Goal: Task Accomplishment & Management: Manage account settings

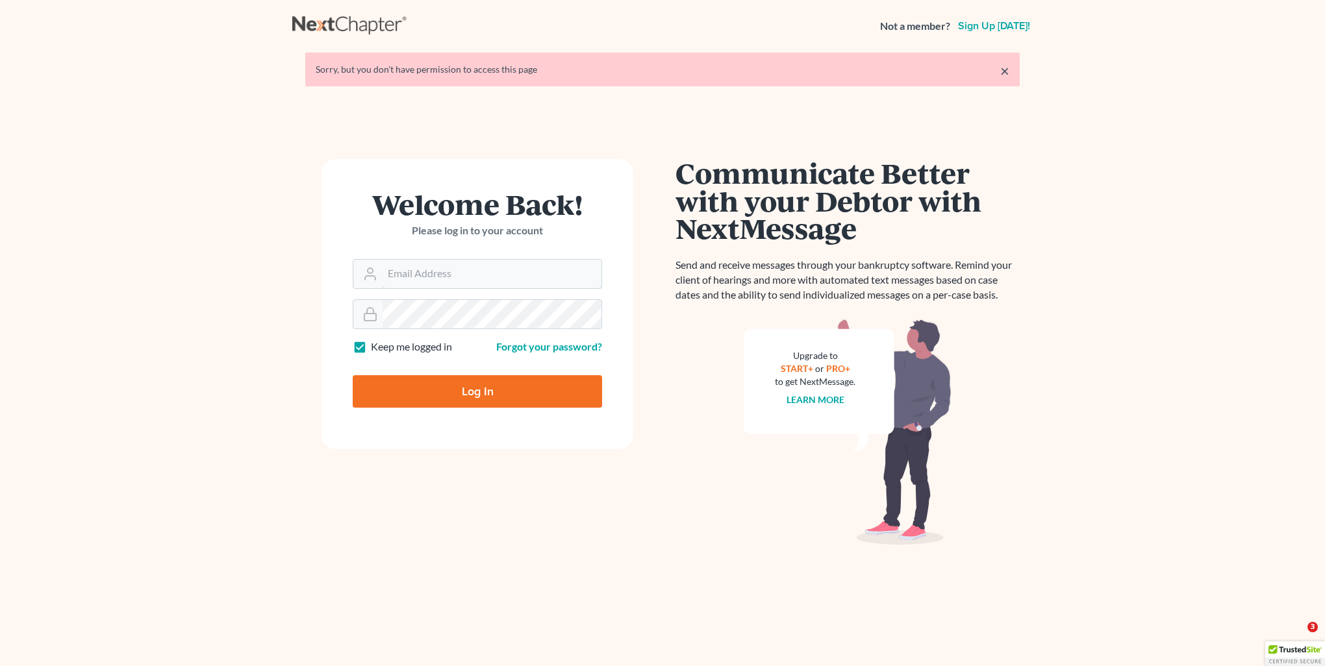
type input "[PERSON_NAME][EMAIL_ADDRESS][DOMAIN_NAME]"
click at [480, 410] on form "Welcome Back! Please log in to your account Email Address [PERSON_NAME][EMAIL_A…" at bounding box center [478, 304] width 312 height 290
click at [478, 393] on input "Log In" at bounding box center [477, 391] width 249 height 32
type input "Thinking..."
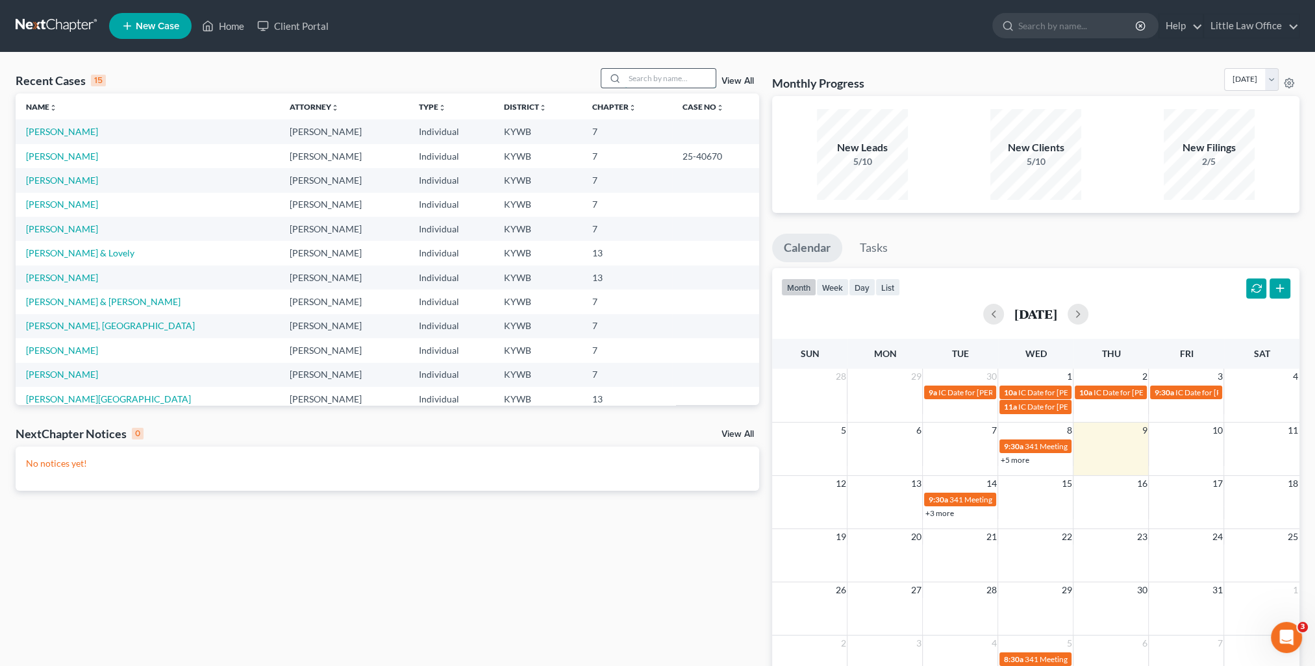
click at [635, 75] on input "search" at bounding box center [670, 78] width 91 height 19
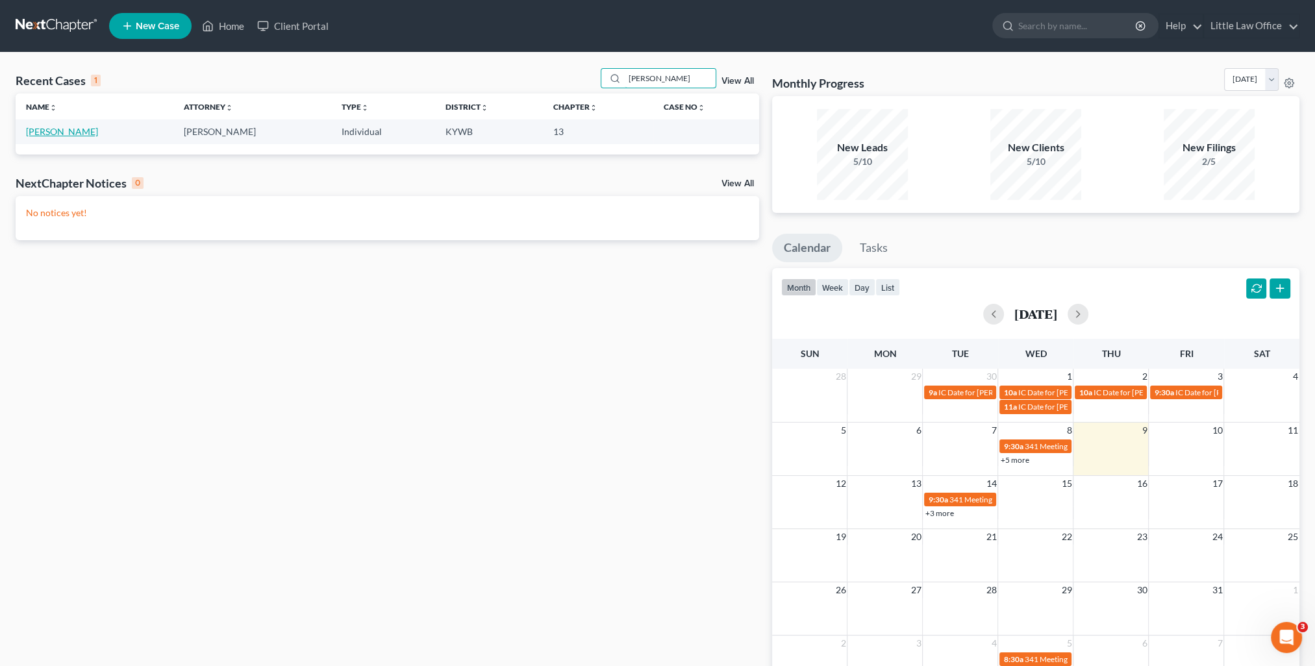
type input "evans"
click at [53, 129] on link "Evans, Roger" at bounding box center [62, 131] width 72 height 11
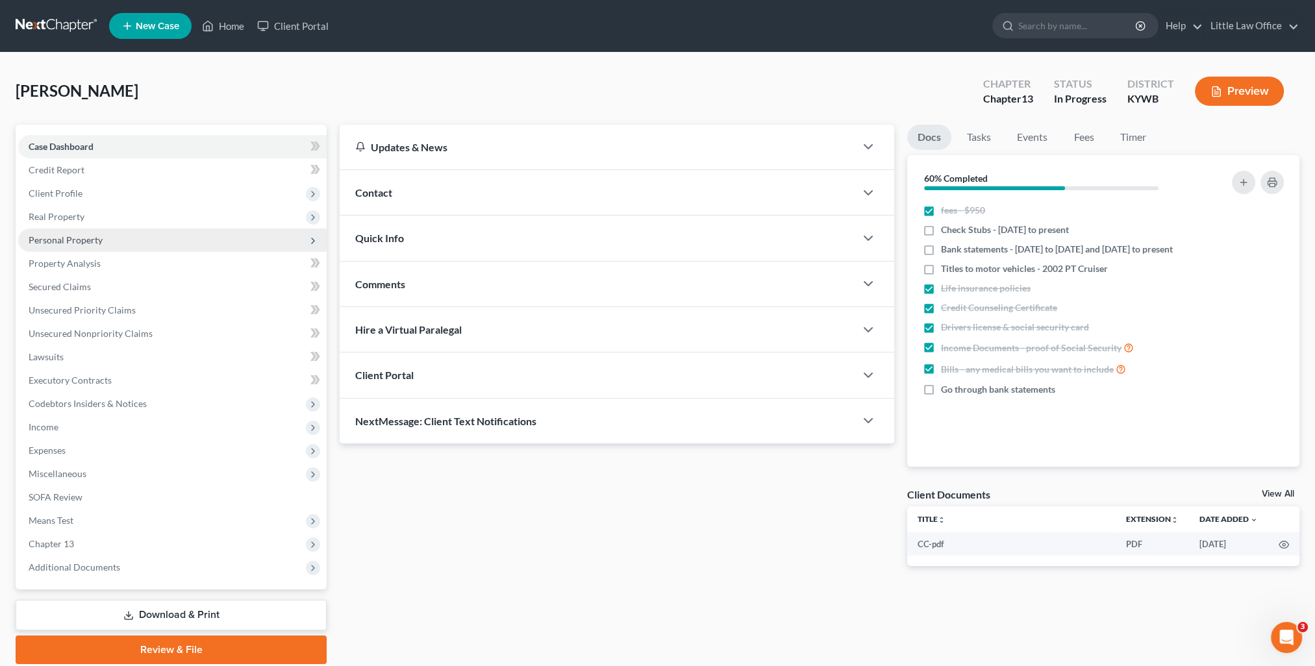
click at [57, 233] on span "Personal Property" at bounding box center [172, 240] width 309 height 23
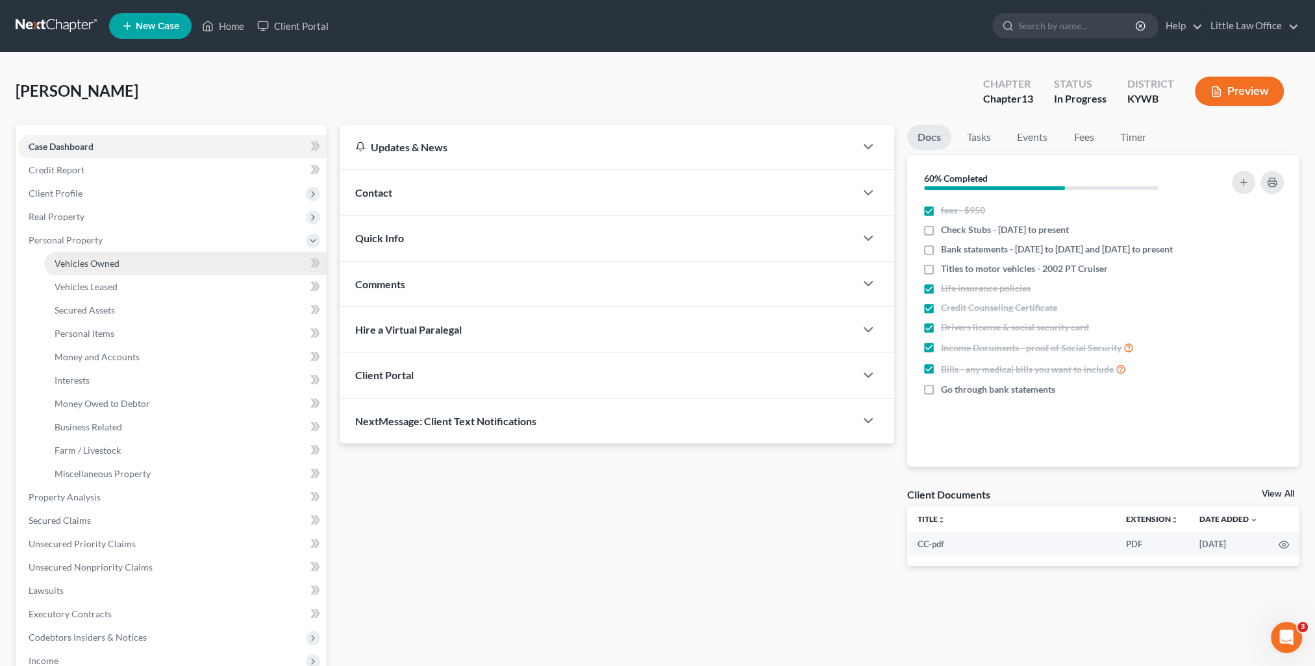
click at [130, 260] on link "Vehicles Owned" at bounding box center [185, 263] width 283 height 23
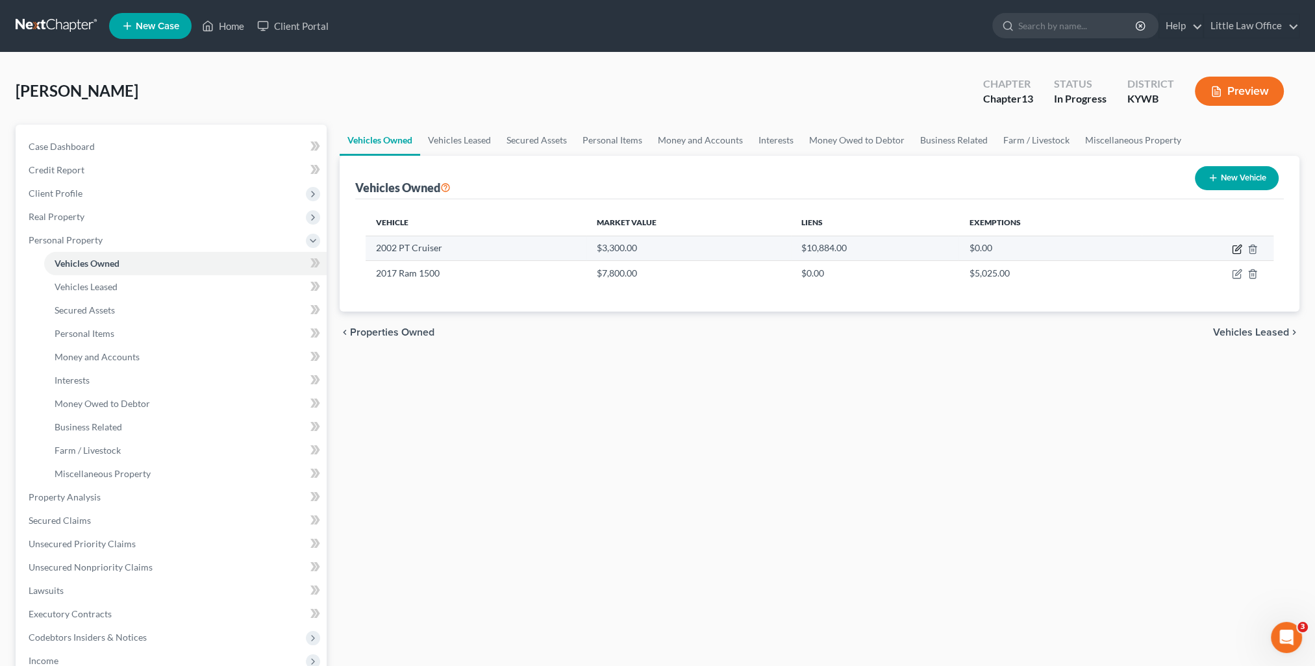
click at [1236, 251] on icon "button" at bounding box center [1237, 249] width 10 height 10
select select "0"
select select "24"
select select "1"
select select "0"
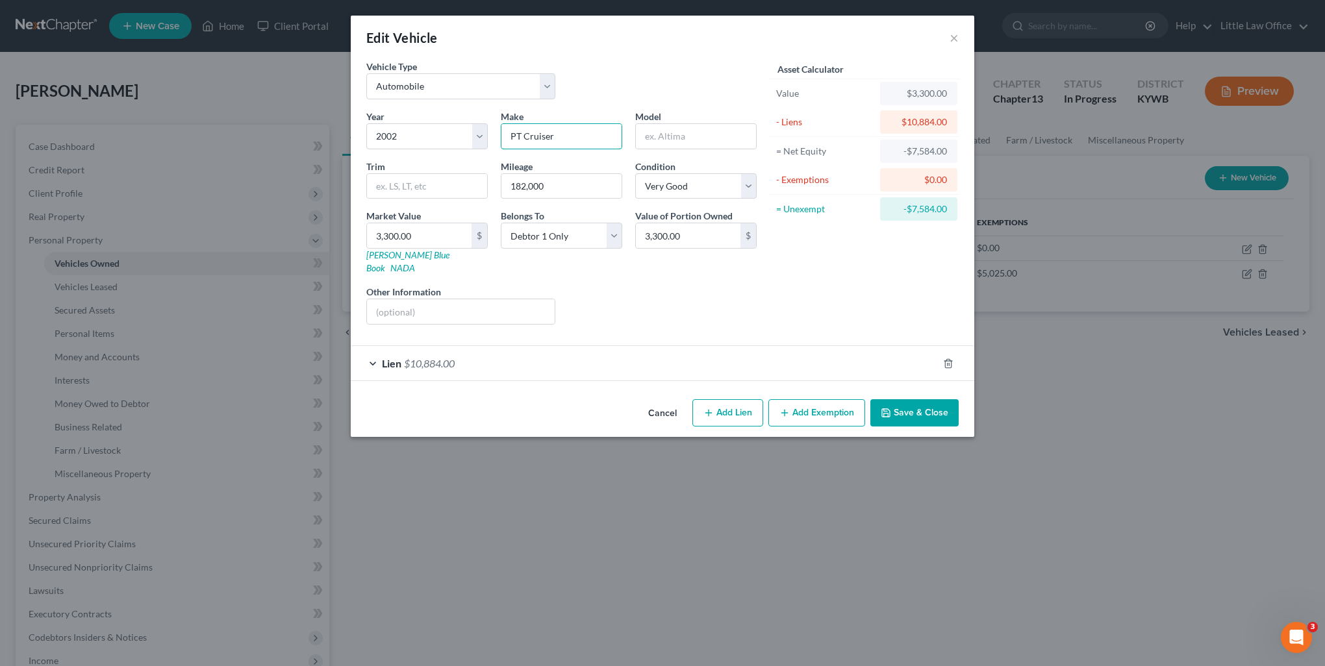
drag, startPoint x: 486, startPoint y: 155, endPoint x: 451, endPoint y: 160, distance: 35.4
click at [452, 159] on div "Year Select 2026 2025 2024 2023 2022 2021 2020 2019 2018 2017 2016 2015 2014 20…" at bounding box center [561, 222] width 403 height 225
type input "Chrysler"
type input "PT Cruiser"
click at [915, 400] on button "Save & Close" at bounding box center [914, 413] width 88 height 27
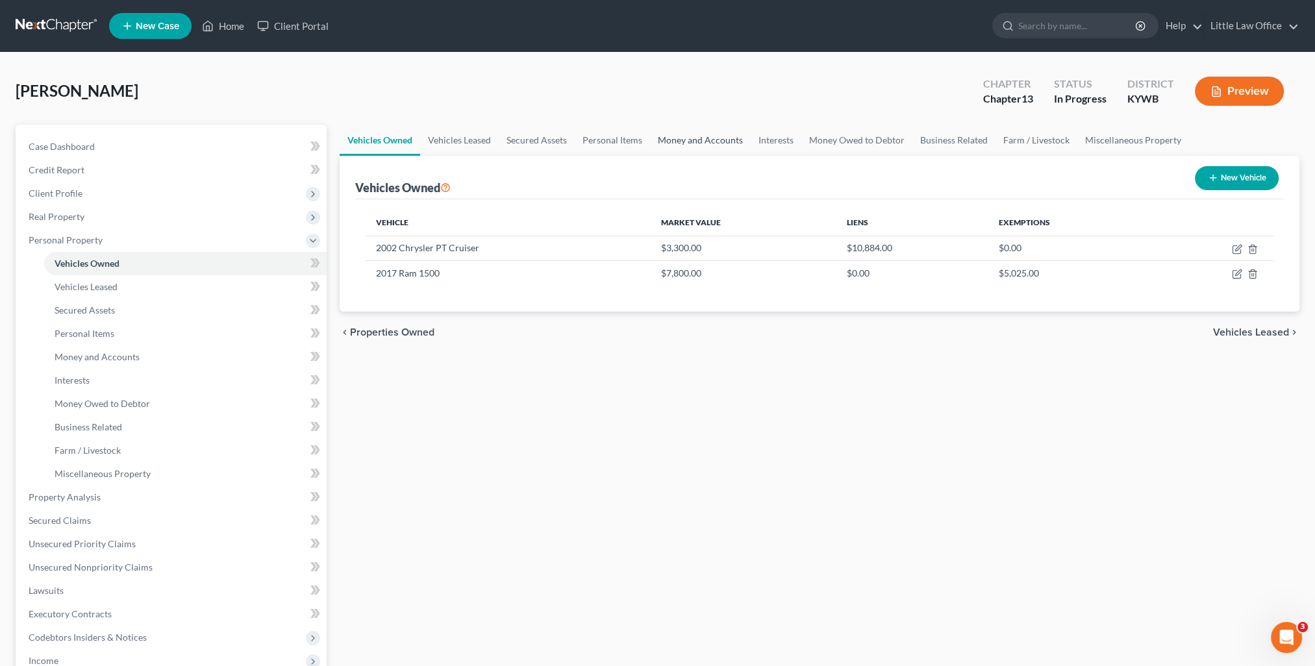
click at [664, 138] on link "Money and Accounts" at bounding box center [700, 140] width 101 height 31
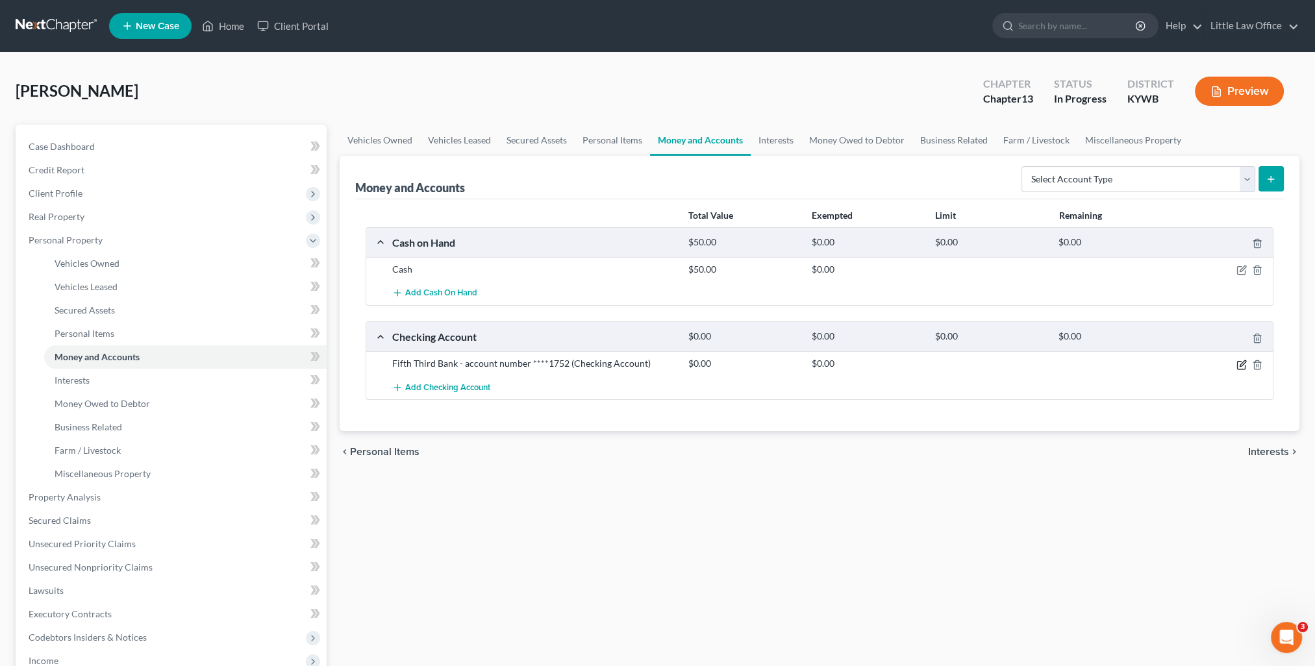
click at [1239, 362] on icon "button" at bounding box center [1242, 365] width 10 height 10
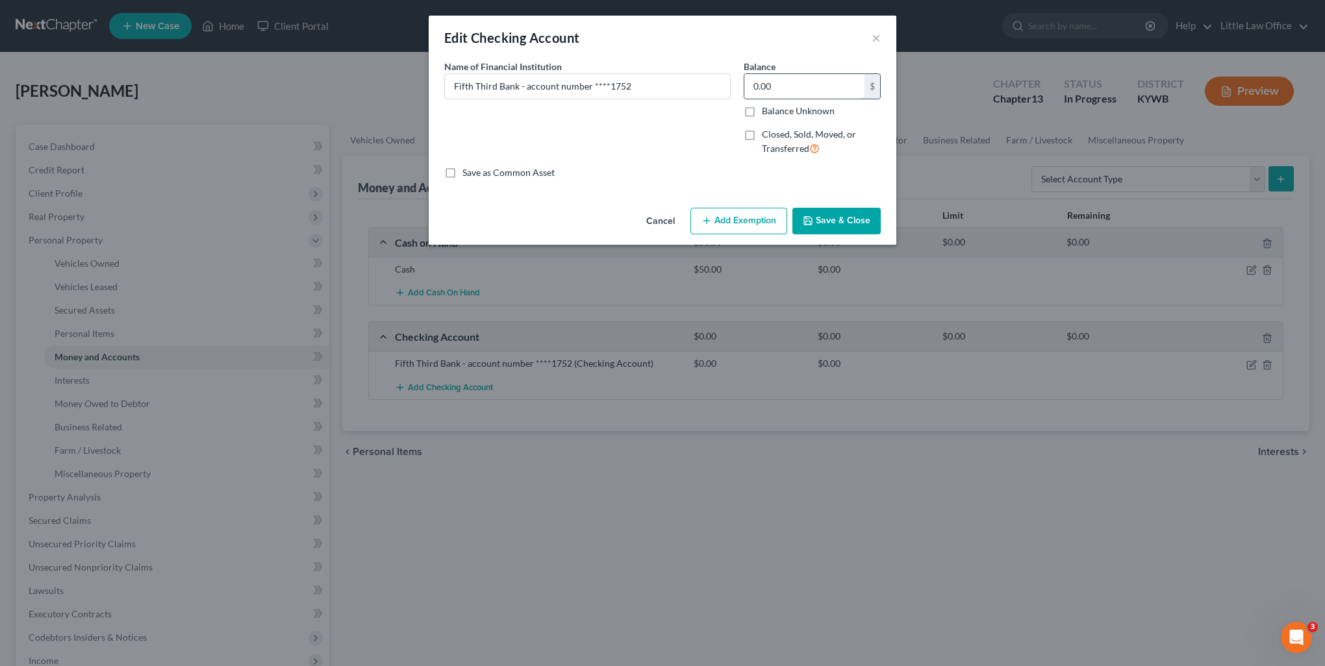
click at [795, 82] on input "0.00" at bounding box center [804, 86] width 120 height 25
type input "40"
click at [754, 212] on button "Add Exemption" at bounding box center [739, 221] width 97 height 27
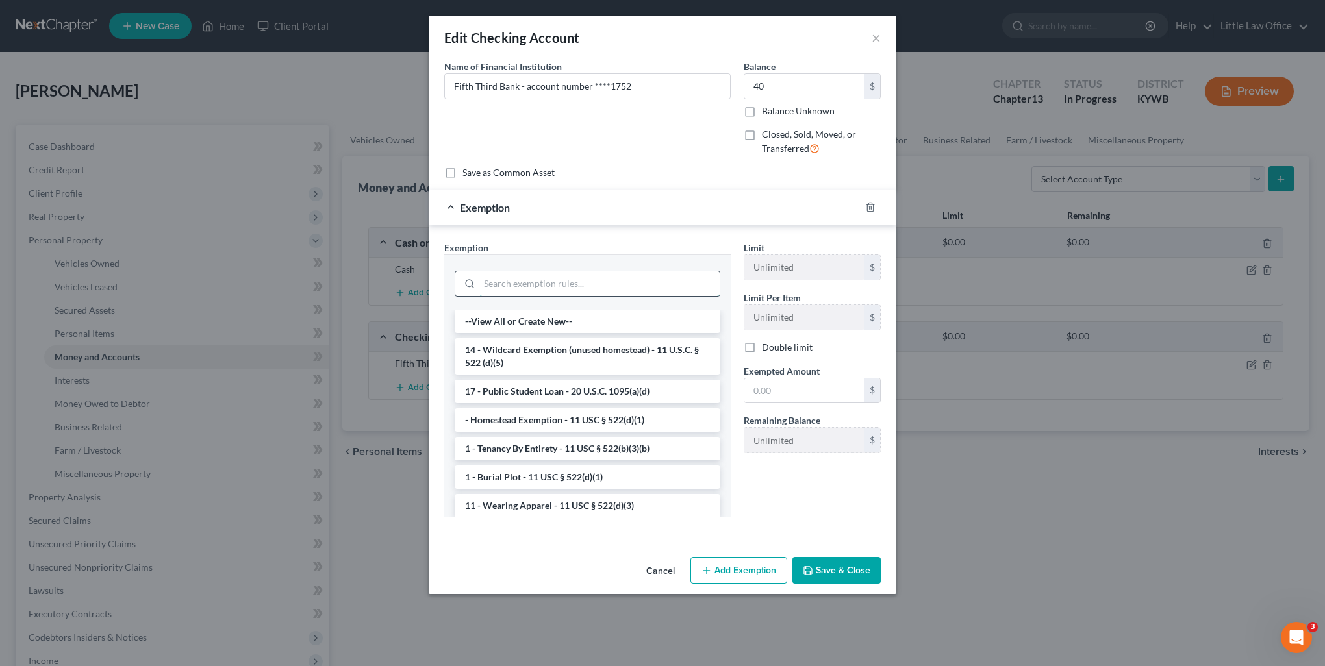
click at [668, 277] on input "search" at bounding box center [599, 284] width 240 height 25
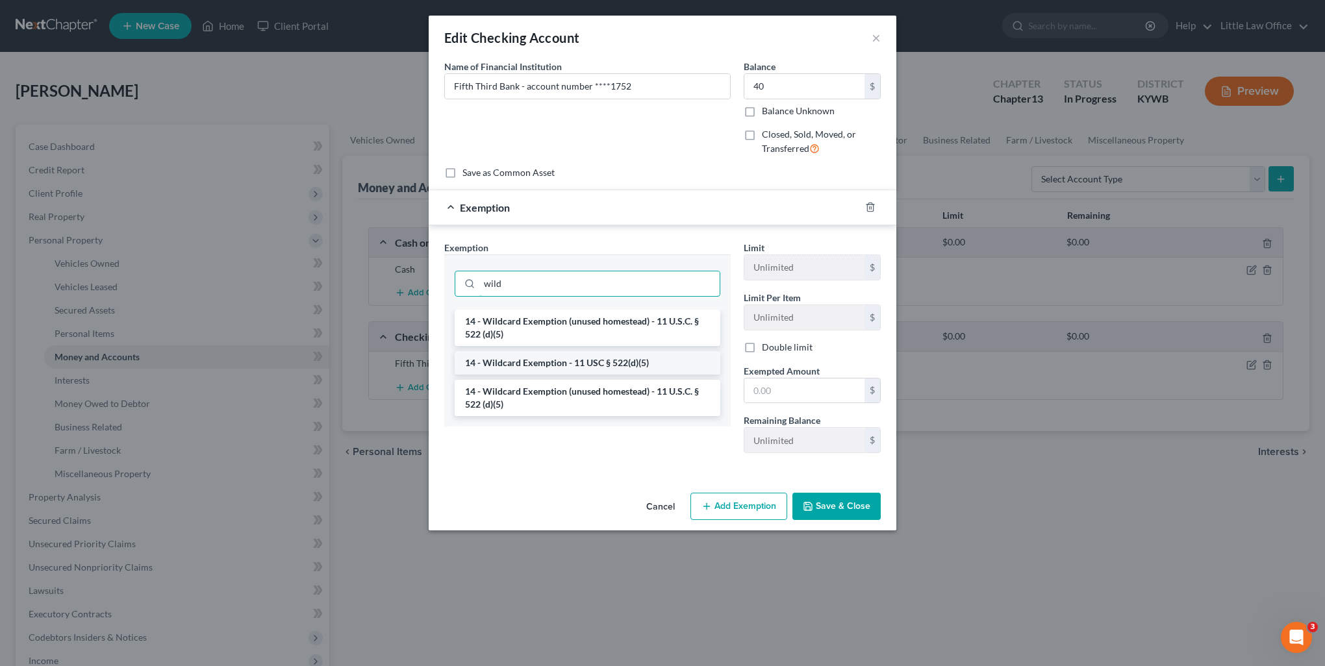
type input "wild"
click at [651, 355] on li "14 - Wildcard Exemption - 11 USC § 522(d)(5)" at bounding box center [588, 362] width 266 height 23
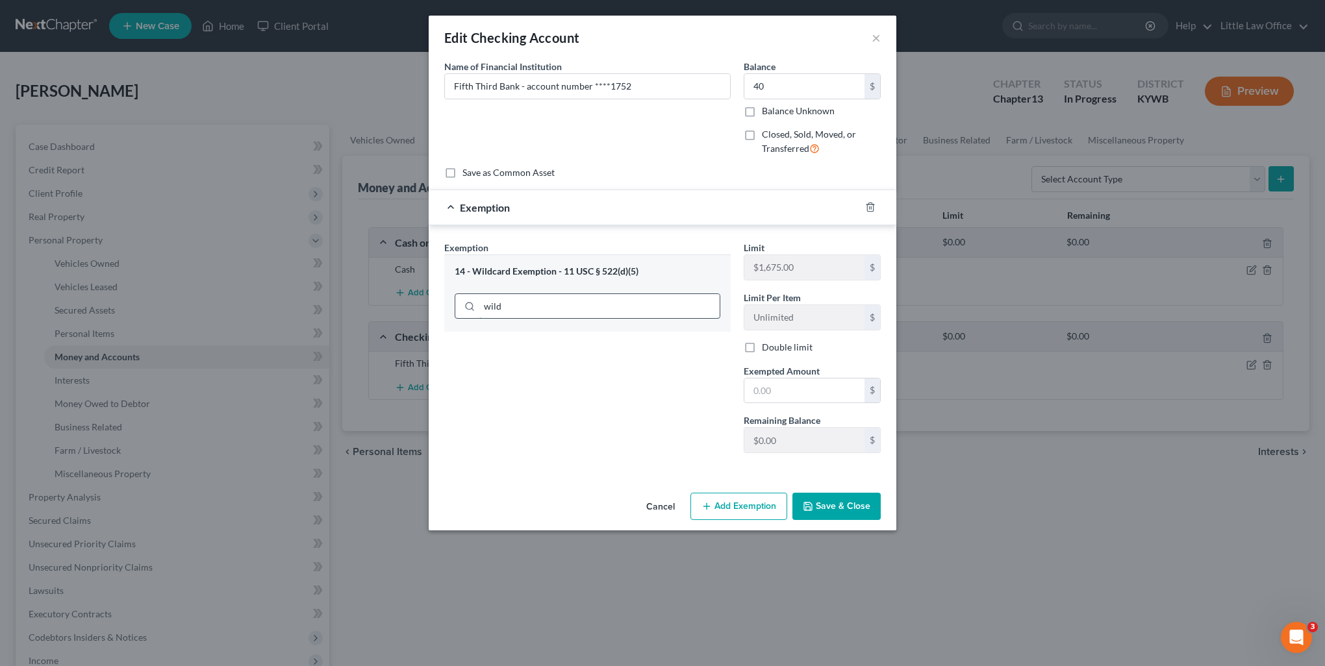
click at [580, 310] on input "wild" at bounding box center [599, 306] width 240 height 25
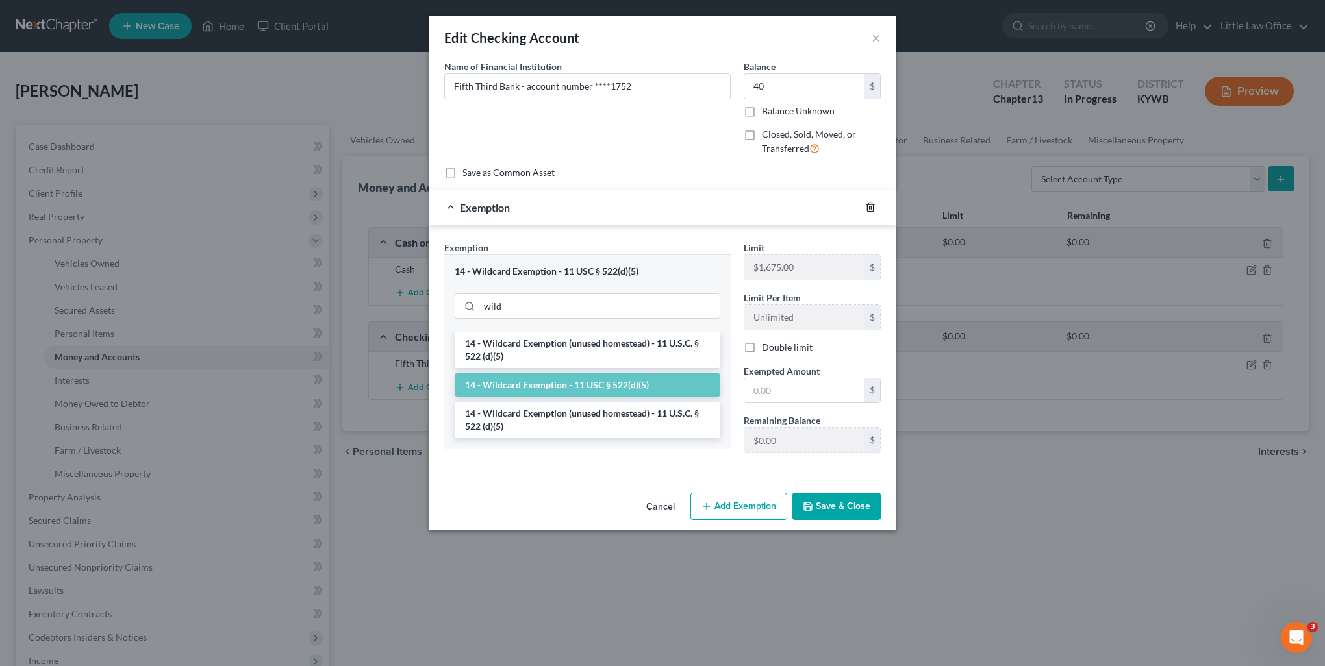
click at [866, 208] on icon "button" at bounding box center [870, 207] width 10 height 10
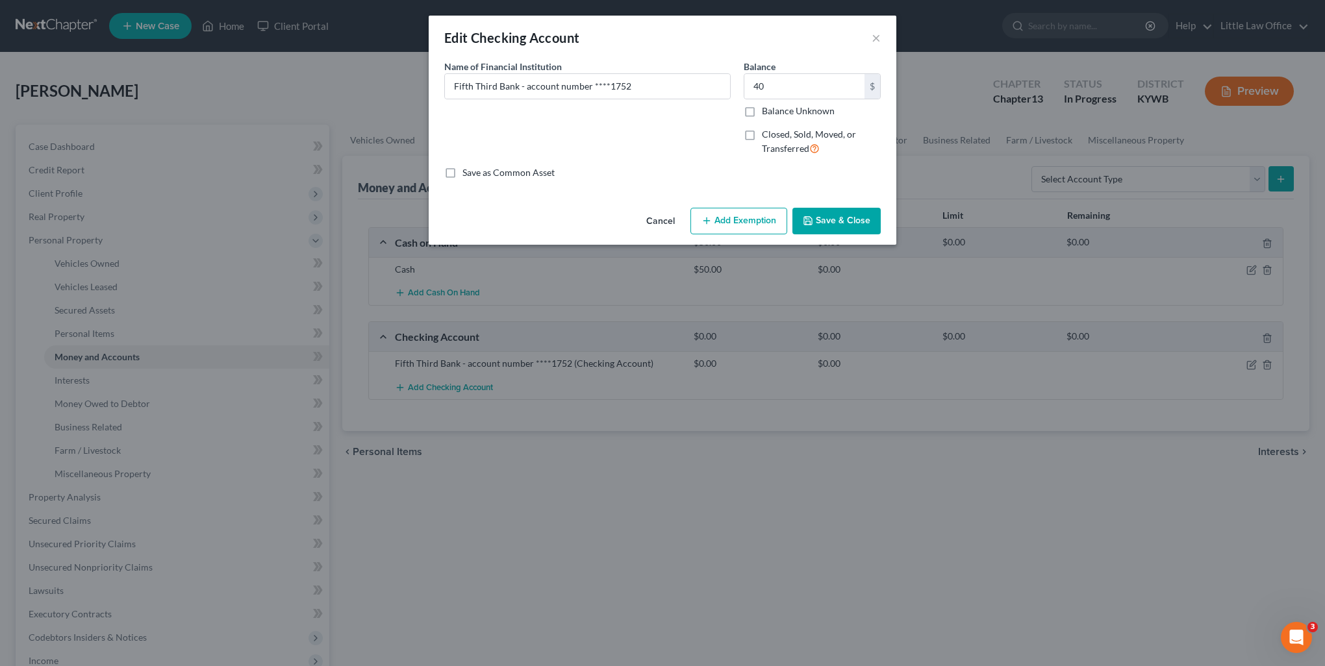
click at [857, 217] on button "Save & Close" at bounding box center [837, 221] width 88 height 27
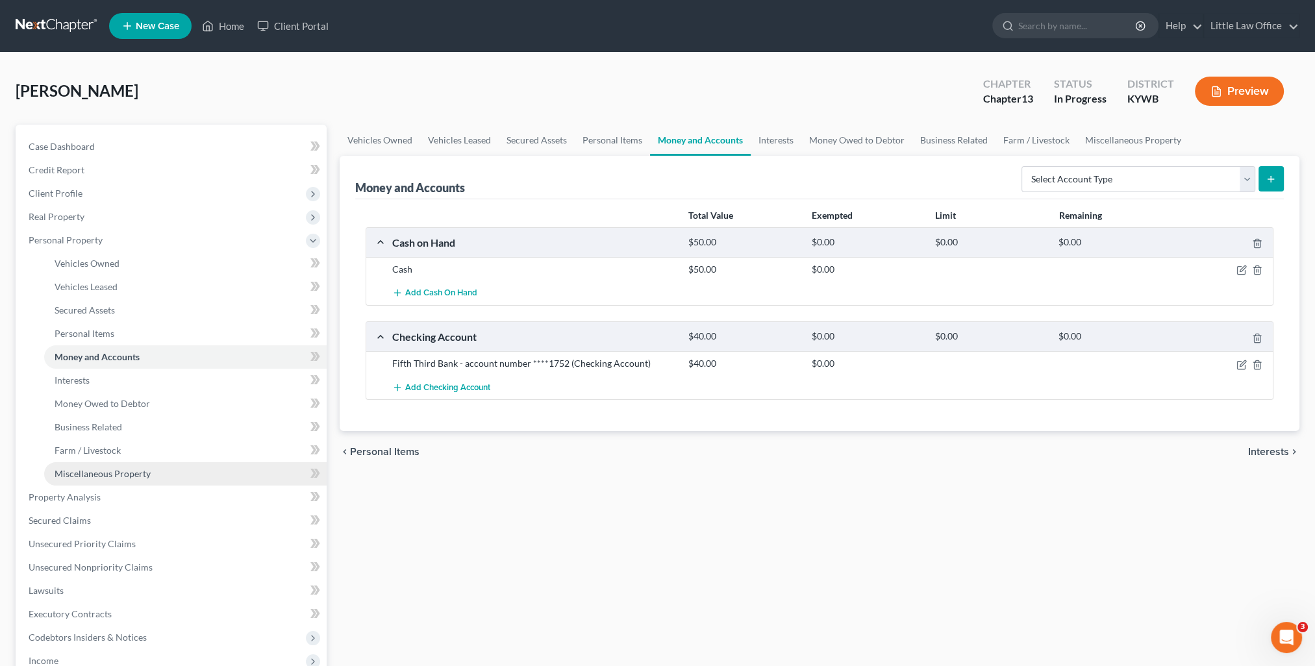
scroll to position [130, 0]
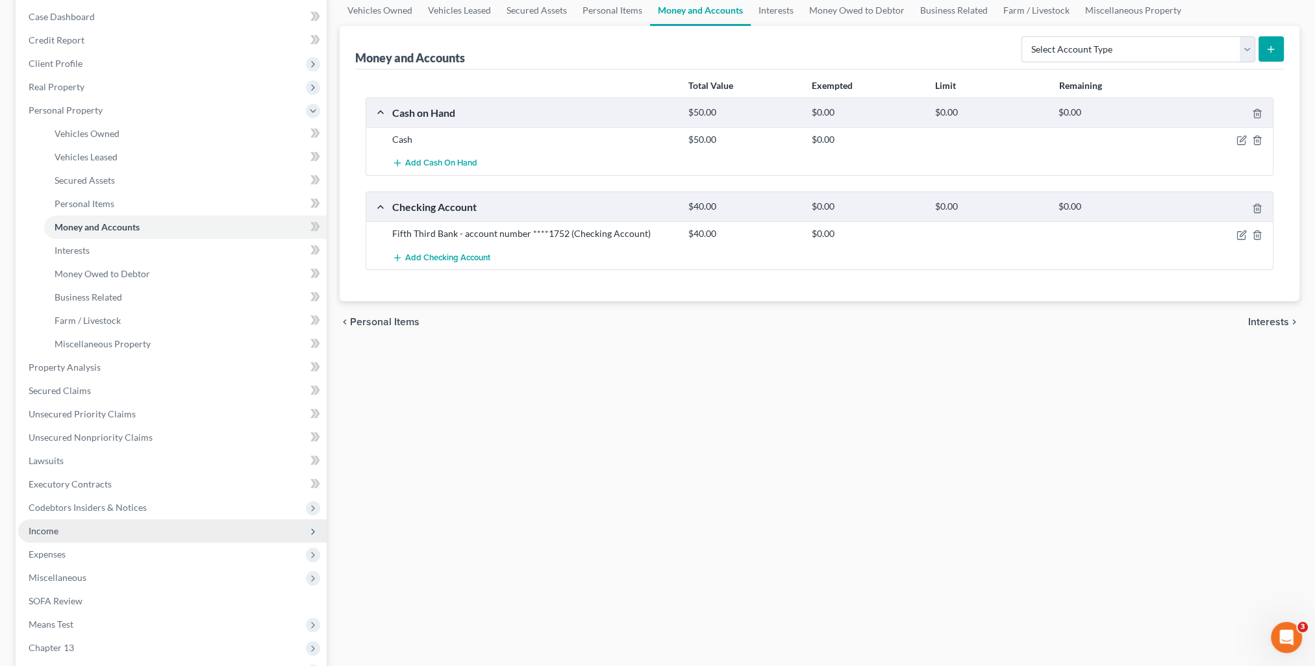
click at [56, 535] on span "Income" at bounding box center [44, 531] width 30 height 11
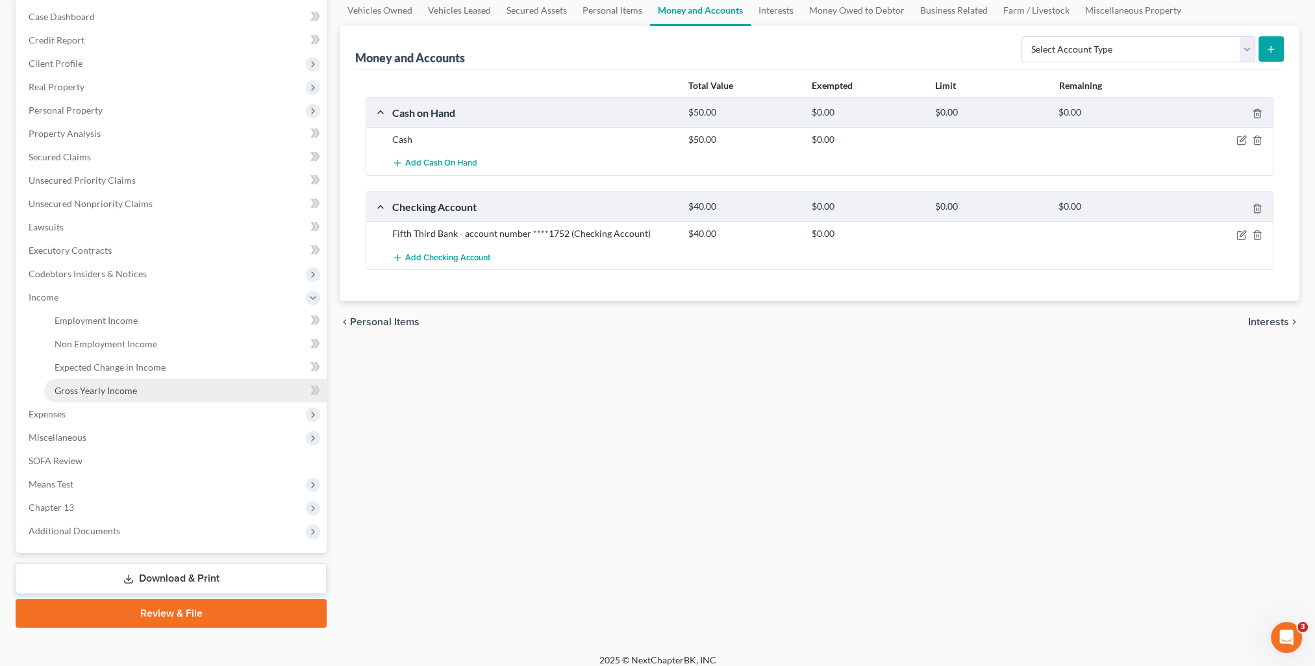
click at [124, 393] on span "Gross Yearly Income" at bounding box center [96, 390] width 83 height 11
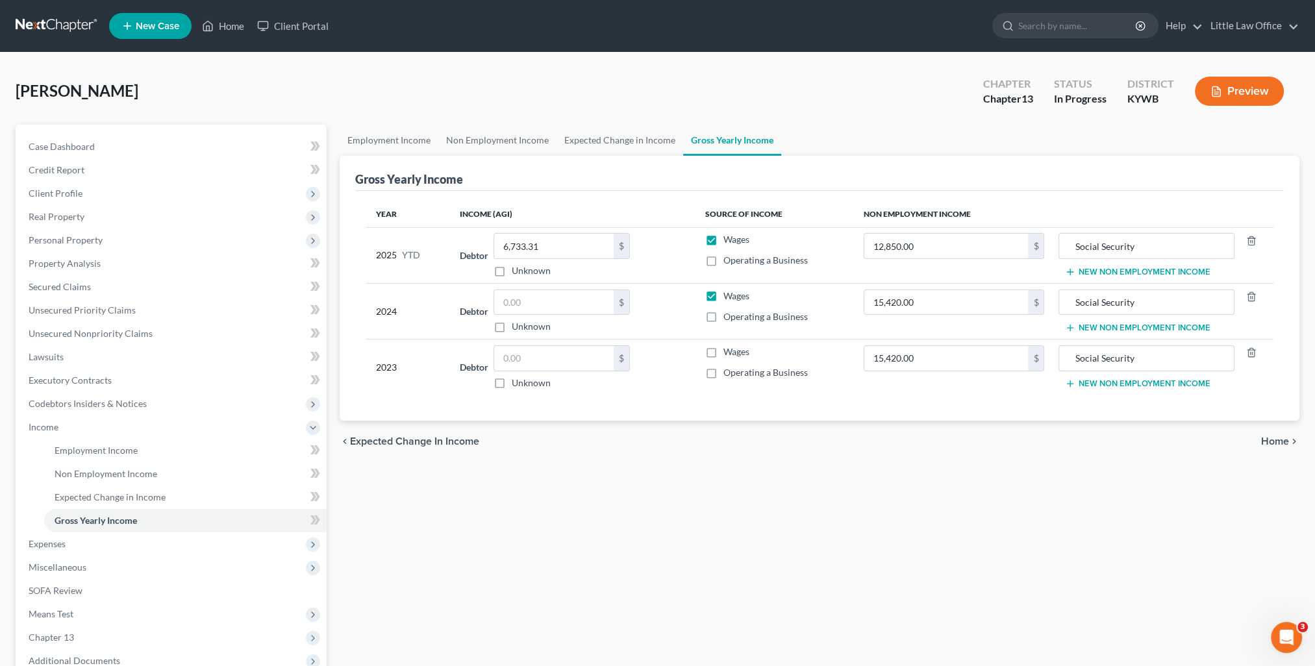
click at [723, 296] on label "Wages" at bounding box center [736, 296] width 26 height 13
click at [728, 296] on input "Wages" at bounding box center [732, 294] width 8 height 8
checkbox input "false"
click at [227, 25] on link "Home" at bounding box center [223, 25] width 55 height 23
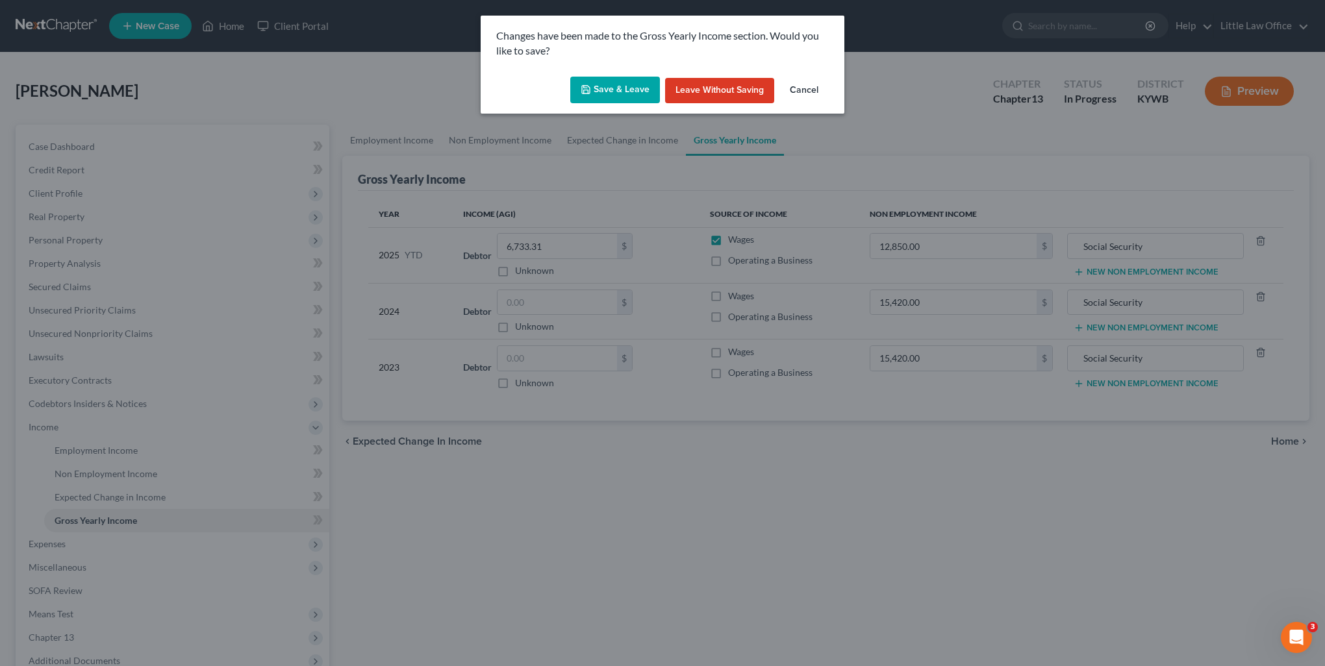
click at [629, 77] on button "Save & Leave" at bounding box center [615, 90] width 90 height 27
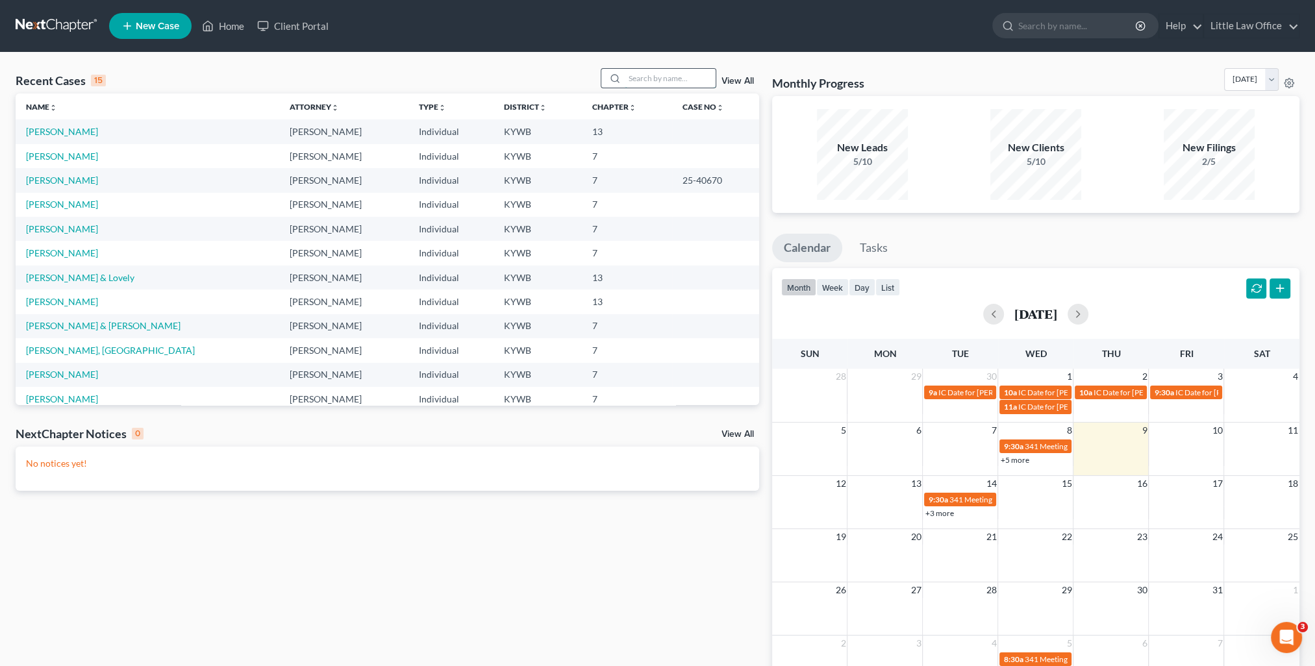
click at [648, 78] on input "search" at bounding box center [670, 78] width 91 height 19
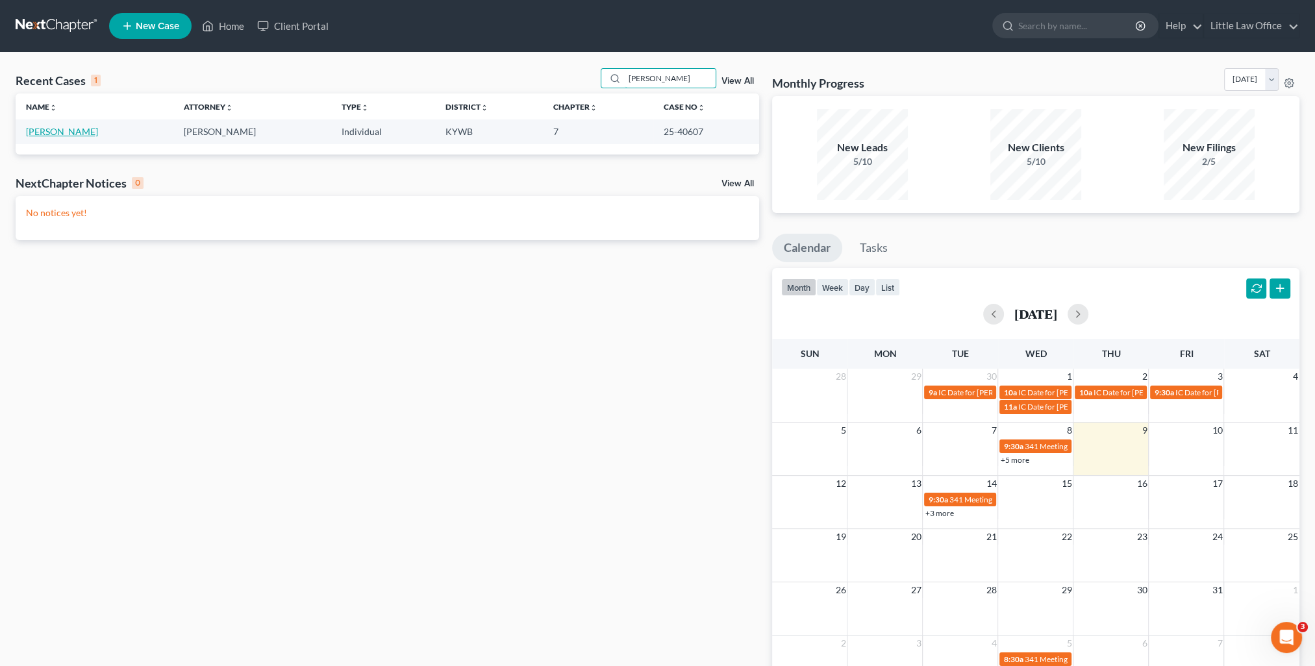
type input "snyder"
click at [52, 132] on link "Snyder, Angelica" at bounding box center [62, 131] width 72 height 11
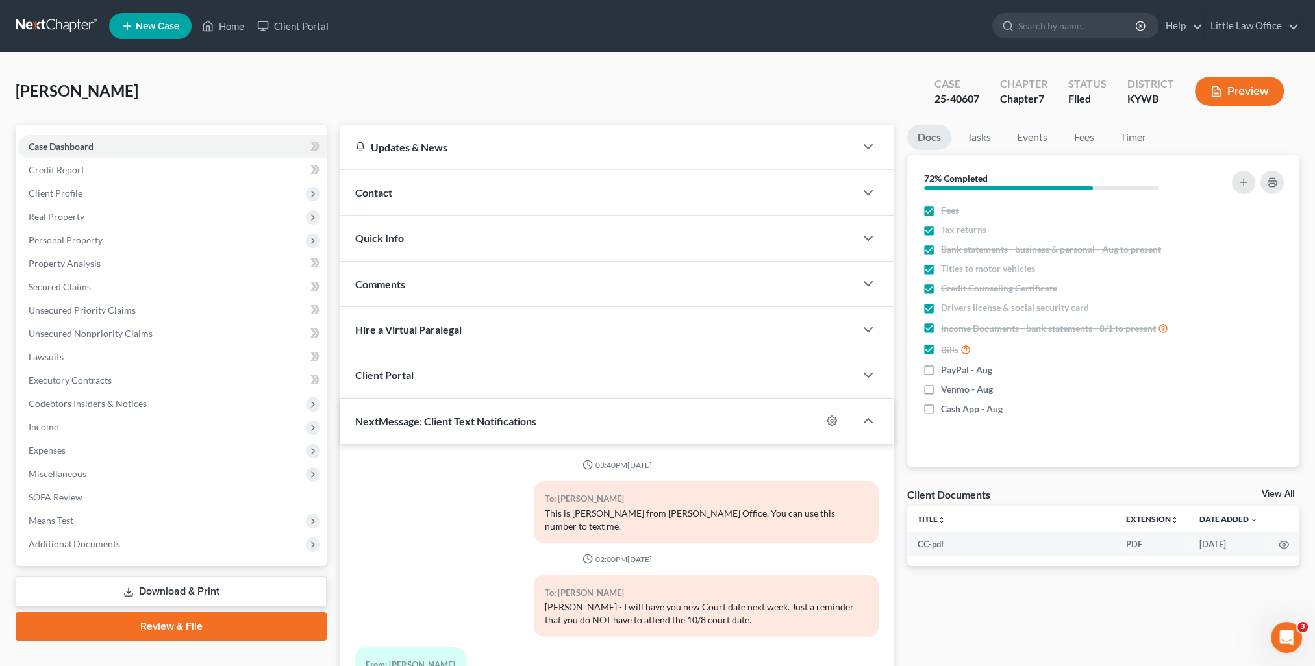
scroll to position [116, 0]
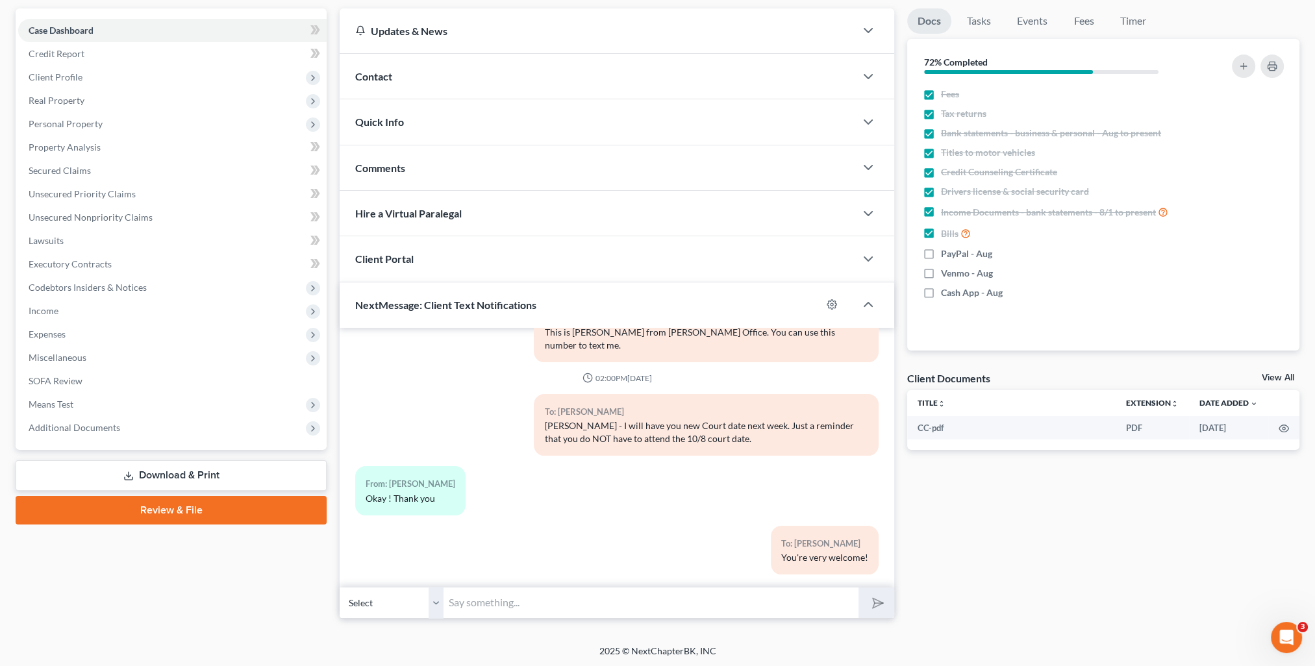
click at [568, 598] on input "text" at bounding box center [651, 603] width 415 height 32
type input "Your new Court date is 11/5 at 2:00 PM."
click at [859, 588] on button "submit" at bounding box center [877, 603] width 36 height 31
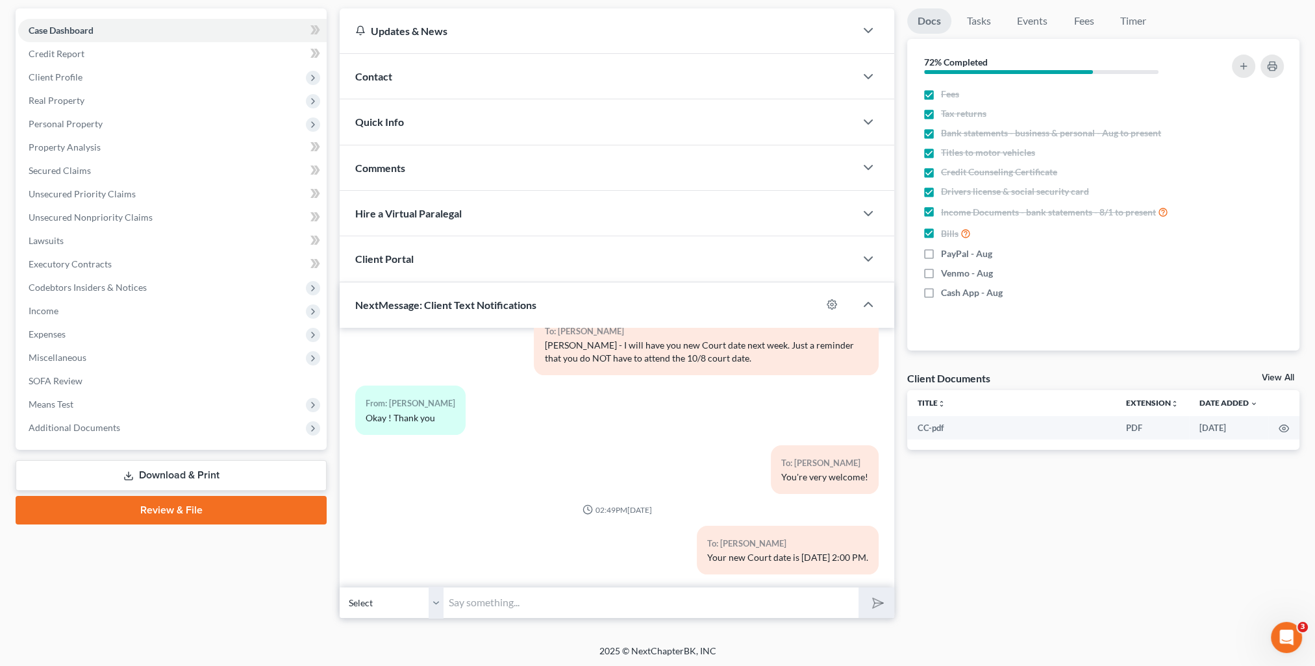
scroll to position [0, 0]
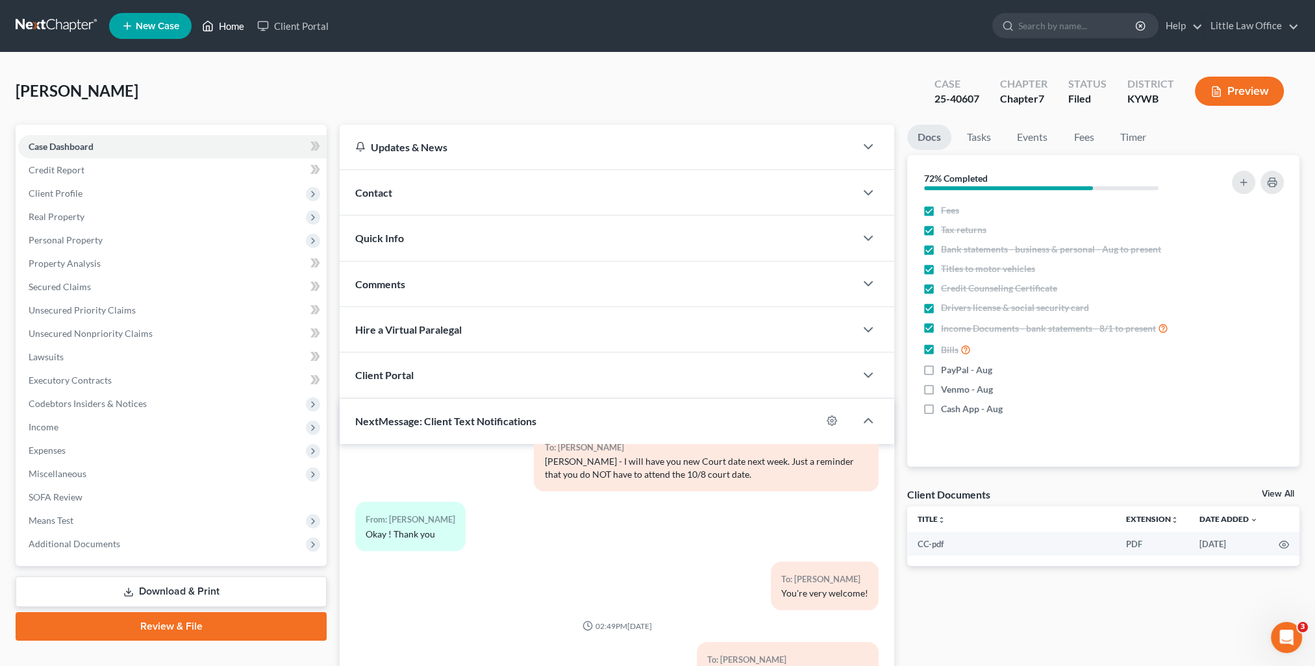
click at [229, 30] on link "Home" at bounding box center [223, 25] width 55 height 23
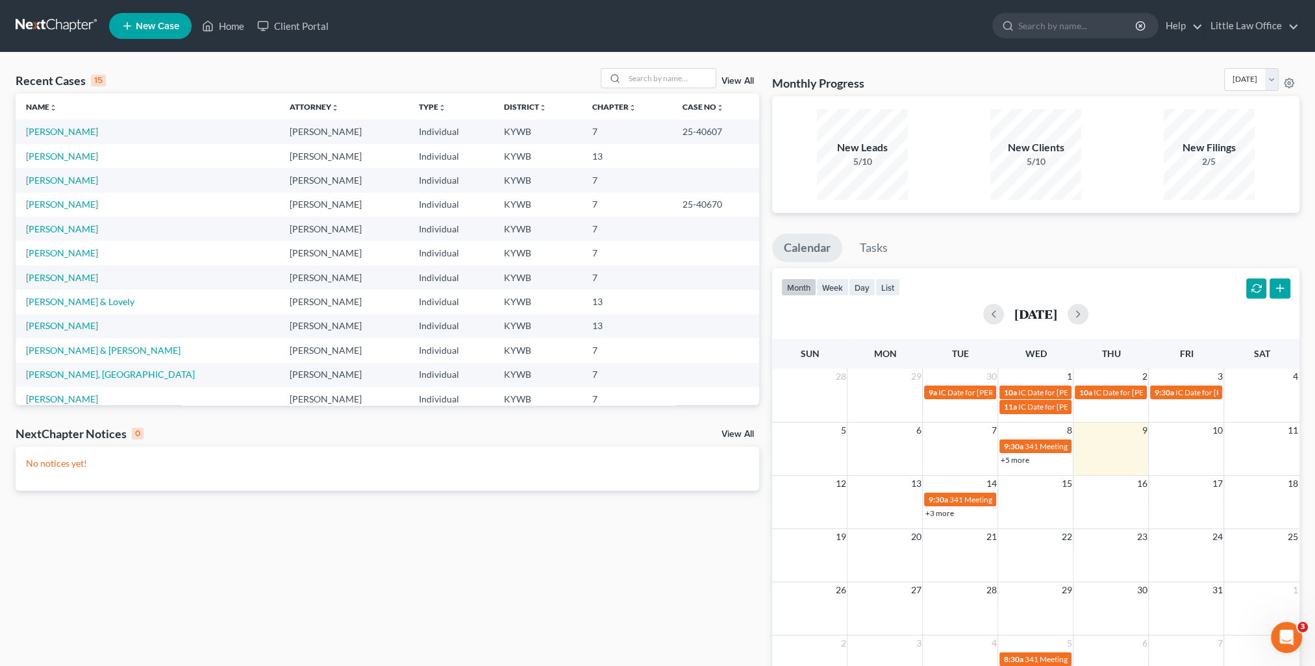
click at [700, 64] on div "Recent Cases 15 View All Name unfold_more expand_more expand_less Attorney unfo…" at bounding box center [657, 390] width 1315 height 674
click at [677, 84] on input "search" at bounding box center [670, 78] width 91 height 19
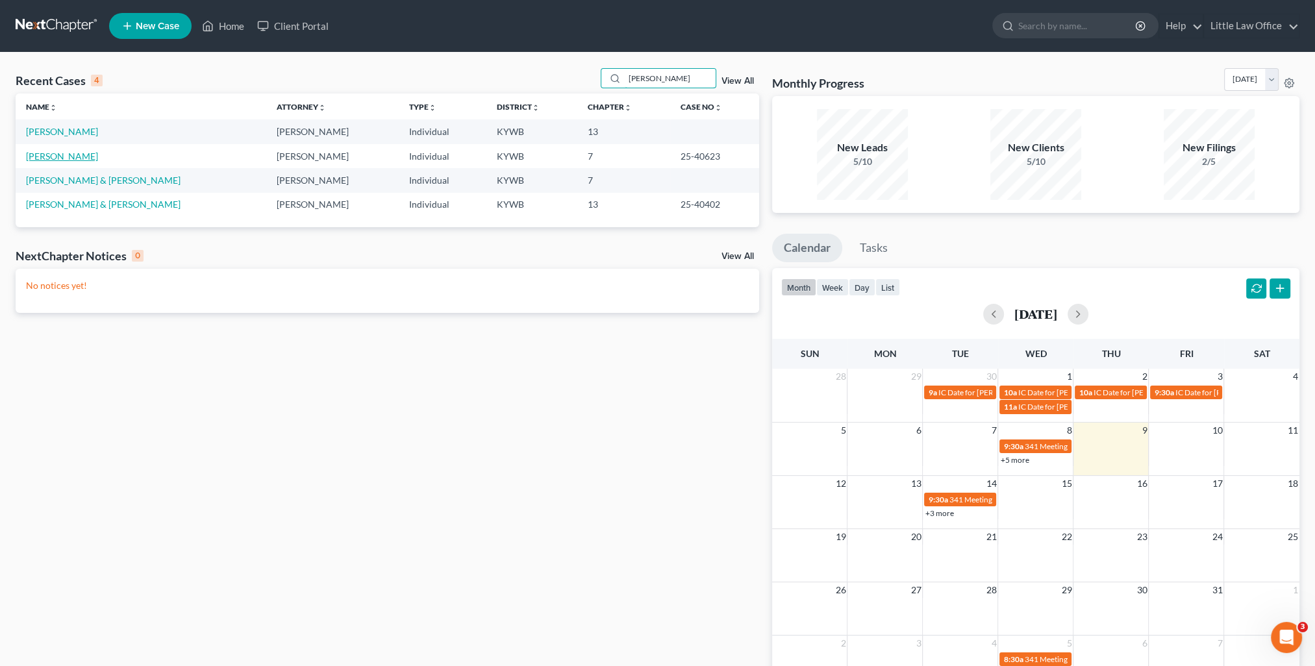
type input "rogers"
click at [71, 155] on link "Rogers, Ashlie" at bounding box center [62, 156] width 72 height 11
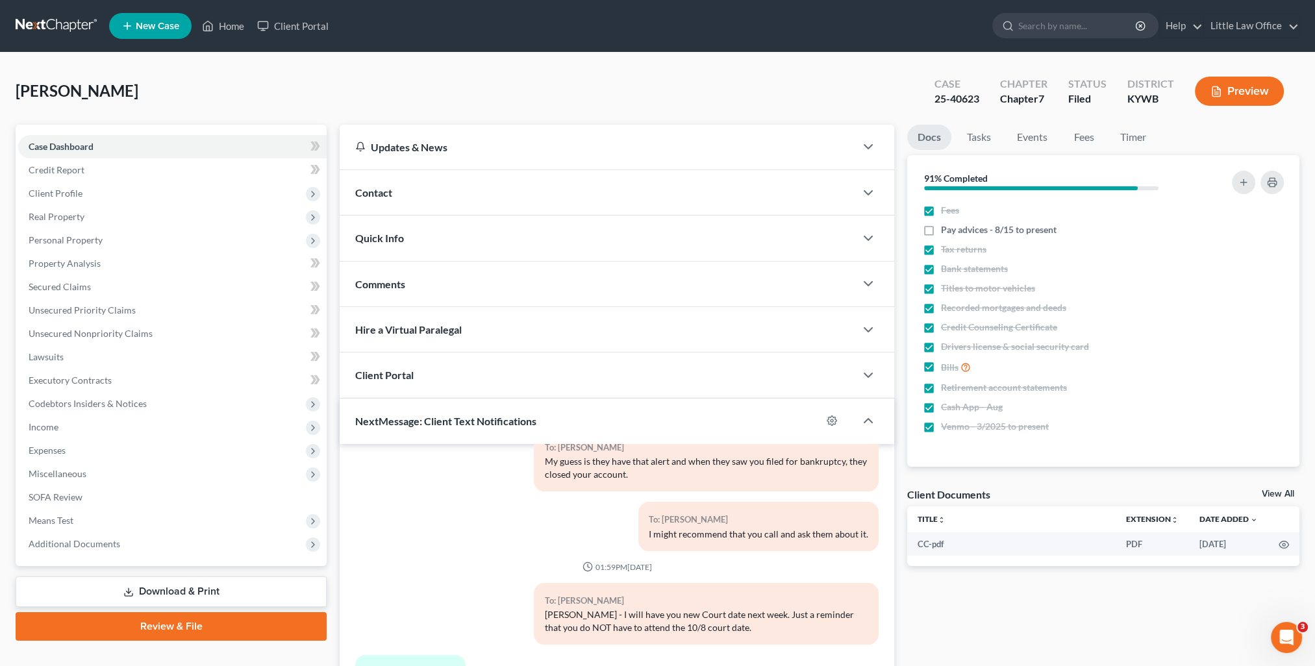
scroll to position [116, 0]
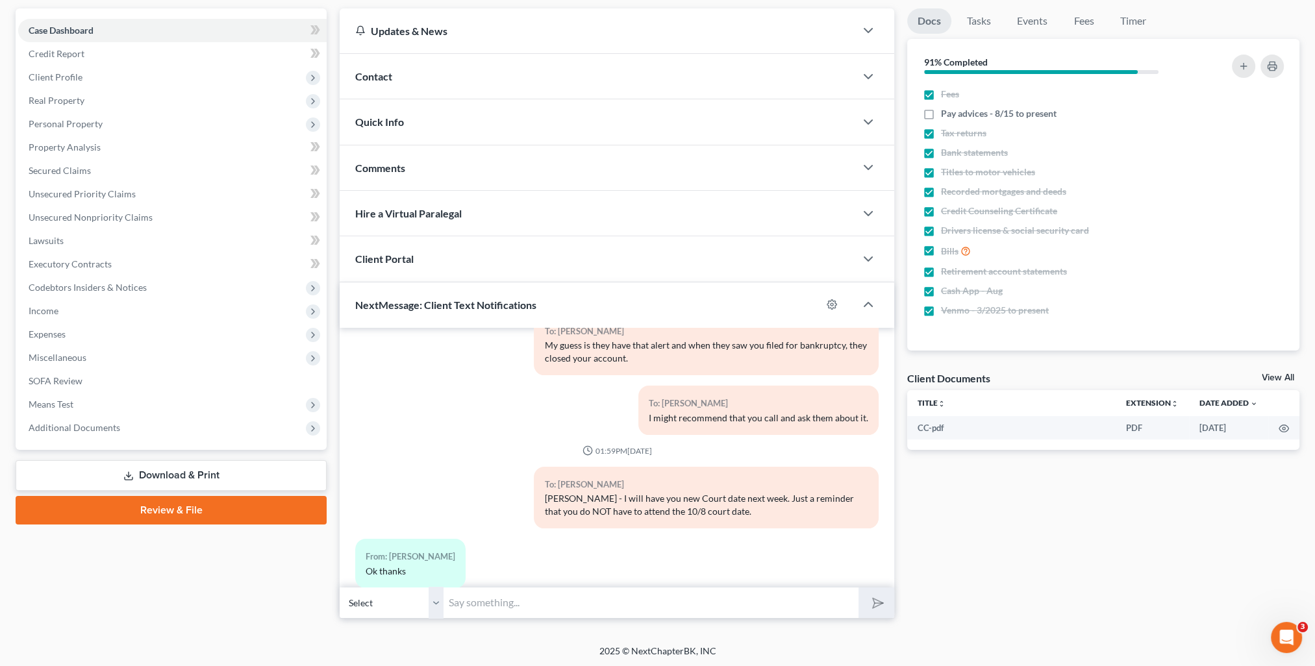
click at [588, 613] on input "text" at bounding box center [651, 603] width 415 height 32
type input "Your new Court date is 11/5 at 2:00 PM."
click at [883, 605] on button "submit" at bounding box center [877, 603] width 36 height 31
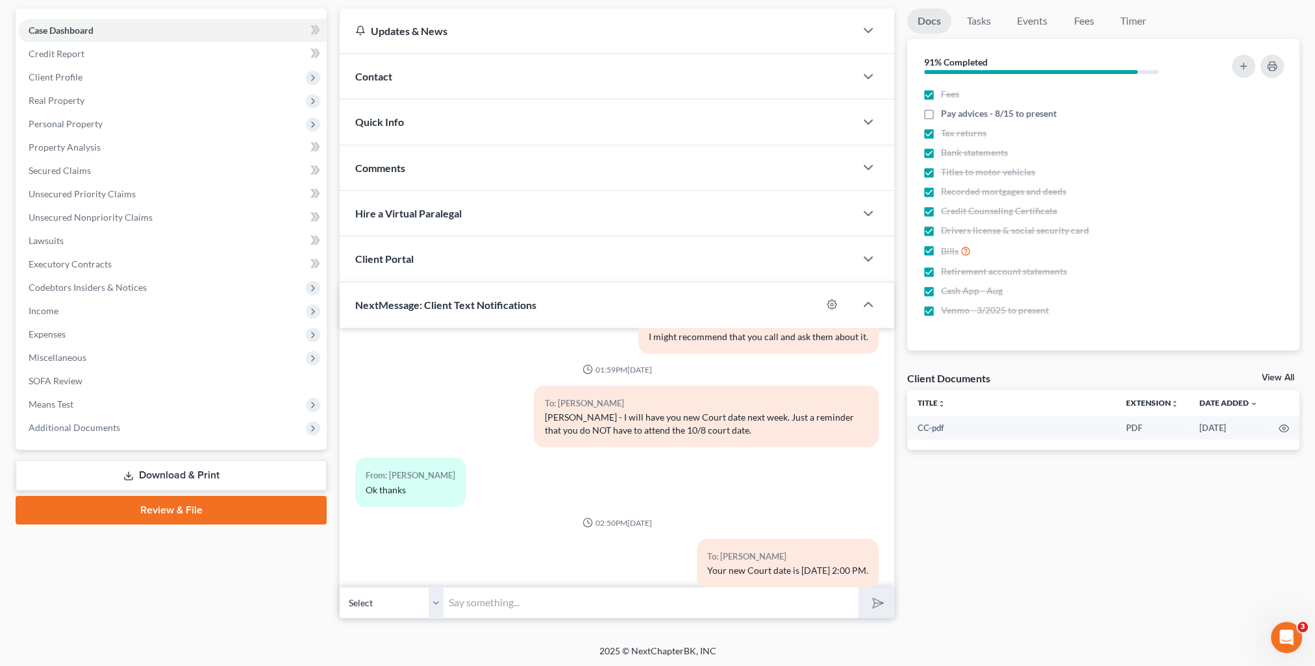
scroll to position [0, 0]
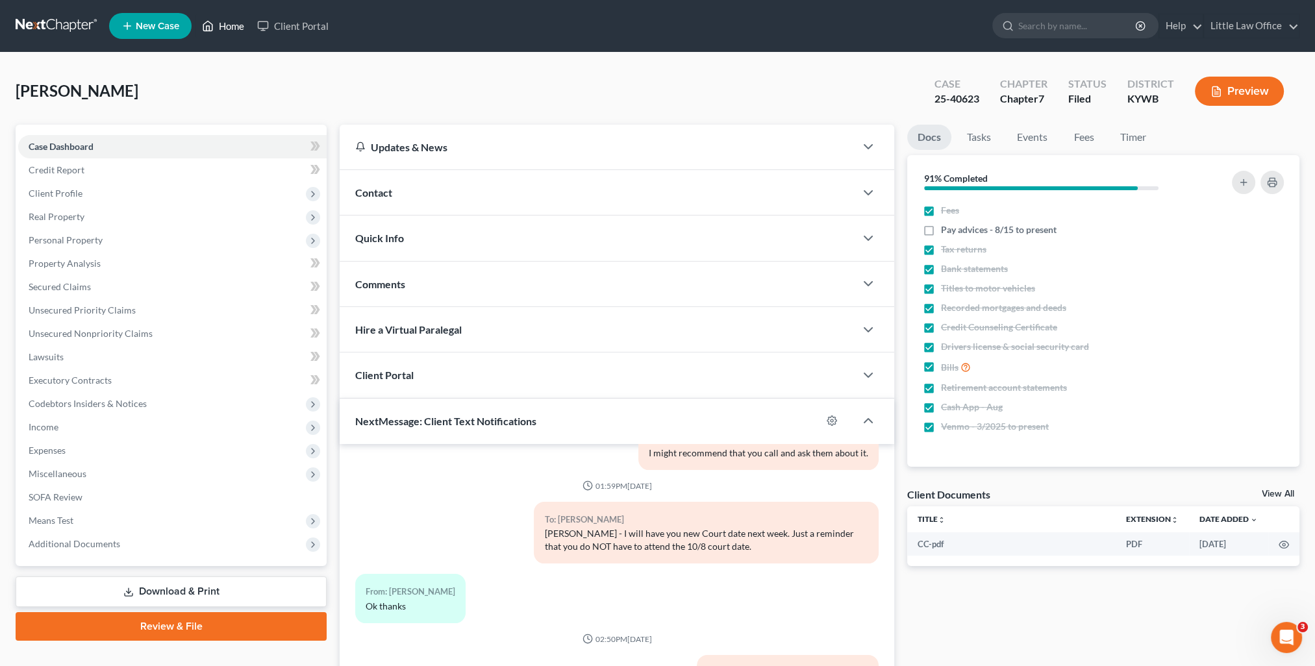
click at [230, 32] on link "Home" at bounding box center [223, 25] width 55 height 23
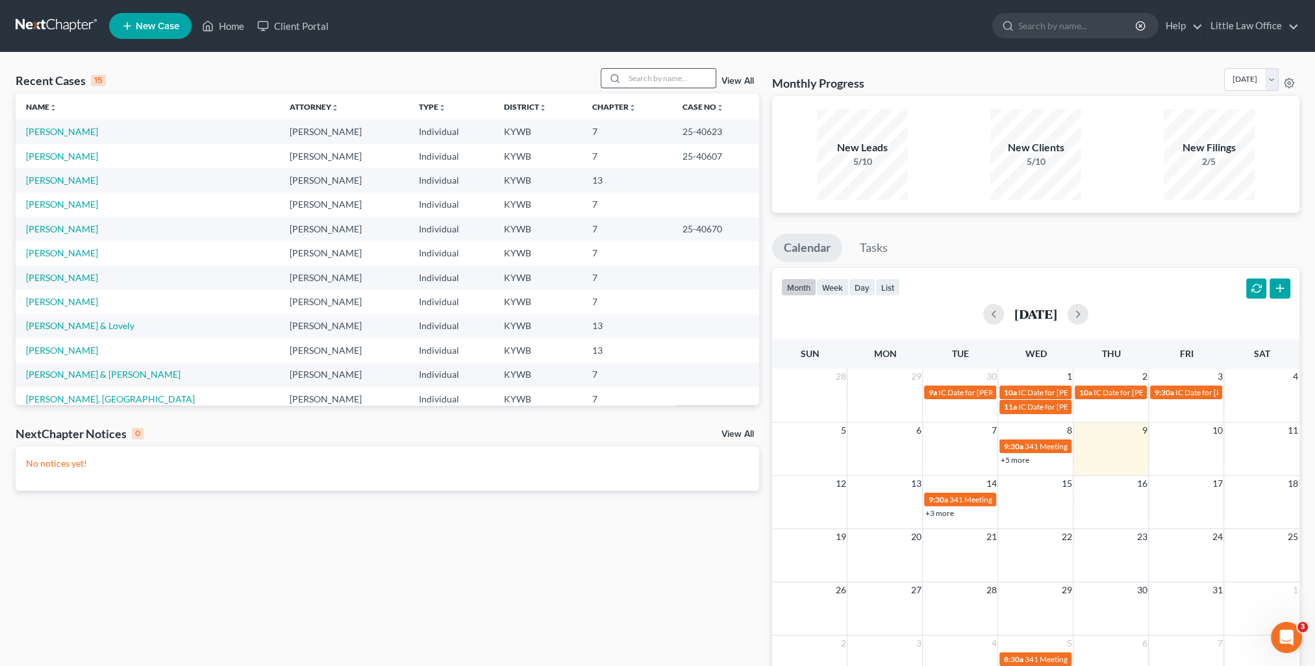
click at [641, 81] on input "search" at bounding box center [670, 78] width 91 height 19
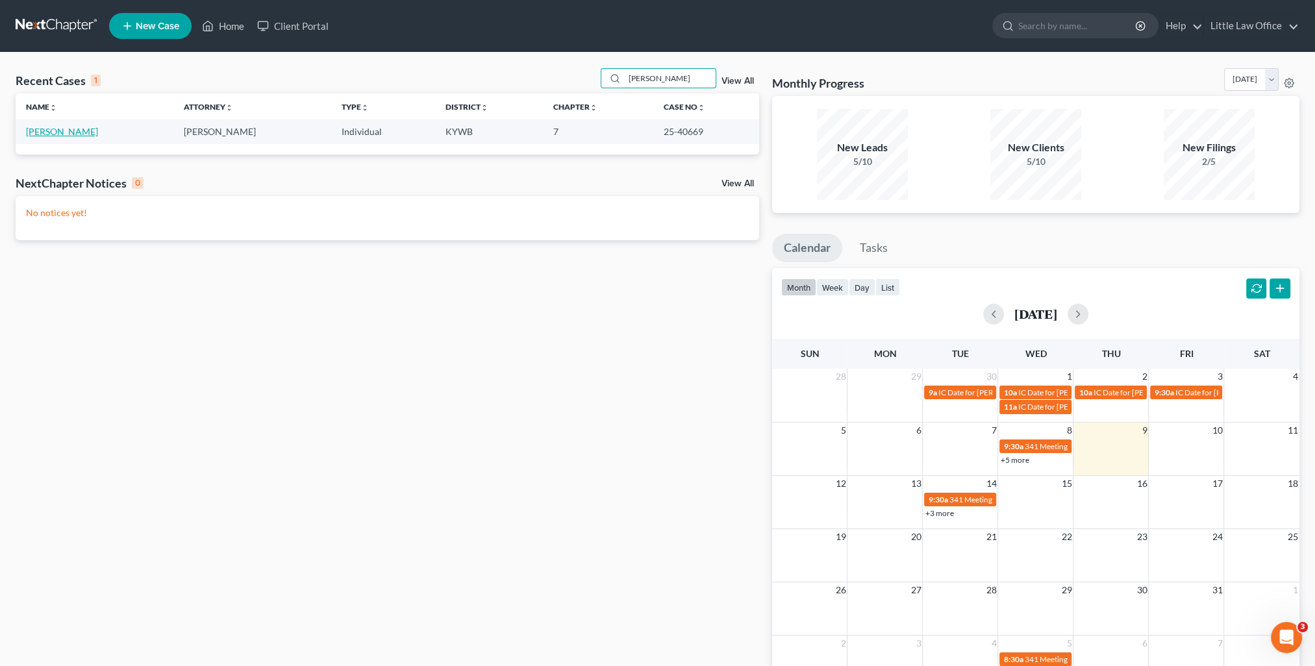
type input "clement"
click at [49, 128] on link "Clement, Bradley" at bounding box center [62, 131] width 72 height 11
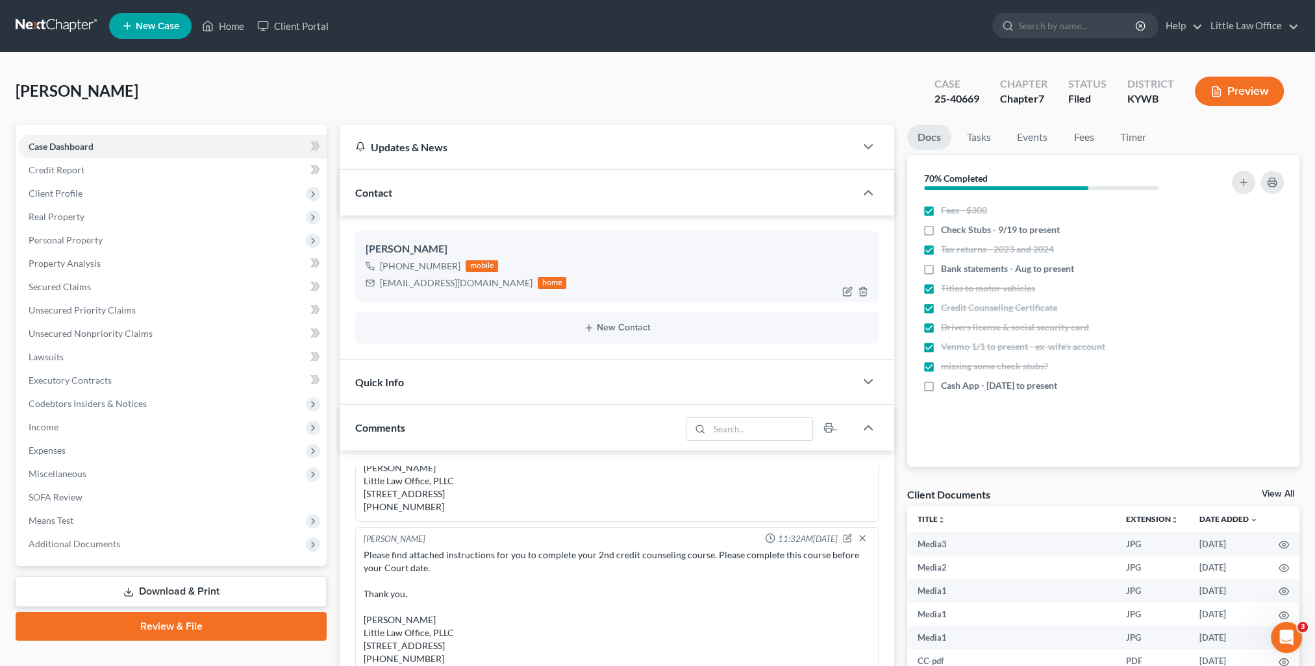
scroll to position [3913, 0]
click at [423, 205] on div "Contact" at bounding box center [598, 192] width 516 height 45
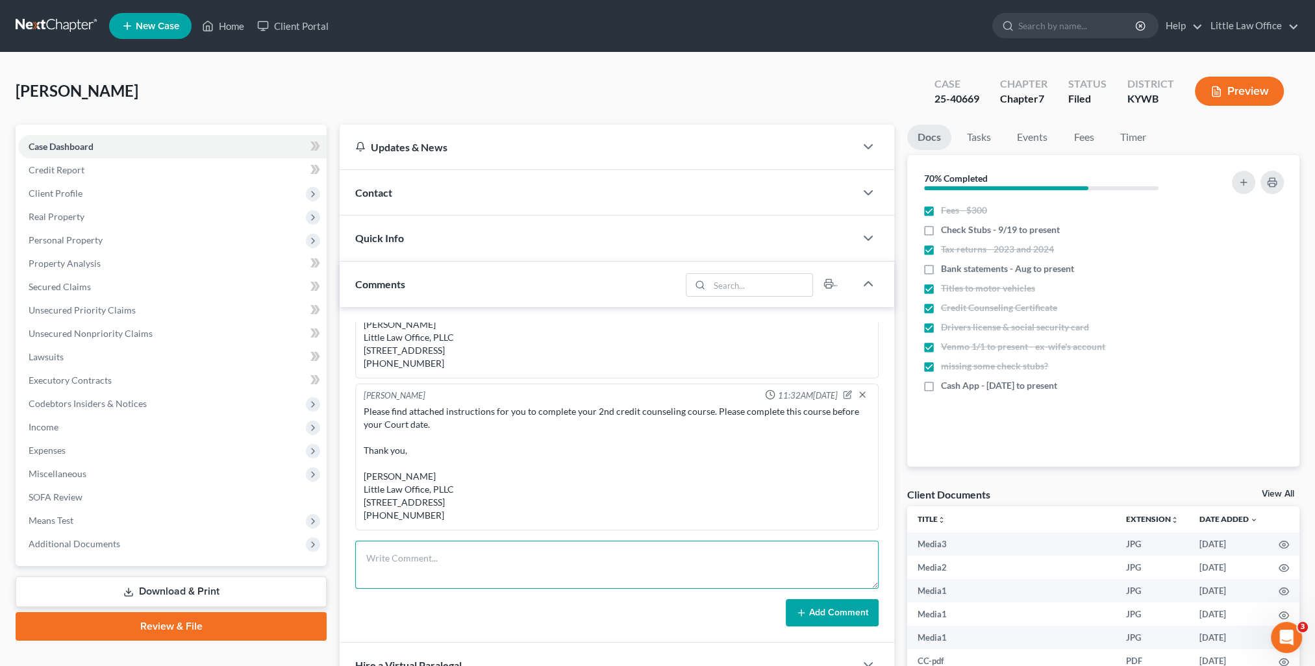
click at [489, 559] on textarea at bounding box center [617, 565] width 524 height 48
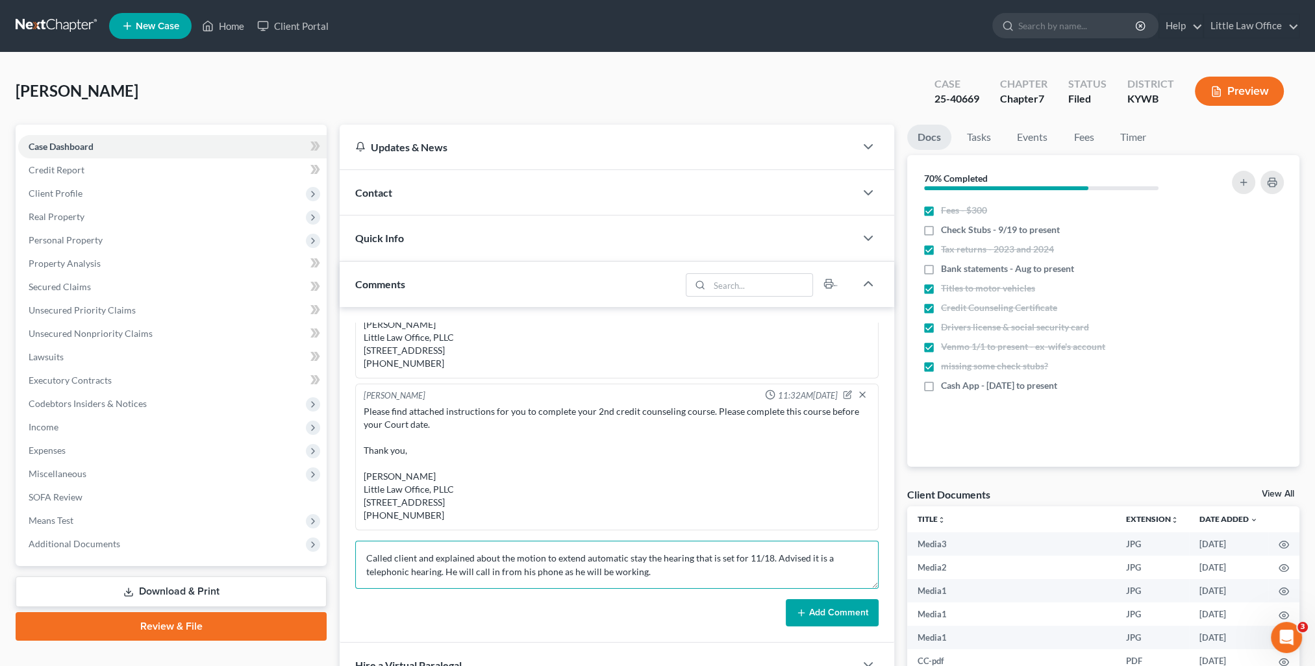
type textarea "Called client and explained about the motion to extend automatic stay the heari…"
click at [813, 624] on button "Add Comment" at bounding box center [832, 613] width 93 height 27
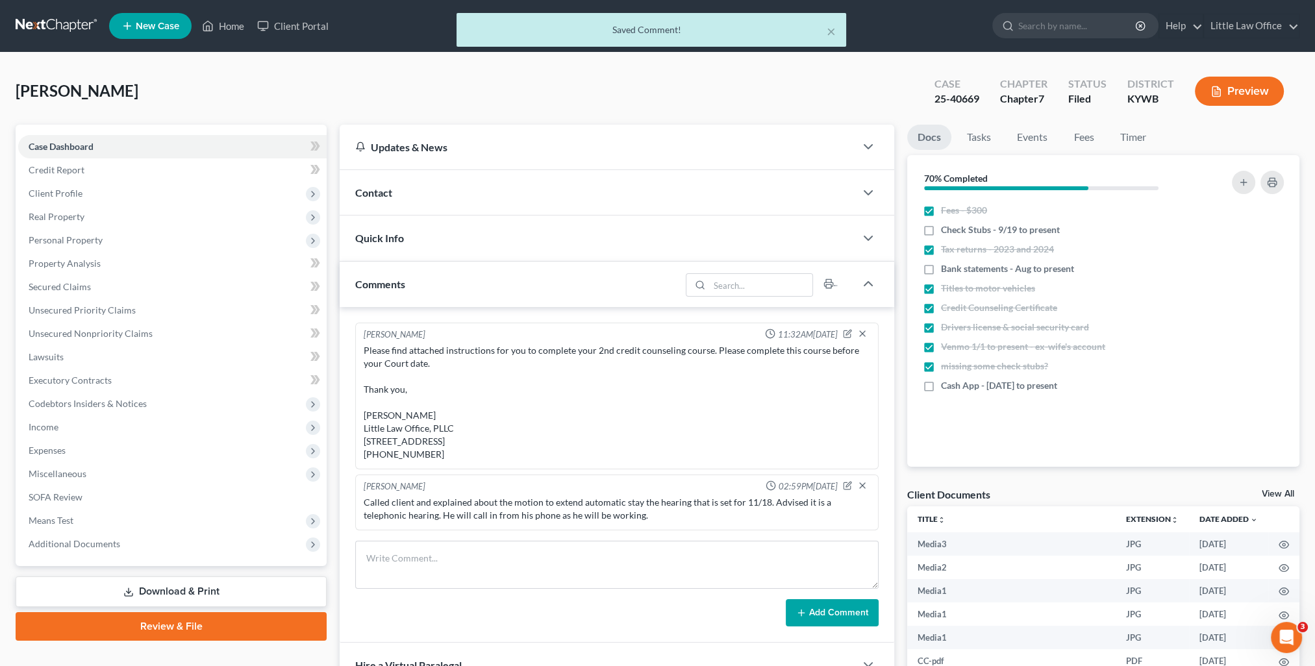
scroll to position [1052, 0]
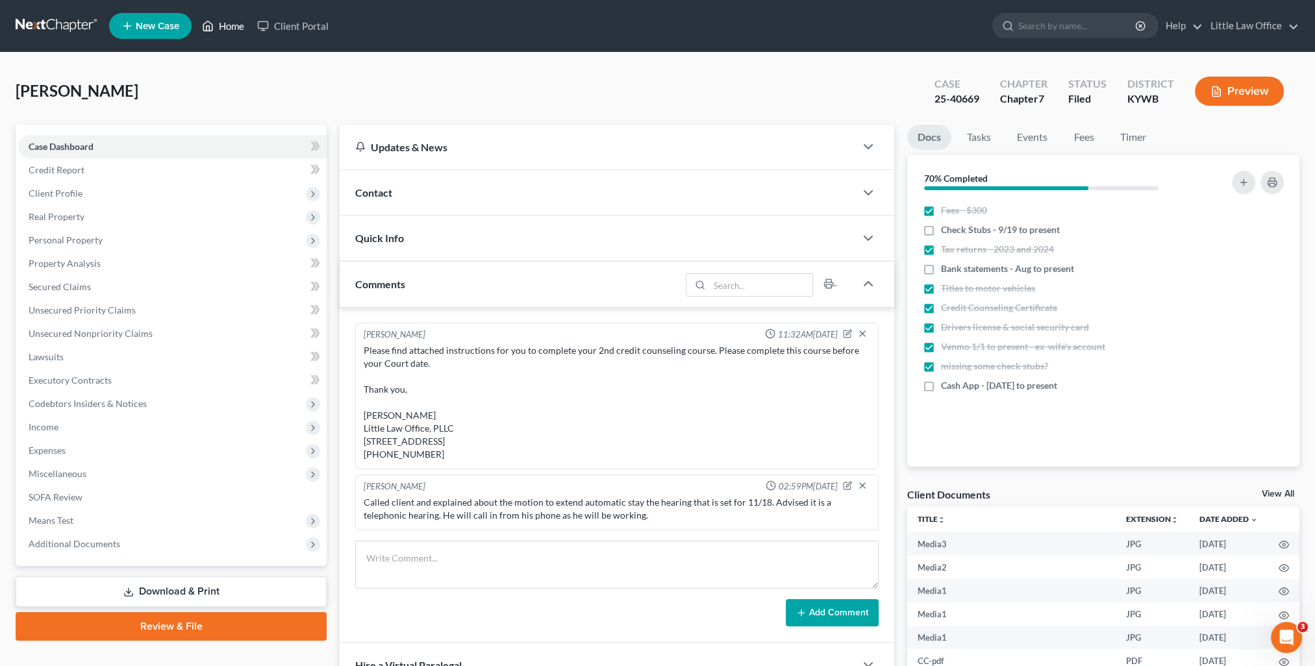
click at [226, 30] on link "Home" at bounding box center [223, 25] width 55 height 23
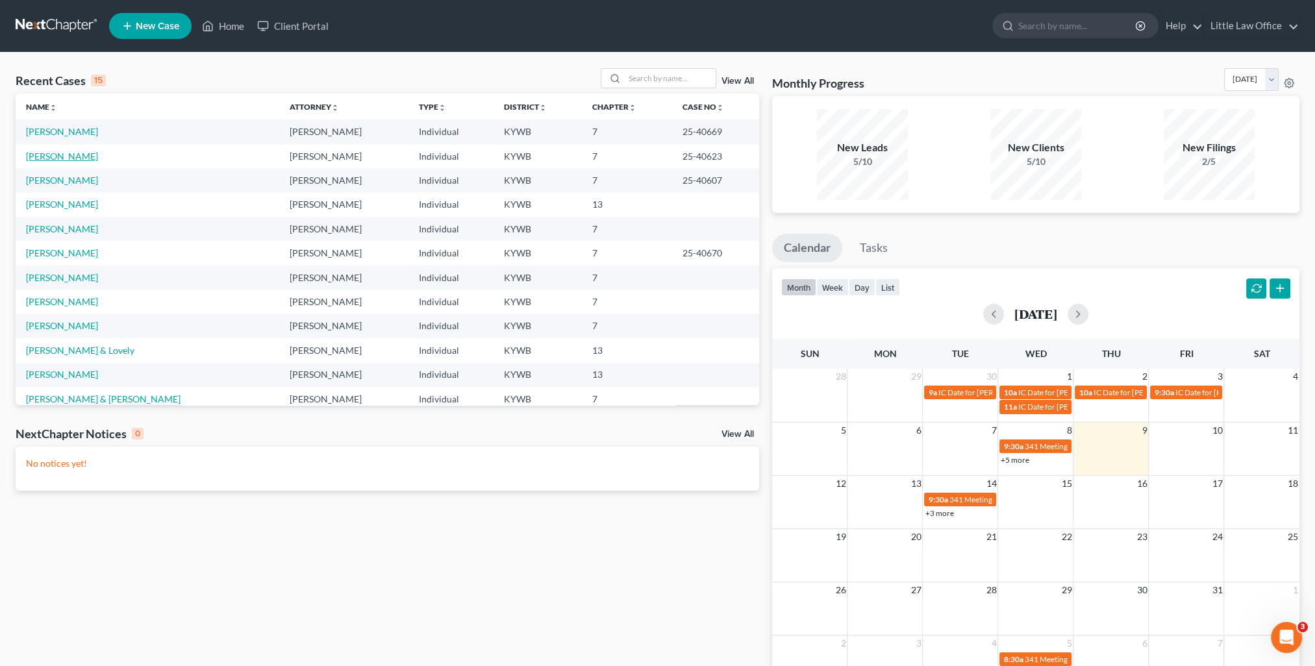
click at [58, 153] on link "Rogers, Ashlie" at bounding box center [62, 156] width 72 height 11
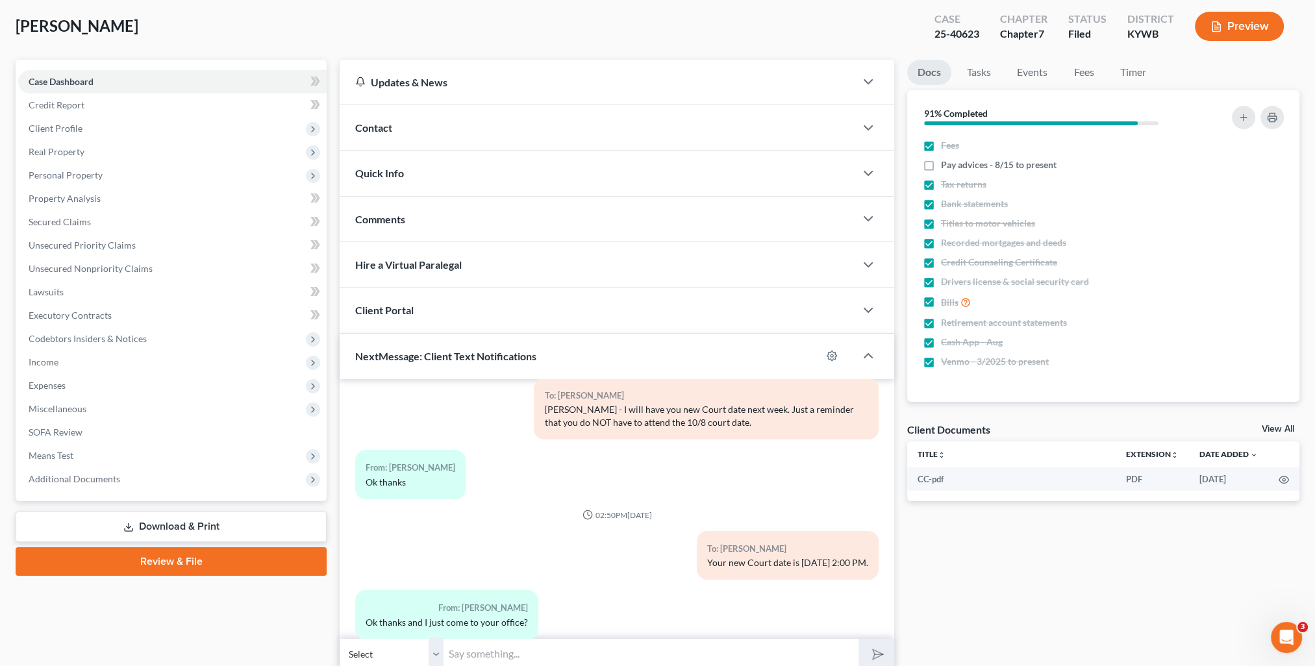
scroll to position [116, 0]
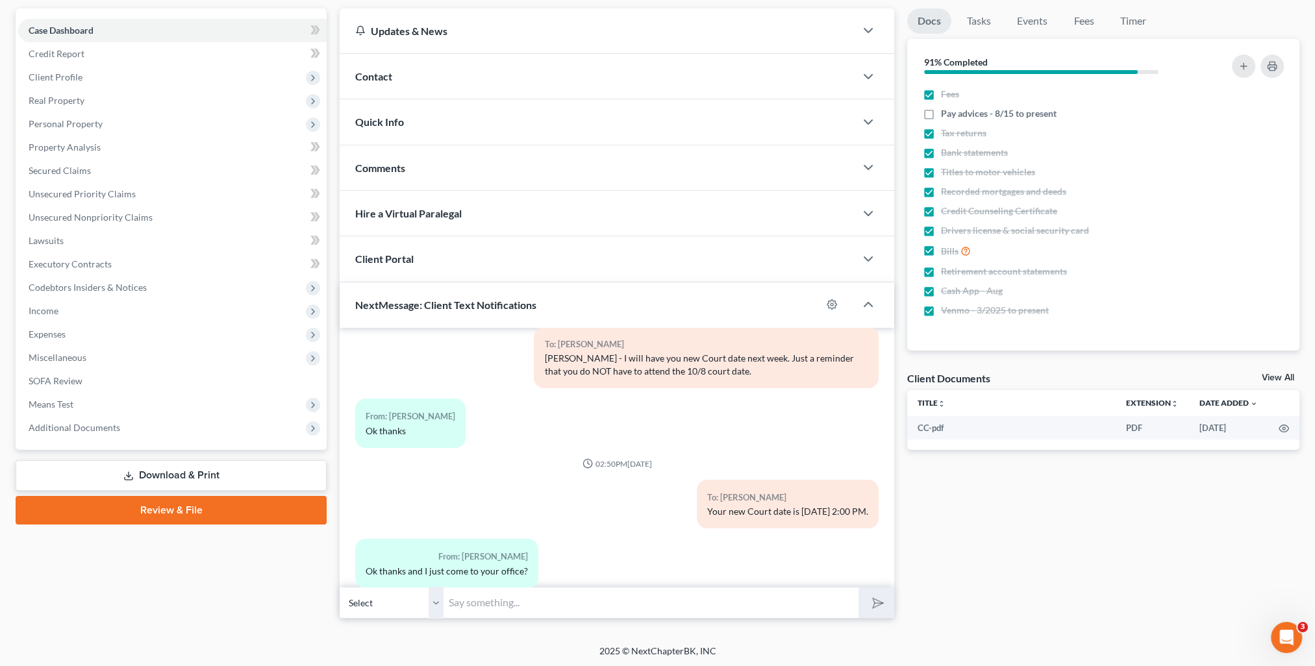
click at [572, 604] on input "text" at bounding box center [651, 603] width 415 height 32
type input "Yes ma'am!"
click at [859, 588] on button "submit" at bounding box center [877, 603] width 36 height 31
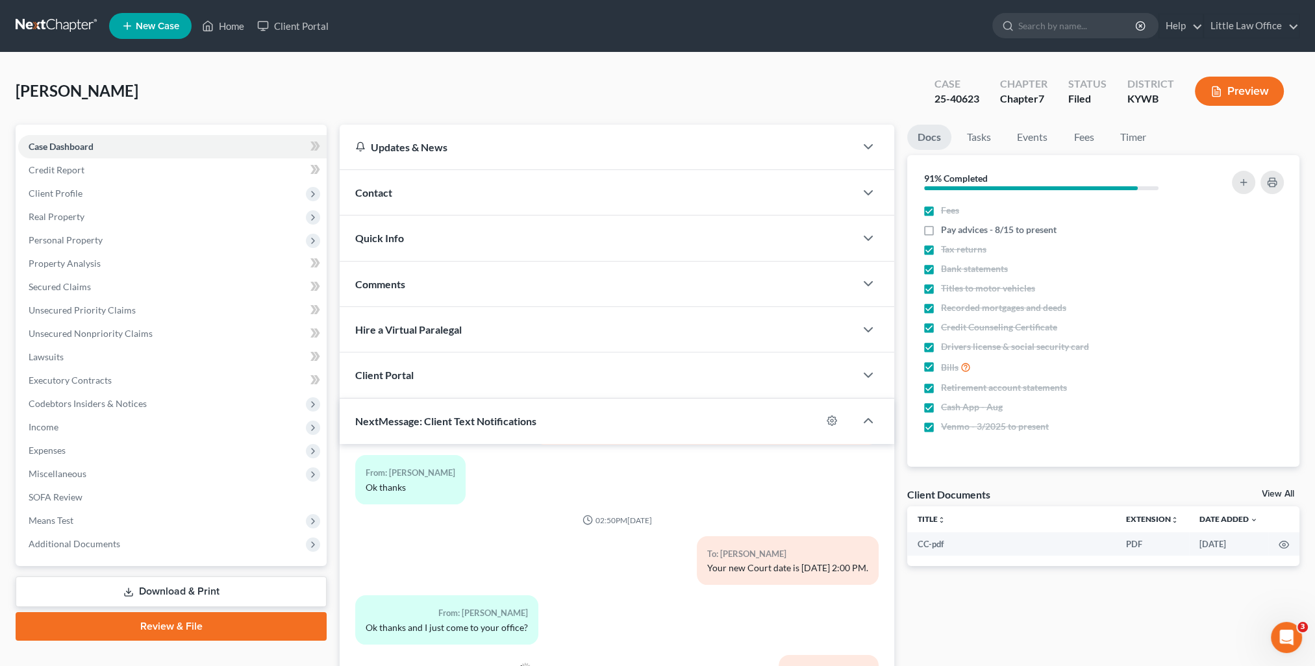
scroll to position [2123, 0]
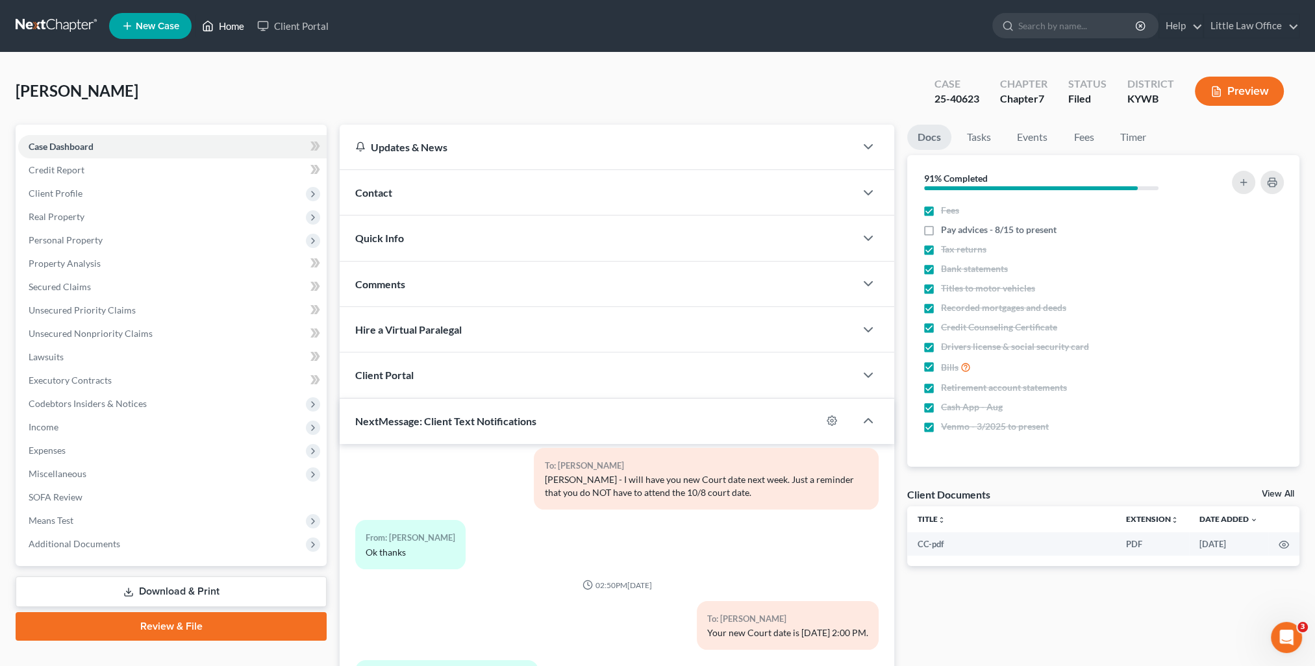
drag, startPoint x: 235, startPoint y: 24, endPoint x: 240, endPoint y: 32, distance: 9.4
click at [235, 24] on link "Home" at bounding box center [223, 25] width 55 height 23
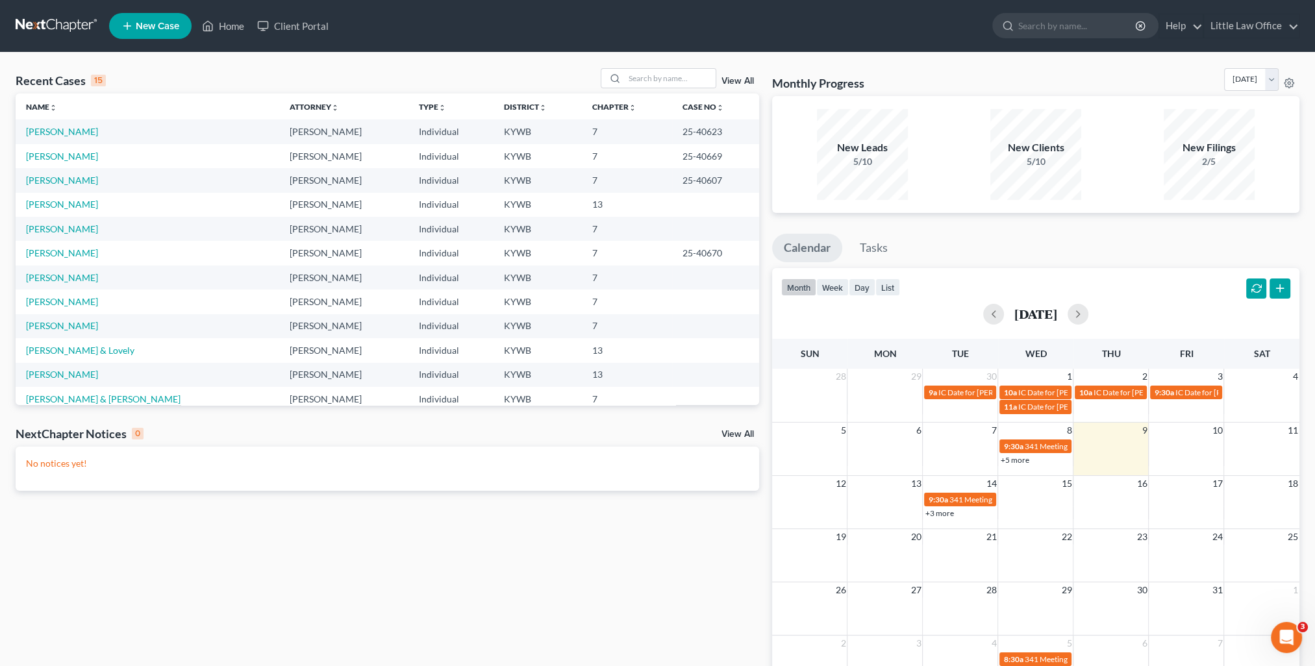
click at [47, 172] on td "Snyder, Angelica" at bounding box center [148, 180] width 264 height 24
drag, startPoint x: 54, startPoint y: 181, endPoint x: 242, endPoint y: 187, distance: 187.8
click at [54, 181] on link "Snyder, Angelica" at bounding box center [62, 180] width 72 height 11
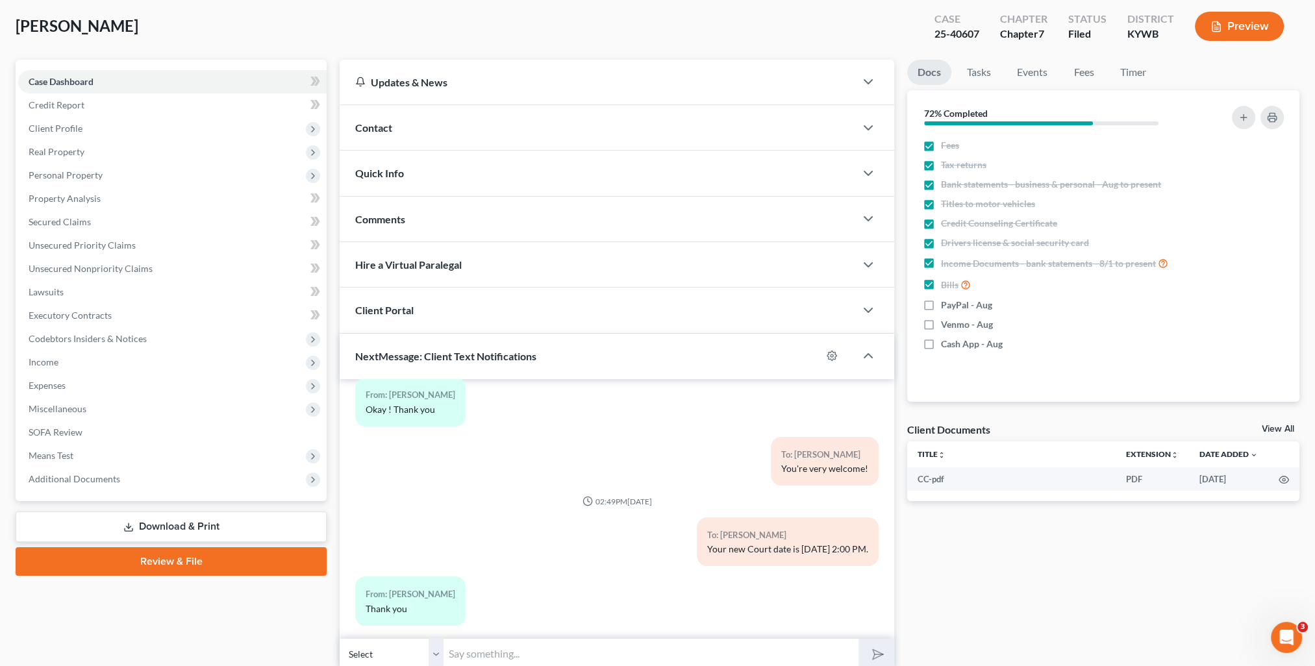
scroll to position [116, 0]
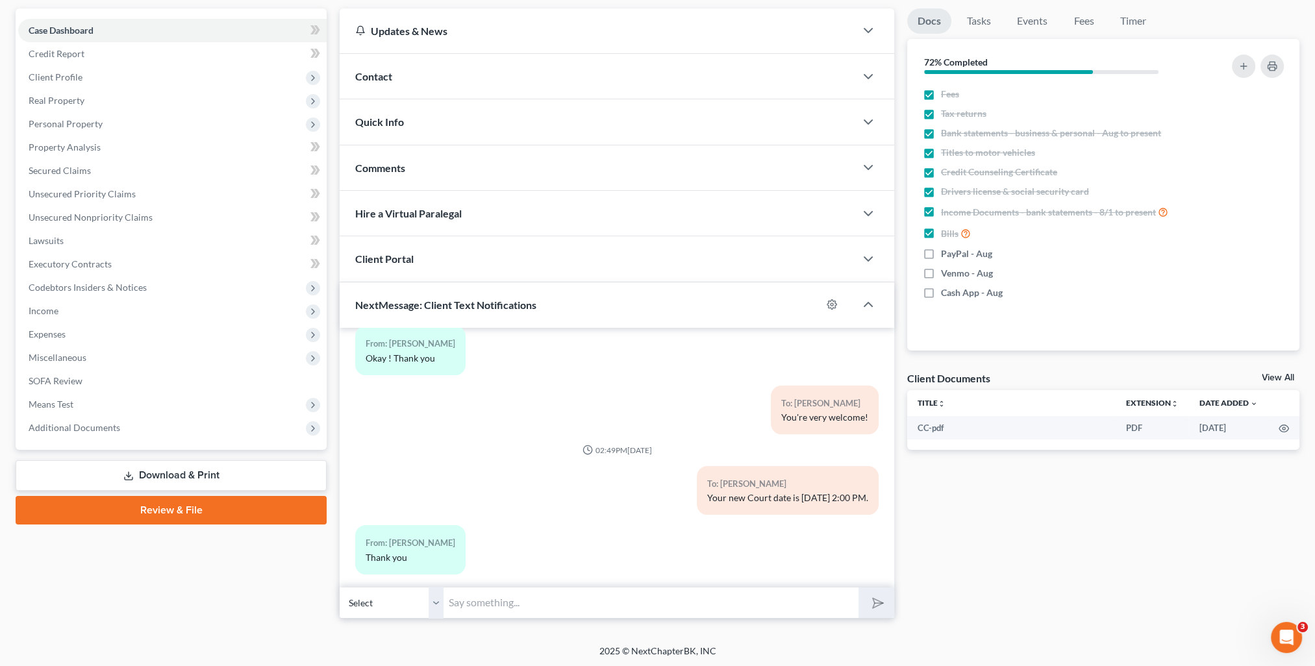
click at [552, 603] on input "text" at bounding box center [651, 603] width 415 height 32
type input "You're very welcome!"
click at [875, 607] on icon "submit" at bounding box center [876, 603] width 18 height 18
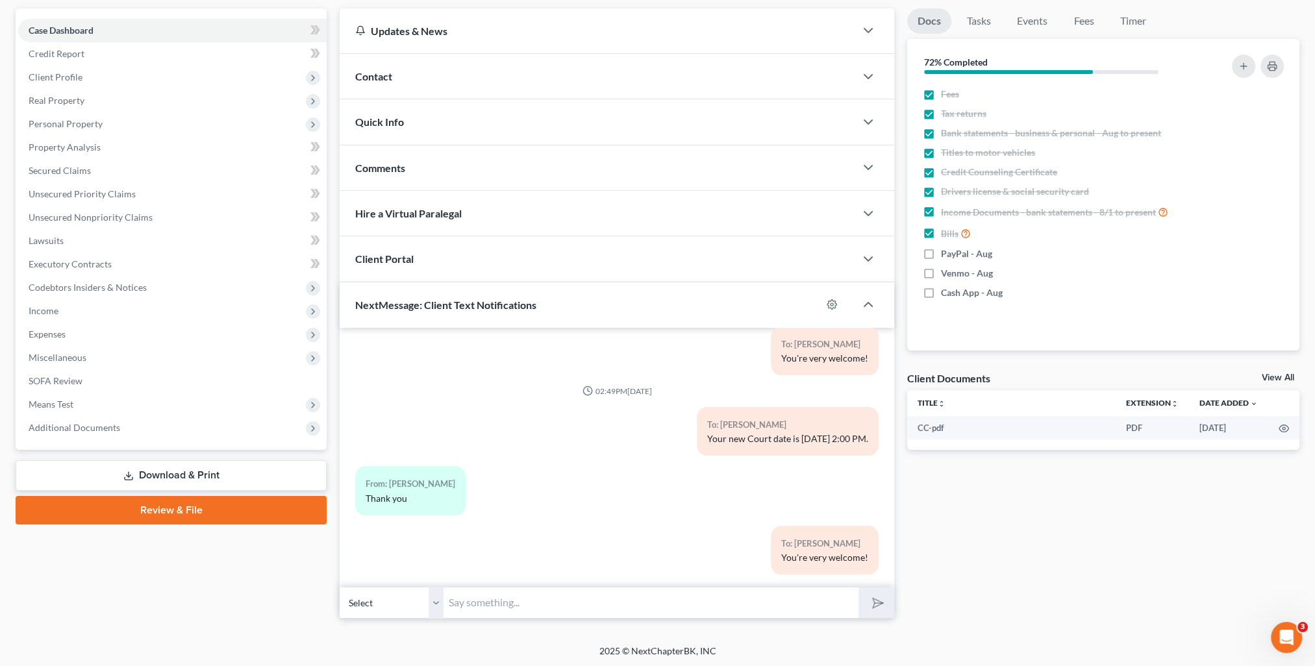
scroll to position [0, 0]
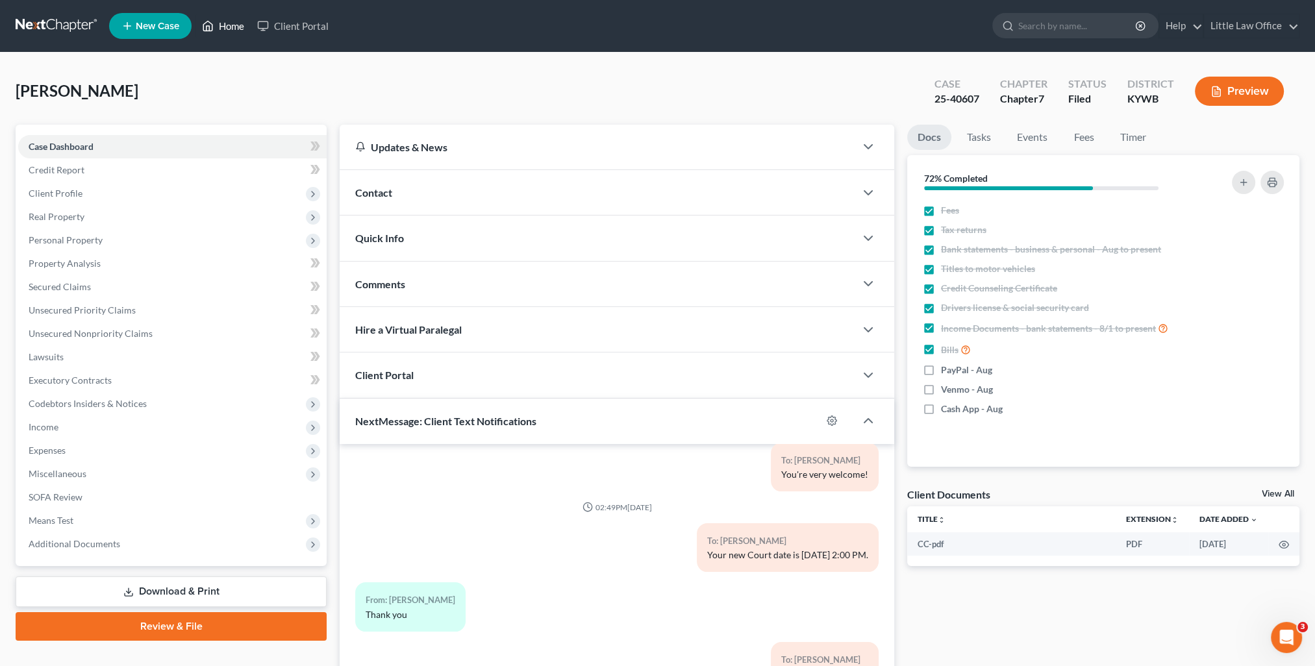
click at [213, 36] on link "Home" at bounding box center [223, 25] width 55 height 23
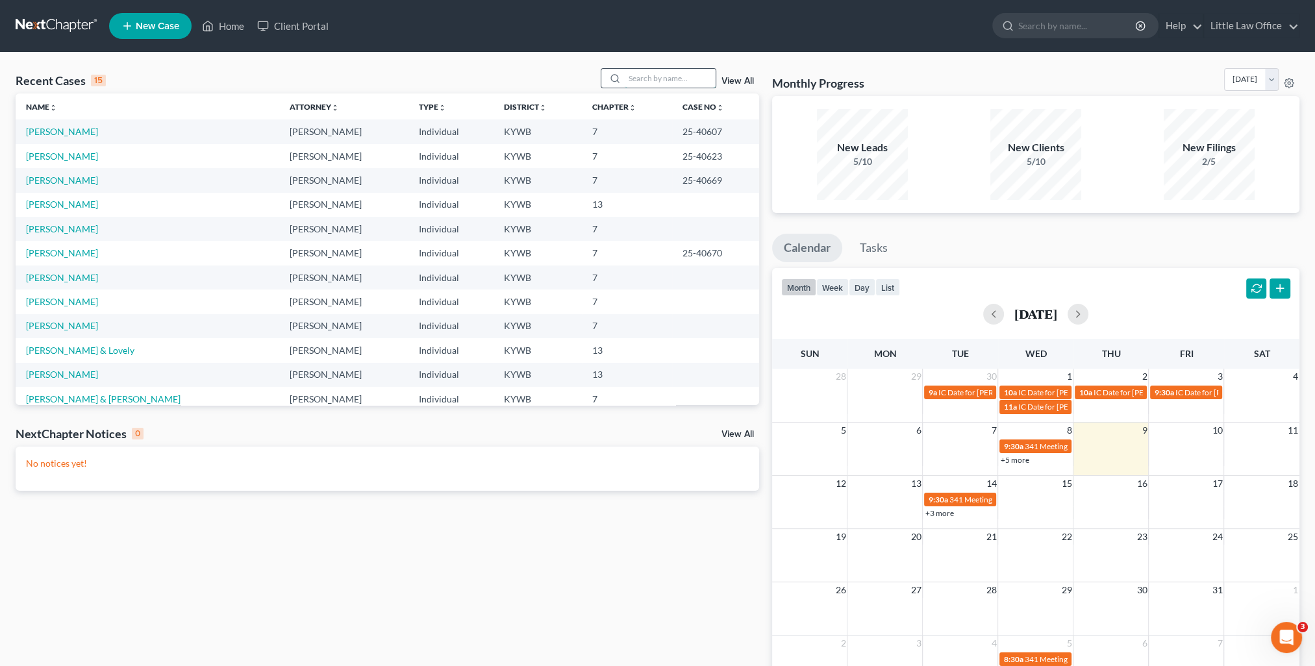
click at [672, 84] on input "search" at bounding box center [670, 78] width 91 height 19
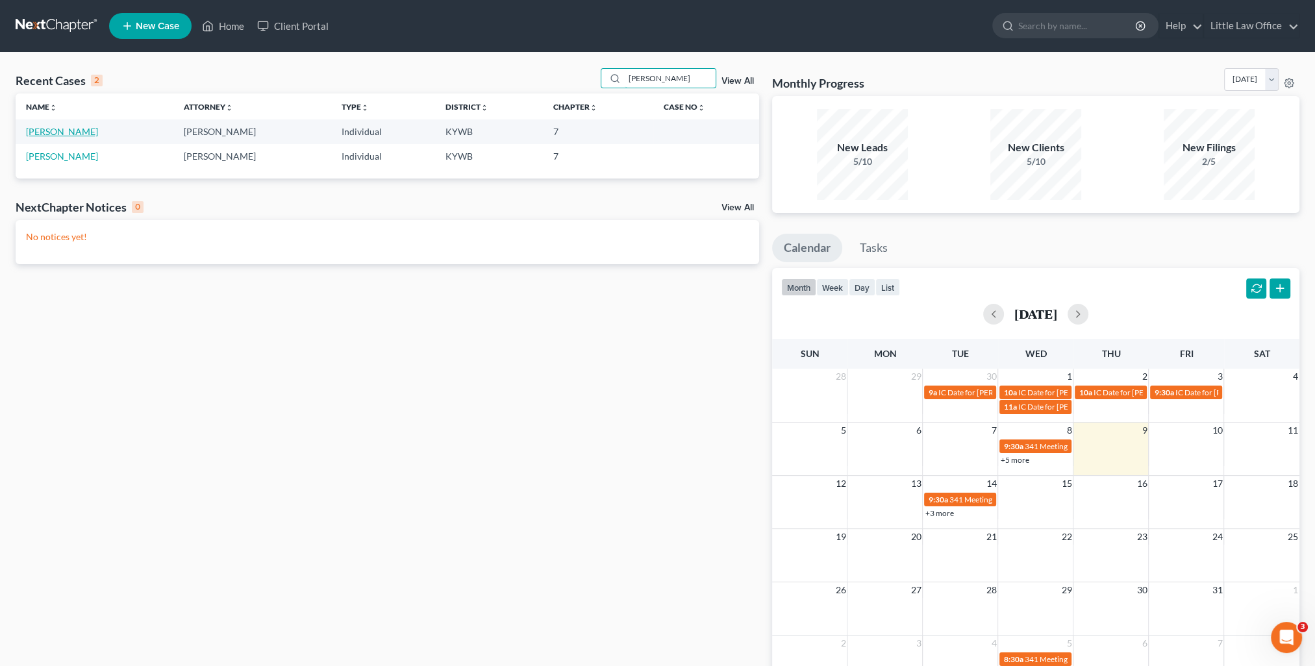
type input "jackson"
click at [73, 127] on link "Jackson, Mikayla" at bounding box center [62, 131] width 72 height 11
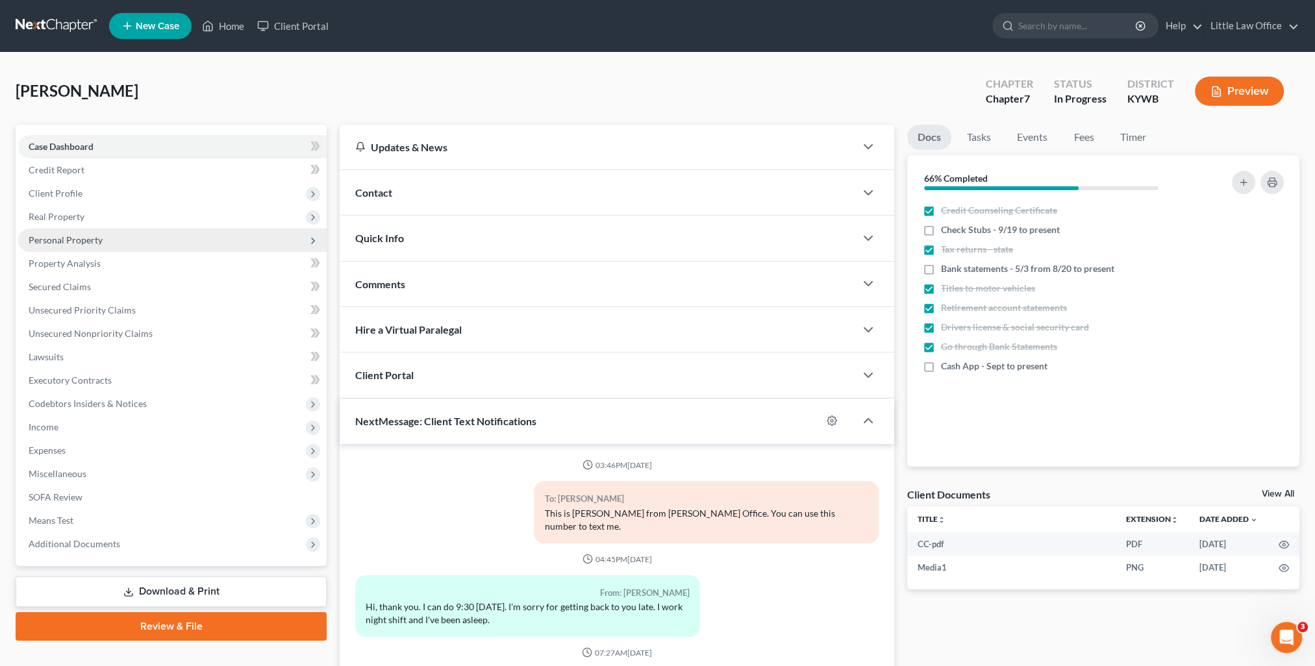
click at [80, 237] on span "Personal Property" at bounding box center [66, 240] width 74 height 11
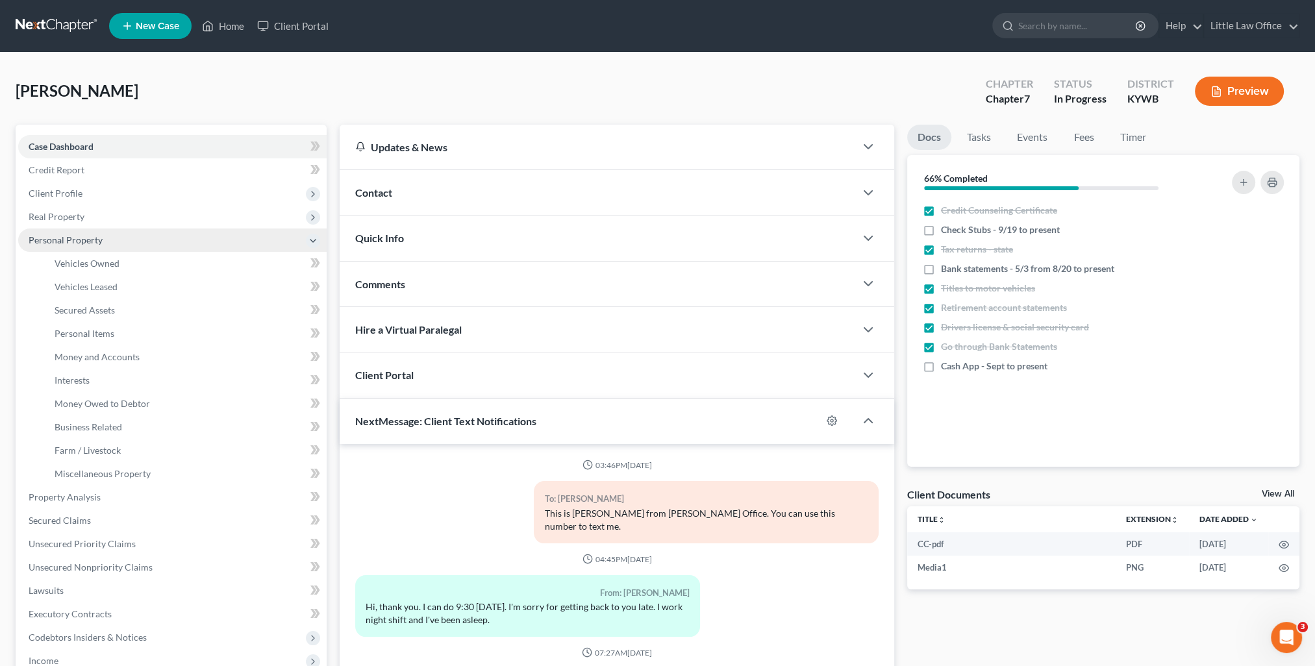
scroll to position [2528, 0]
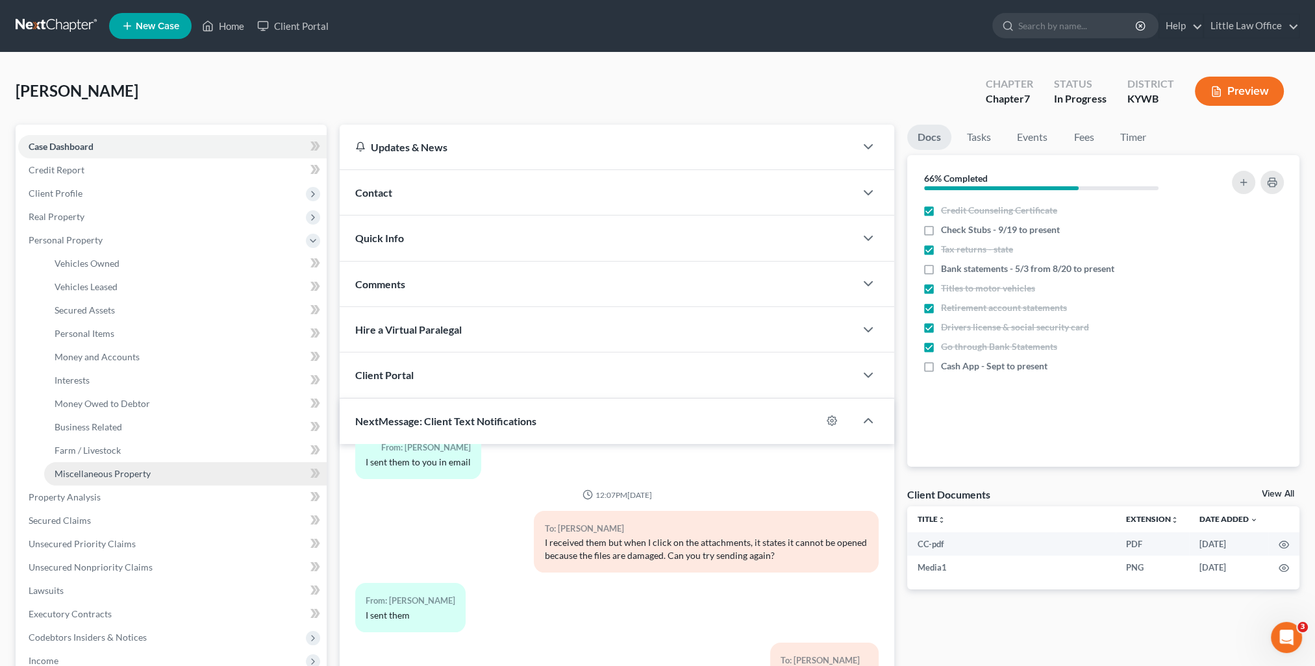
click at [122, 476] on span "Miscellaneous Property" at bounding box center [103, 473] width 96 height 11
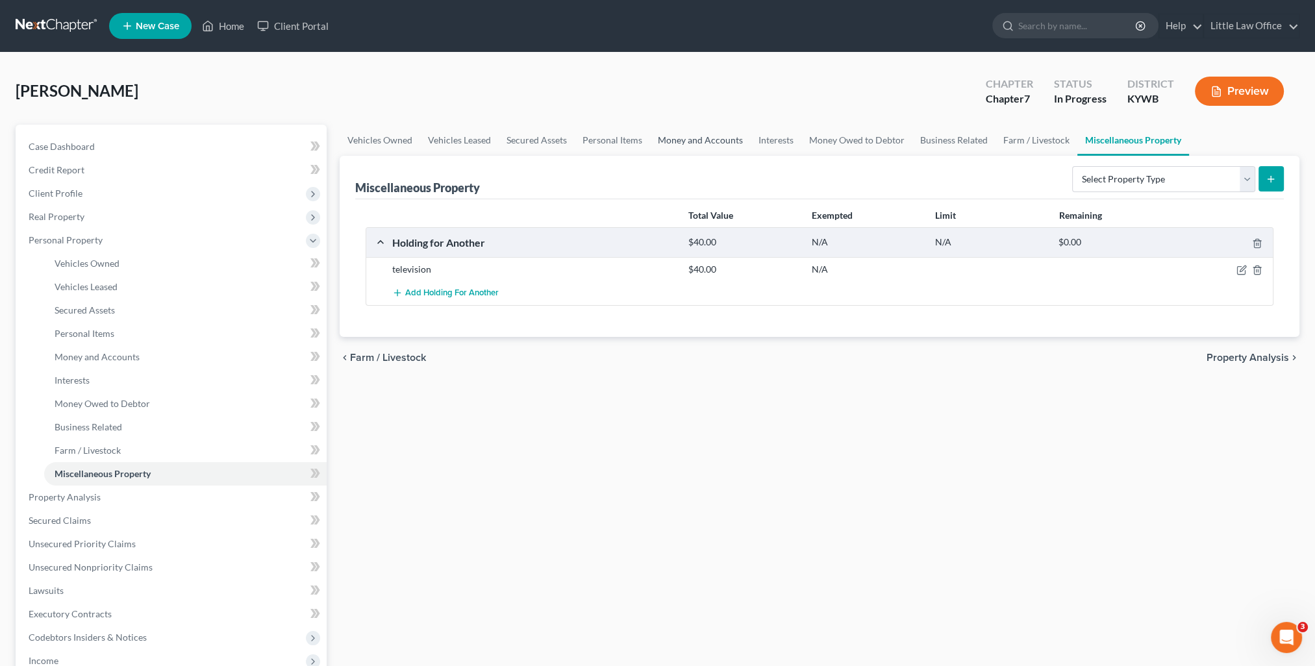
click at [681, 139] on link "Money and Accounts" at bounding box center [700, 140] width 101 height 31
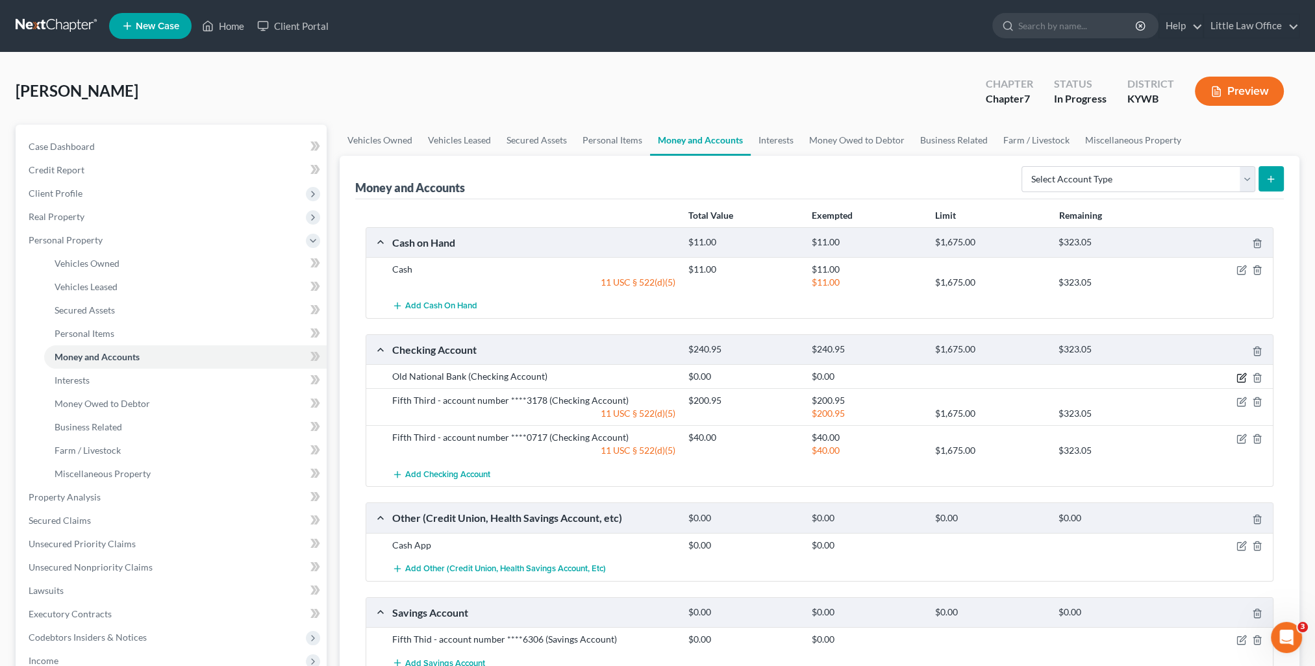
click at [1239, 373] on icon "button" at bounding box center [1242, 378] width 10 height 10
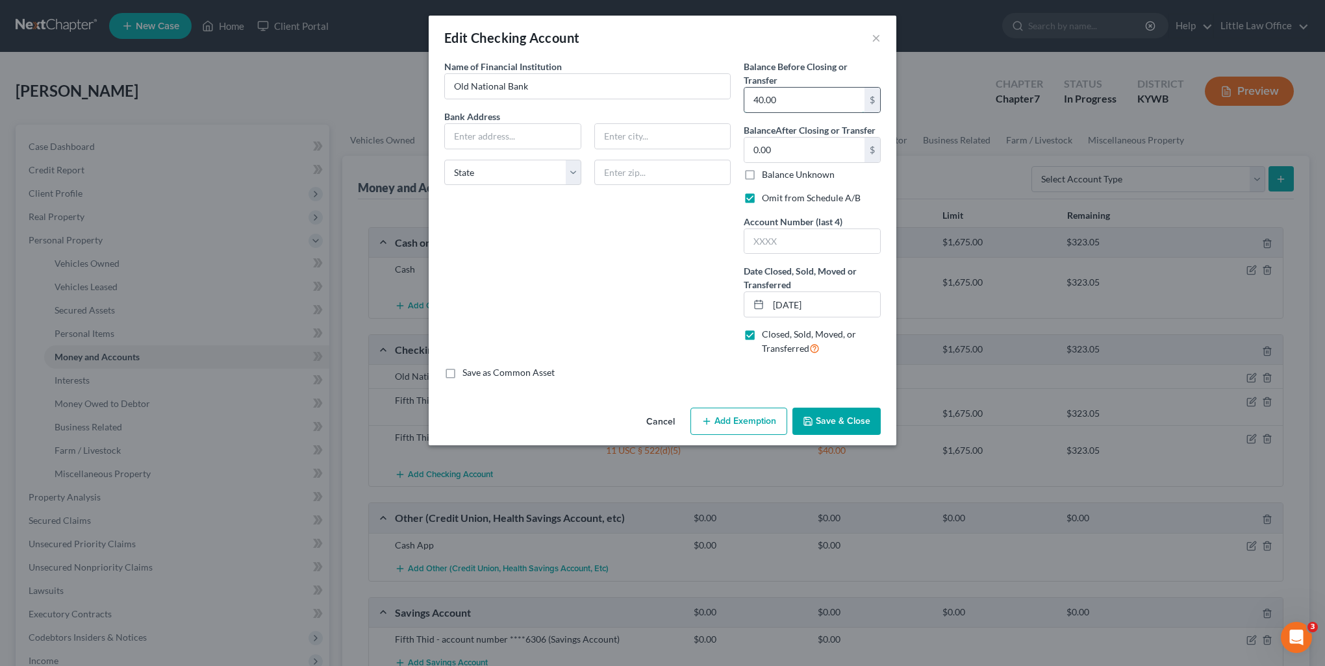
click at [803, 96] on input "40.00" at bounding box center [804, 100] width 120 height 25
type input "41.00"
click at [842, 439] on div "Cancel Add Exemption Save & Close" at bounding box center [663, 424] width 468 height 43
click at [841, 436] on div "Cancel Add Exemption Save & Close" at bounding box center [663, 424] width 468 height 43
click at [839, 424] on button "Save & Close" at bounding box center [837, 421] width 88 height 27
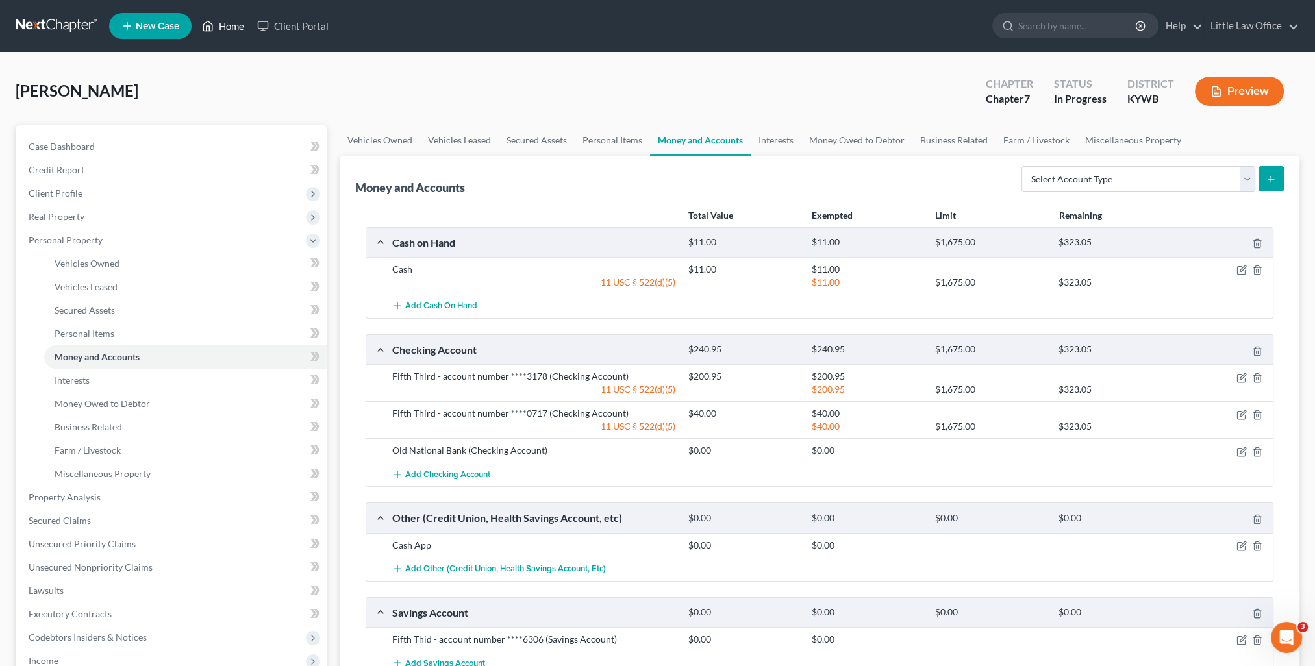
click at [239, 29] on link "Home" at bounding box center [223, 25] width 55 height 23
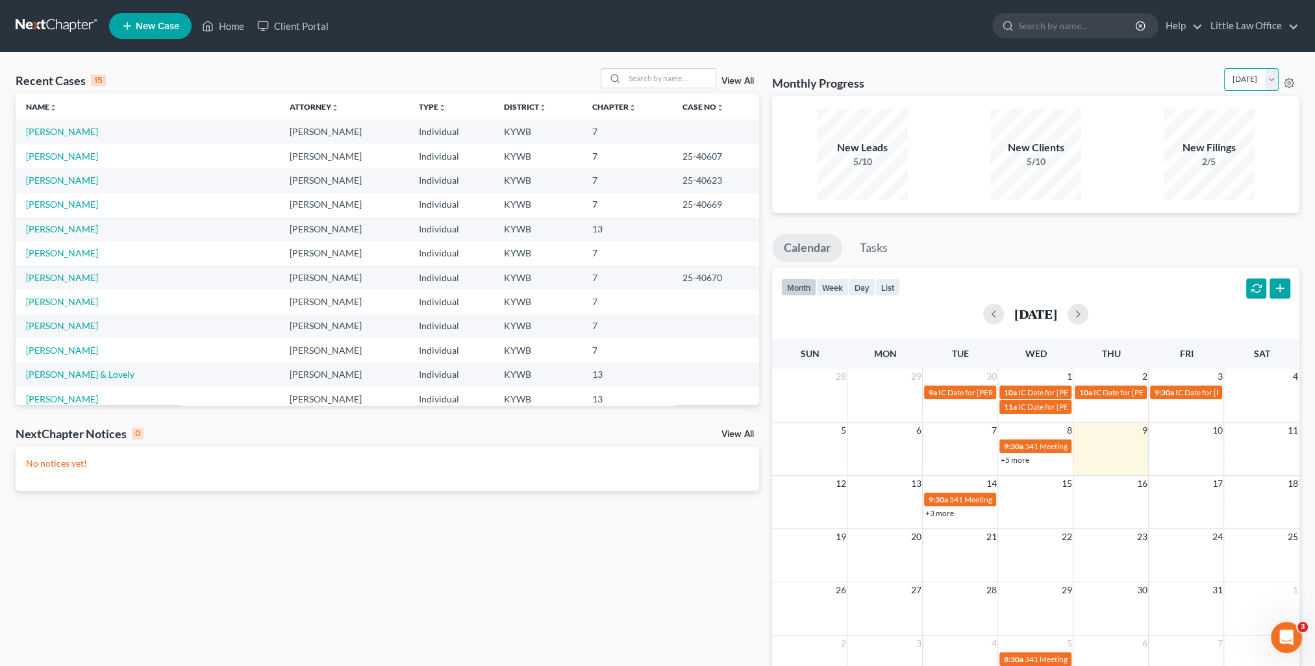
click at [1266, 79] on select "October 2025 September 2025 August 2025 July 2025 June 2025 May 2025 April 2025…" at bounding box center [1252, 79] width 55 height 23
click at [1225, 68] on select "October 2025 September 2025 August 2025 July 2025 June 2025 May 2025 April 2025…" at bounding box center [1252, 79] width 55 height 23
drag, startPoint x: 1279, startPoint y: 79, endPoint x: 1273, endPoint y: 82, distance: 6.7
click at [1279, 79] on div "Bankruptcy Bankruptcy October 2025 September 2025 August 2025 July 2025 June 20…" at bounding box center [1262, 79] width 75 height 23
click at [1273, 82] on select "October 2025 September 2025 August 2025 July 2025 June 2025 May 2025 April 2025…" at bounding box center [1252, 79] width 55 height 23
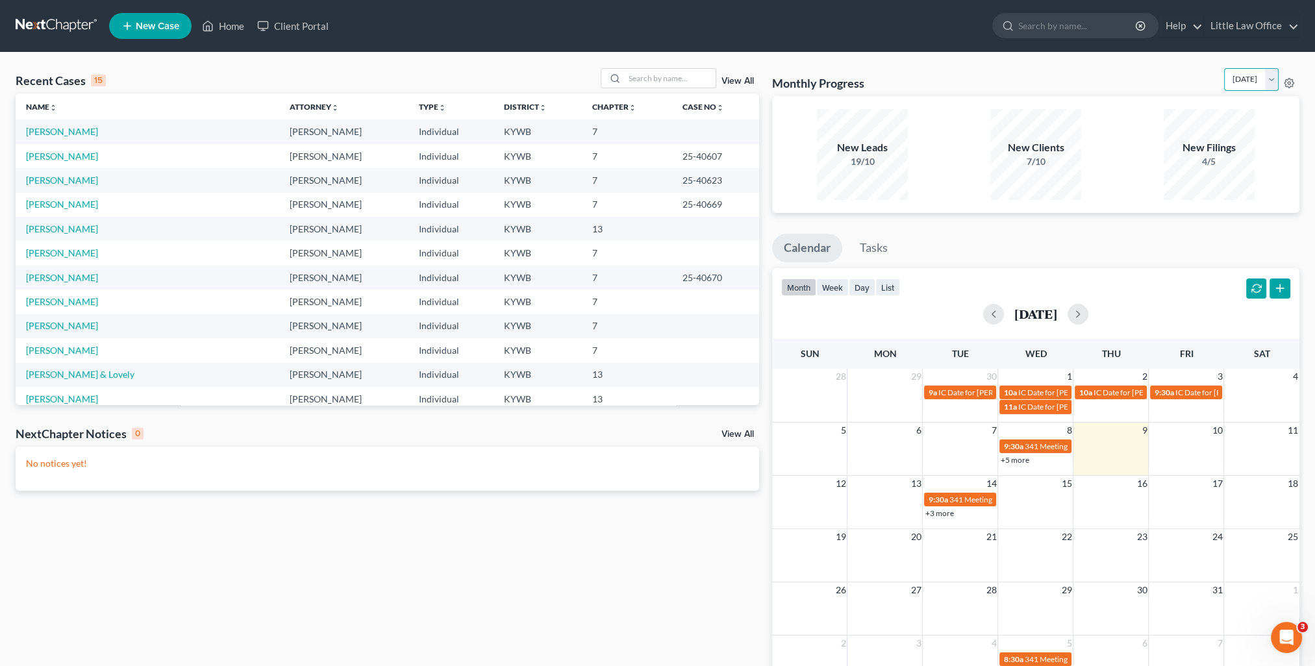
click at [1225, 68] on select "October 2025 September 2025 August 2025 July 2025 June 2025 May 2025 April 2025…" at bounding box center [1252, 79] width 55 height 23
click at [1271, 82] on select "October 2025 September 2025 August 2025 July 2025 June 2025 May 2025 April 2025…" at bounding box center [1252, 79] width 55 height 23
click at [1225, 68] on select "October 2025 September 2025 August 2025 July 2025 June 2025 May 2025 April 2025…" at bounding box center [1252, 79] width 55 height 23
click at [1273, 78] on select "October 2025 September 2025 August 2025 July 2025 June 2025 May 2025 April 2025…" at bounding box center [1252, 79] width 55 height 23
click at [1225, 68] on select "October 2025 September 2025 August 2025 July 2025 June 2025 May 2025 April 2025…" at bounding box center [1252, 79] width 55 height 23
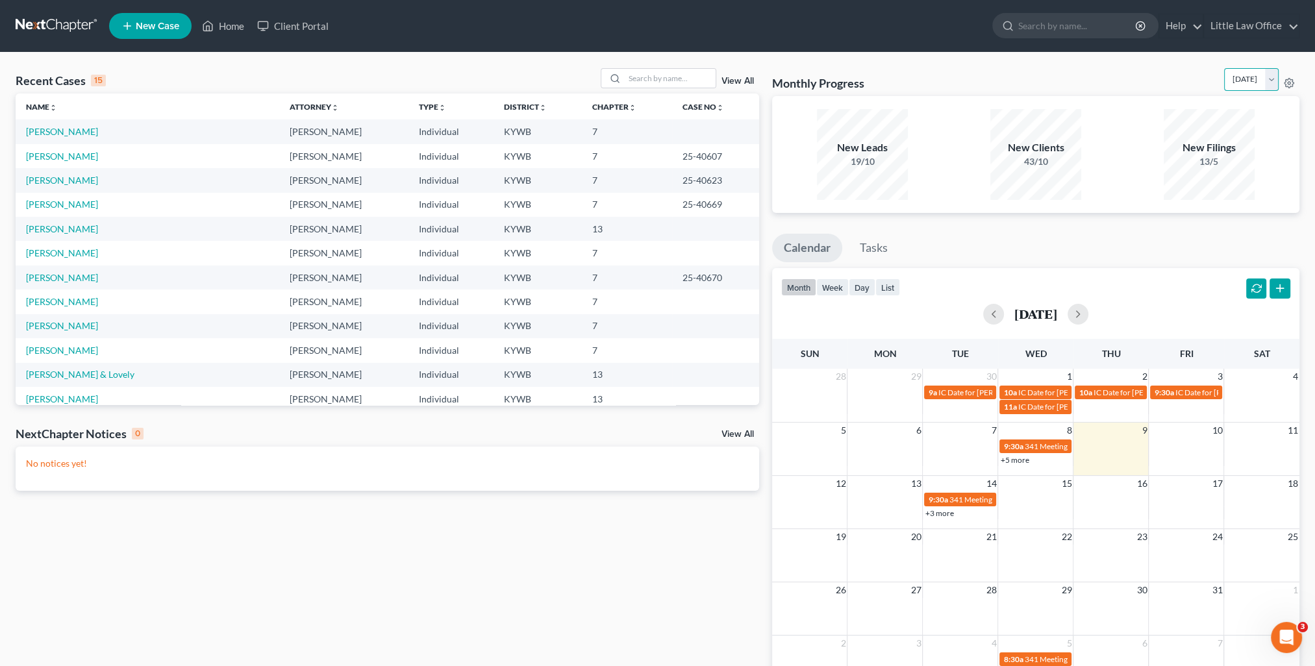
click at [1242, 82] on select "October 2025 September 2025 August 2025 July 2025 June 2025 May 2025 April 2025…" at bounding box center [1252, 79] width 55 height 23
select select "0"
click at [1225, 68] on select "October 2025 September 2025 August 2025 July 2025 June 2025 May 2025 April 2025…" at bounding box center [1252, 79] width 55 height 23
click at [53, 178] on link "Rogers, Ashlie" at bounding box center [62, 180] width 72 height 11
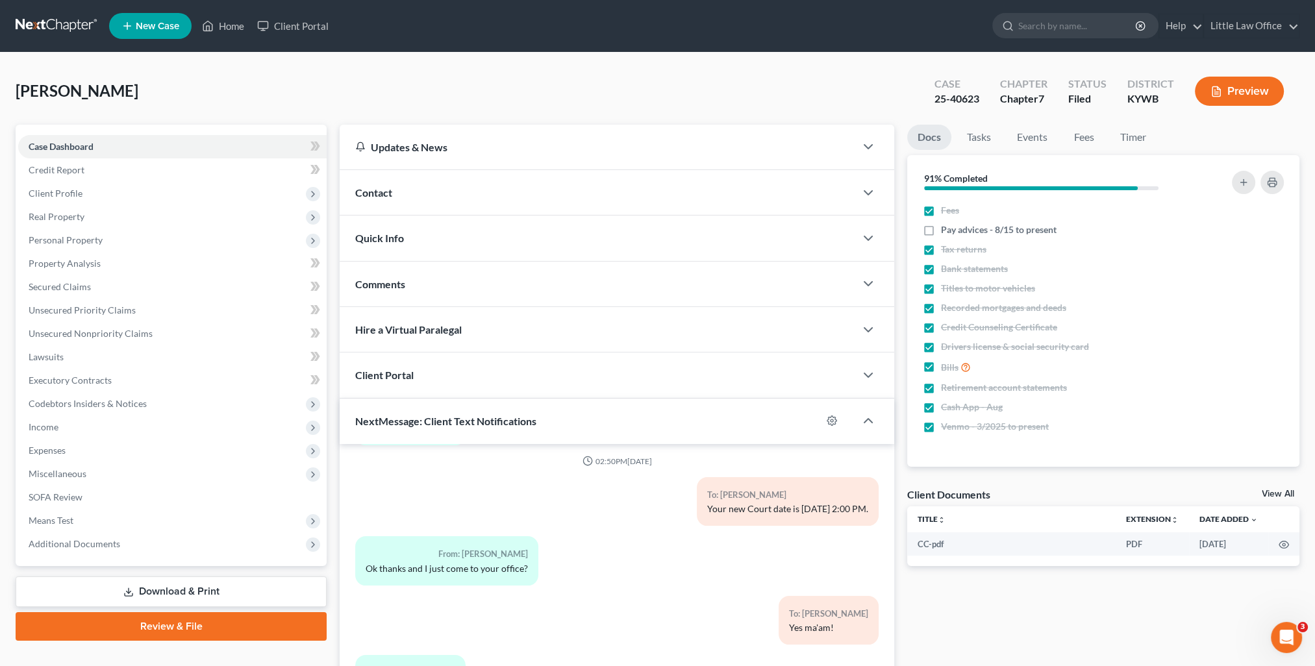
scroll to position [116, 0]
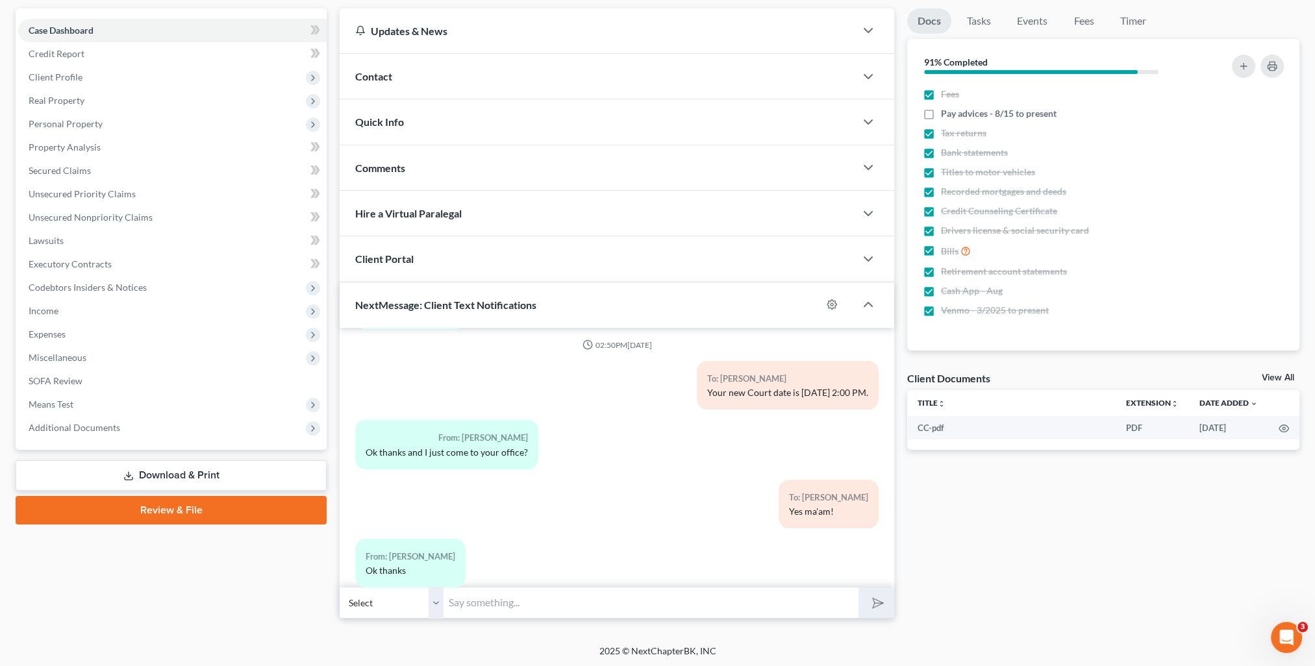
click at [566, 607] on input "text" at bounding box center [651, 603] width 415 height 32
type input "You're very welcome!"
click at [859, 588] on button "submit" at bounding box center [877, 603] width 36 height 31
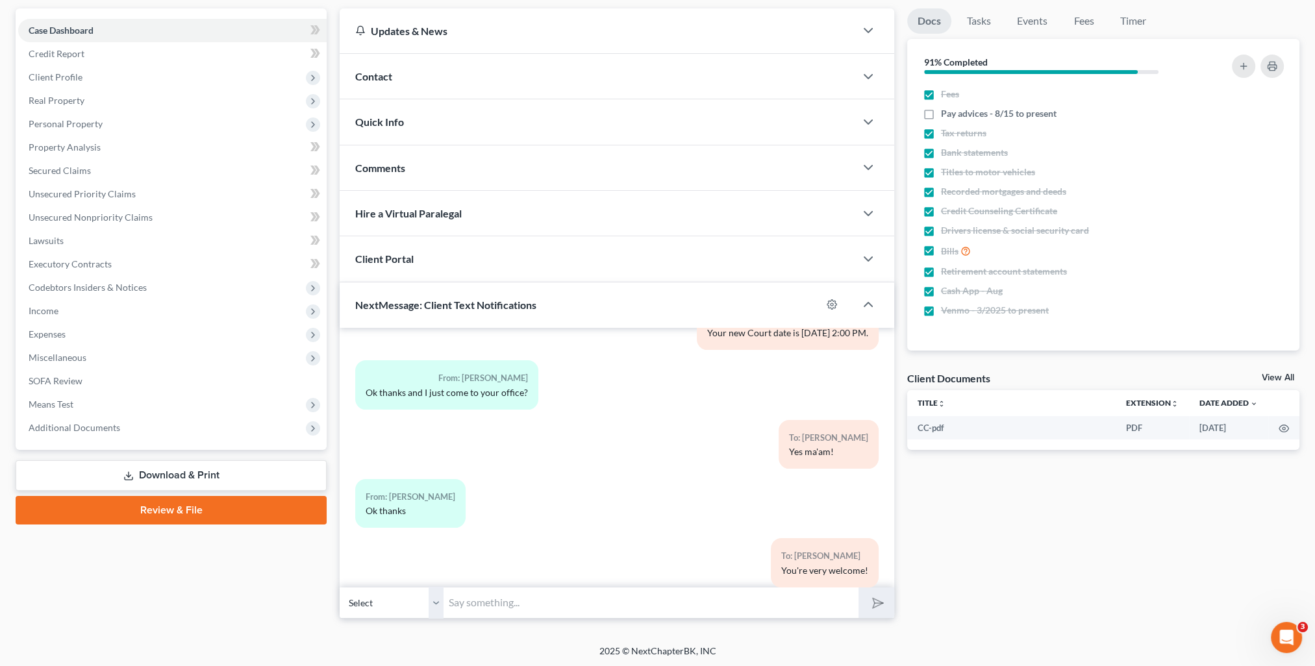
scroll to position [0, 0]
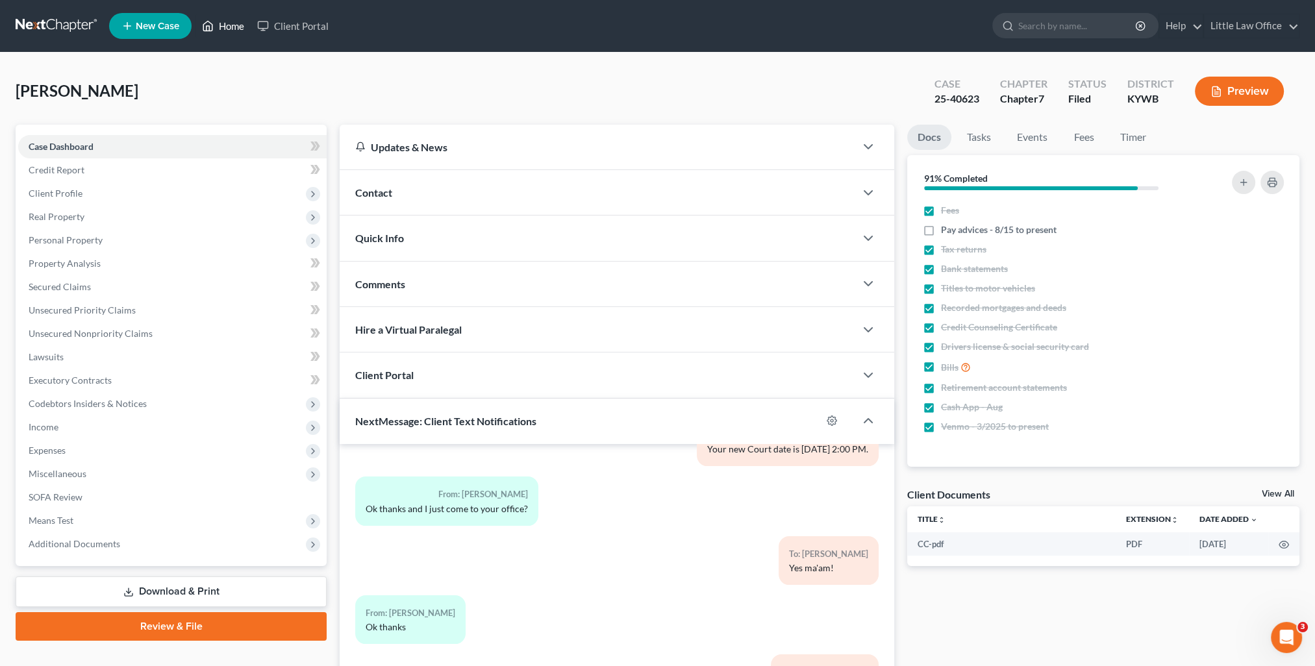
click at [237, 34] on link "Home" at bounding box center [223, 25] width 55 height 23
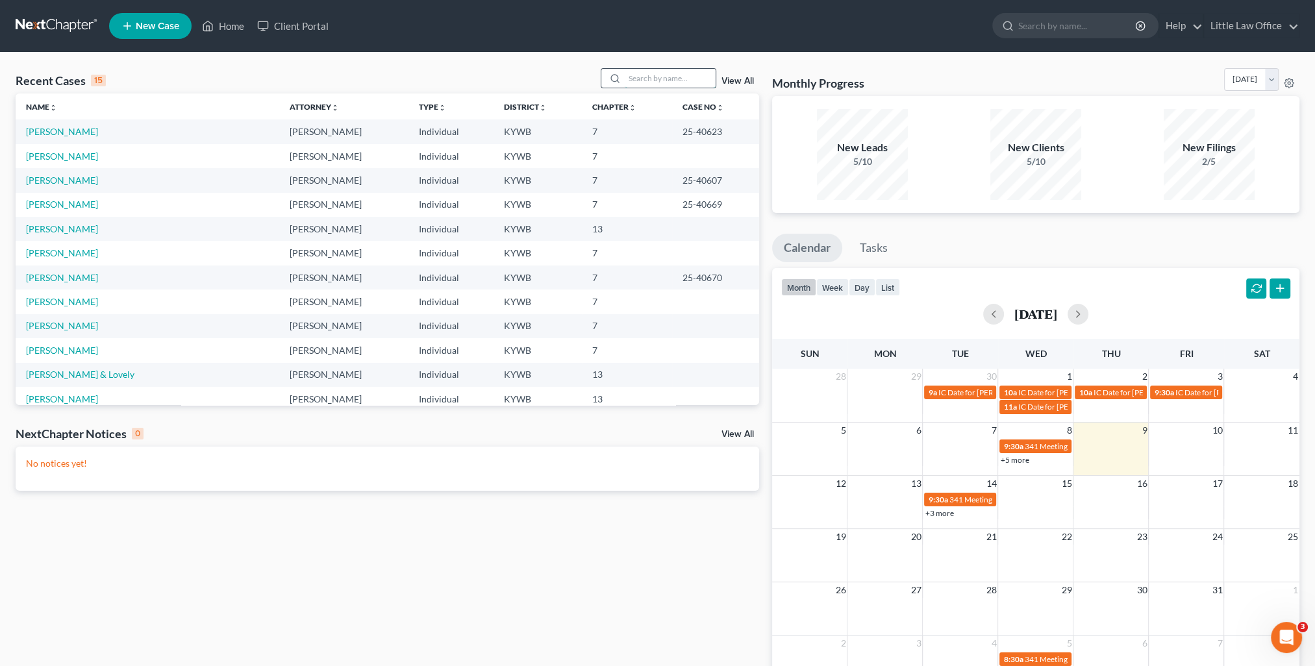
click at [694, 87] on input "search" at bounding box center [670, 78] width 91 height 19
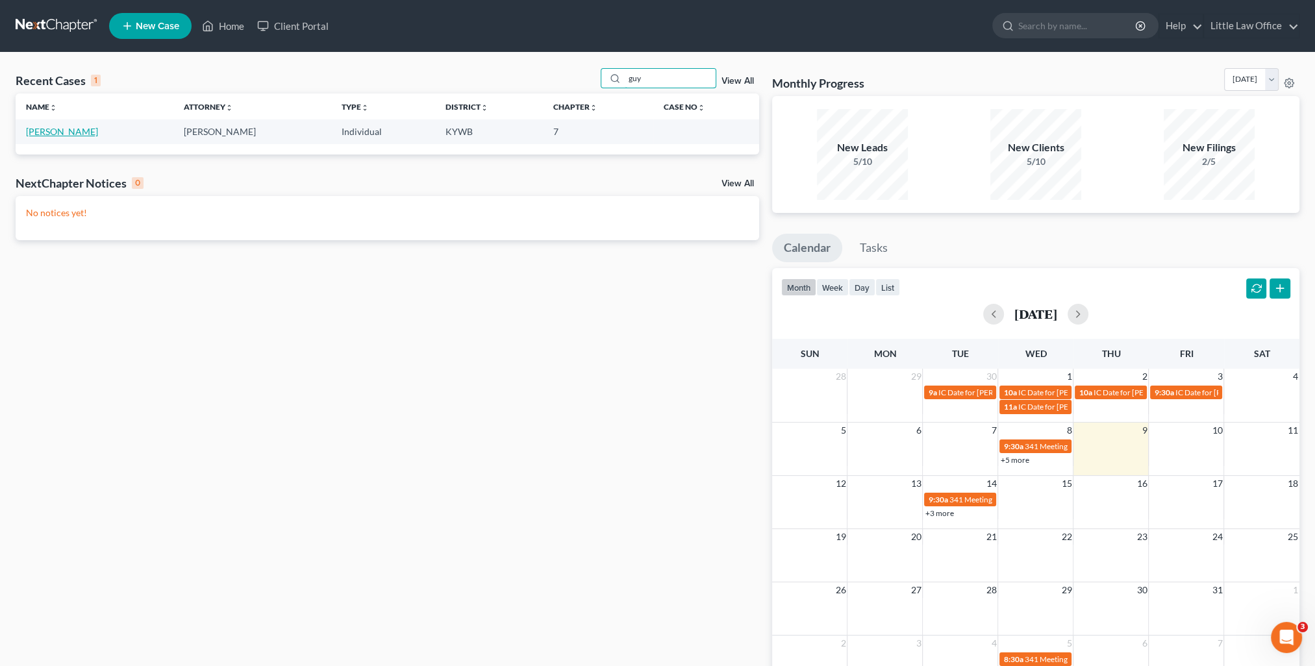
type input "guy"
click at [57, 129] on link "Guy, Michael" at bounding box center [62, 131] width 72 height 11
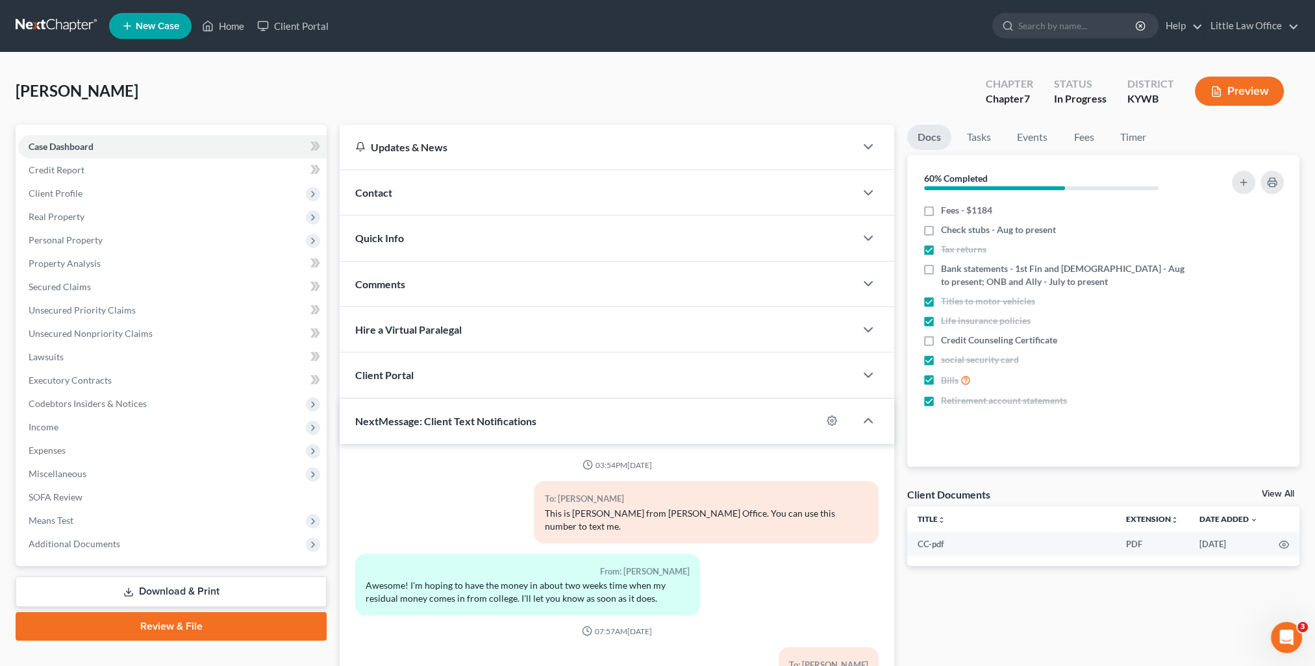
scroll to position [5, 0]
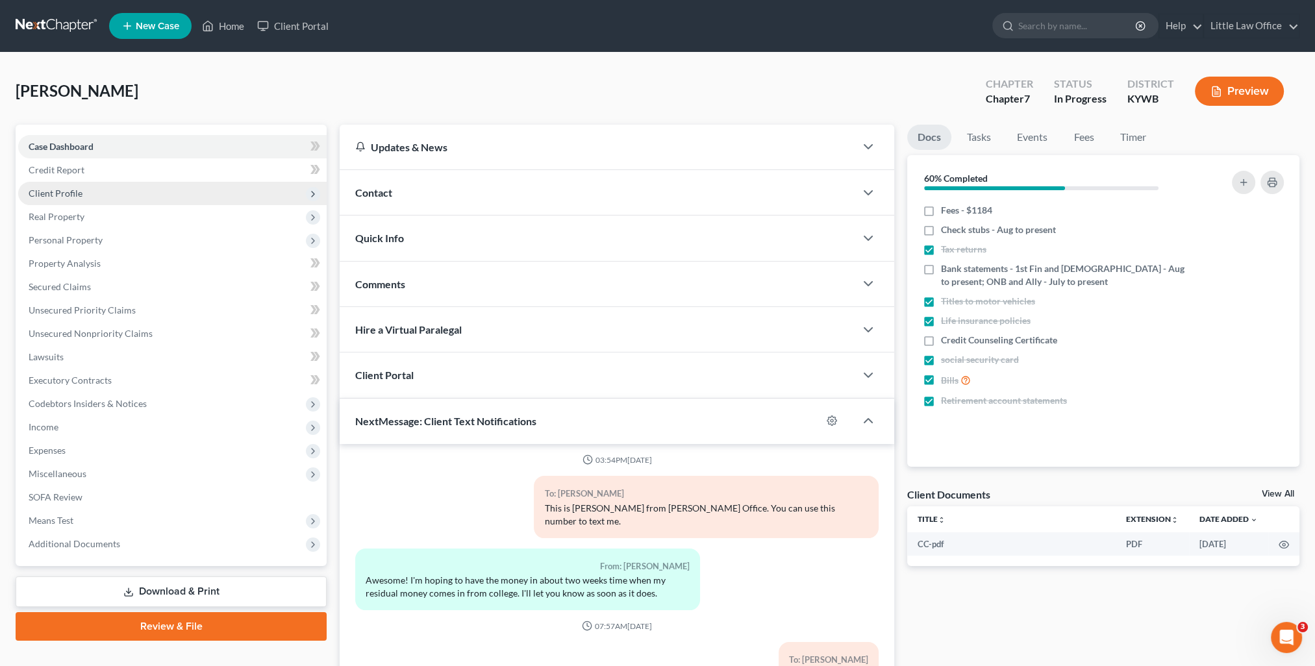
click at [60, 184] on span "Client Profile" at bounding box center [172, 193] width 309 height 23
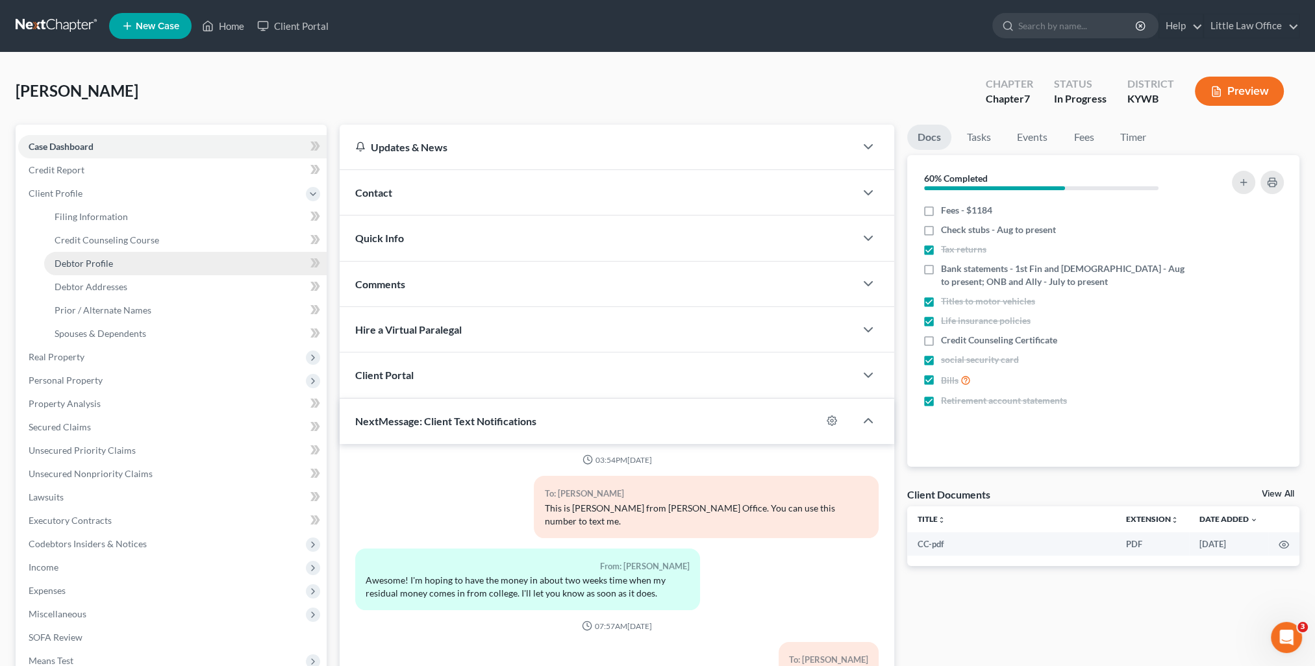
click at [118, 254] on link "Debtor Profile" at bounding box center [185, 263] width 283 height 23
select select "2"
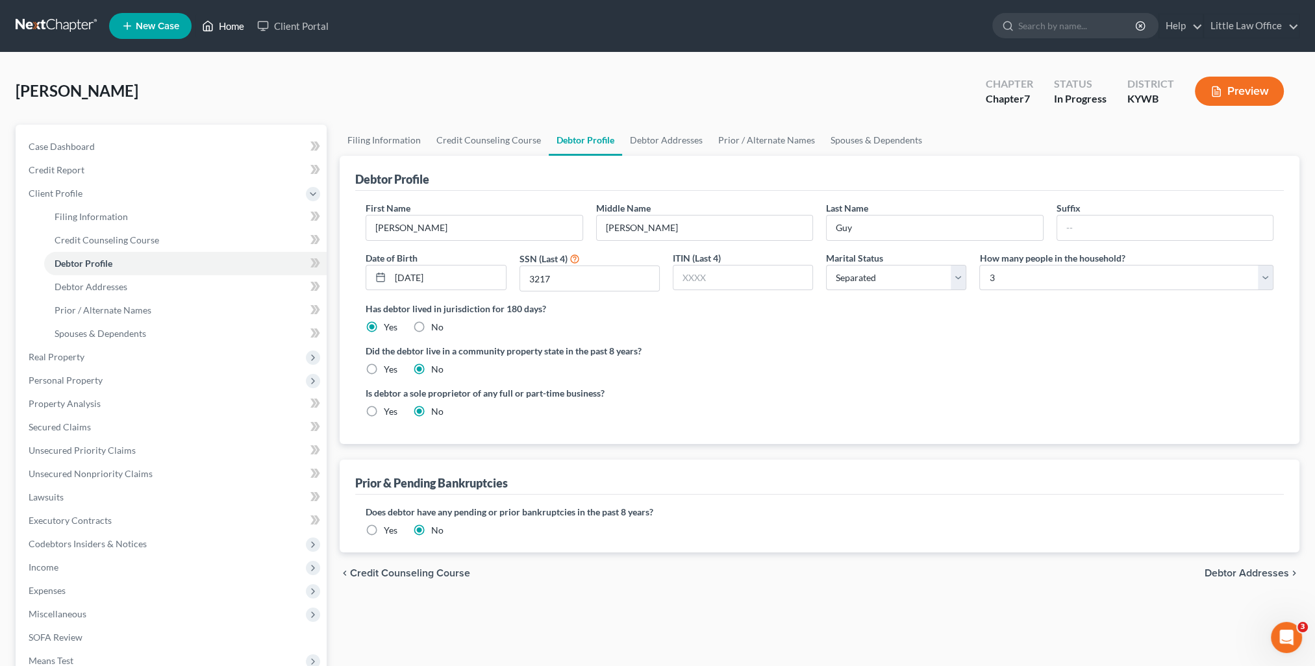
click at [221, 25] on link "Home" at bounding box center [223, 25] width 55 height 23
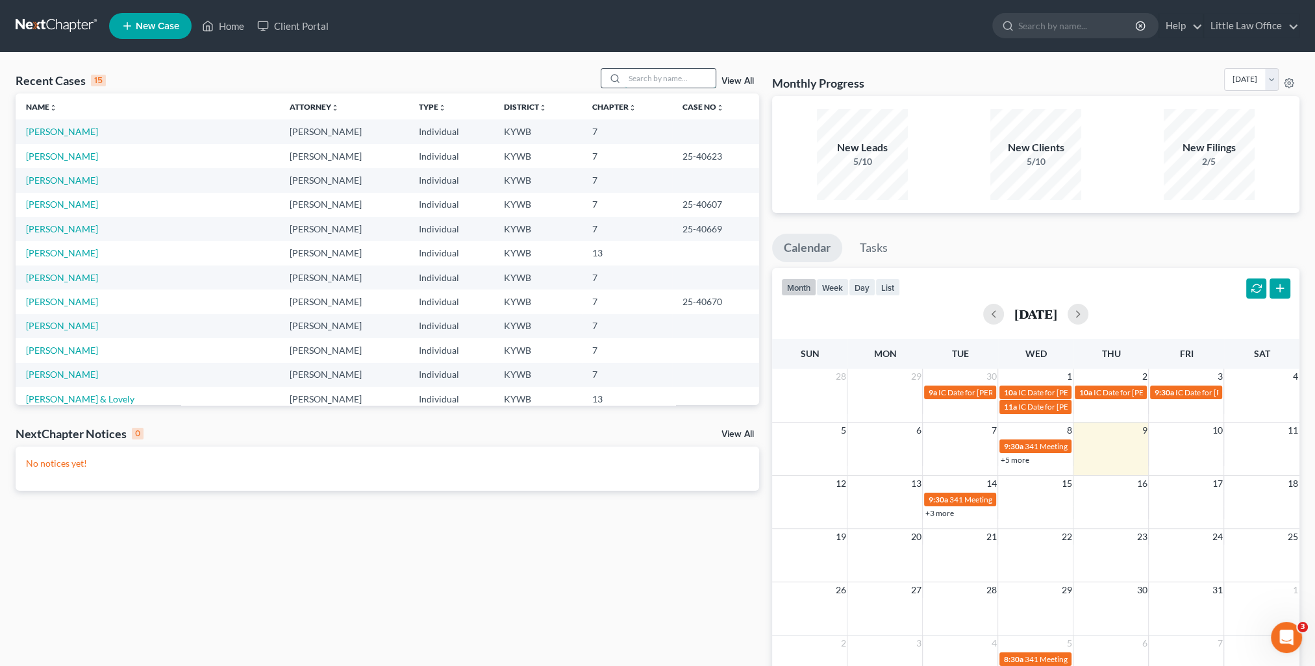
click at [646, 82] on input "search" at bounding box center [670, 78] width 91 height 19
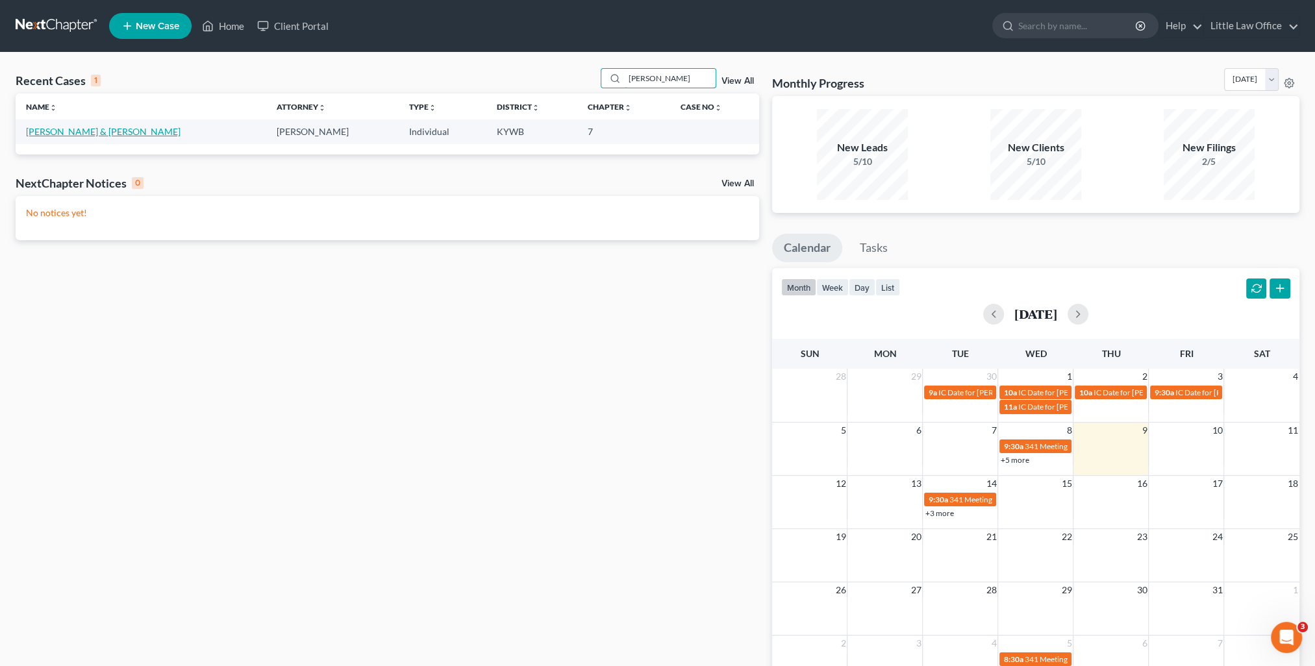
type input "alford"
click at [57, 134] on link "Alford, Billy & Brenda" at bounding box center [103, 131] width 155 height 11
select select "4"
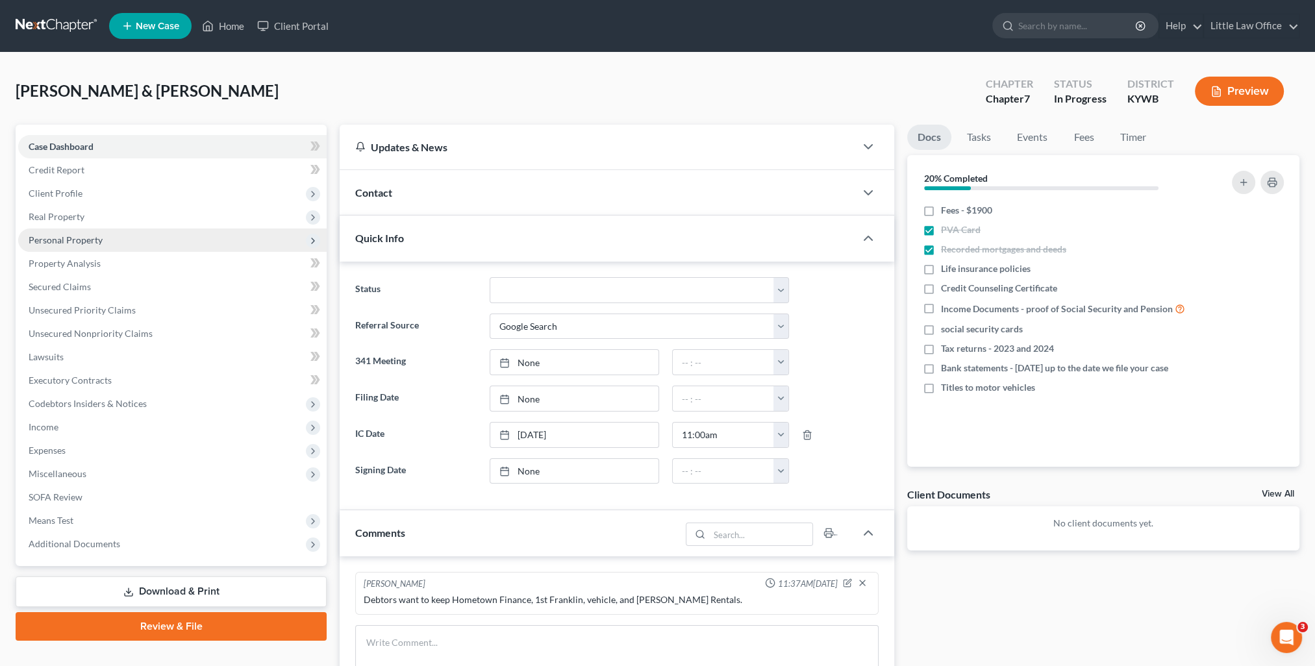
click at [85, 233] on span "Personal Property" at bounding box center [172, 240] width 309 height 23
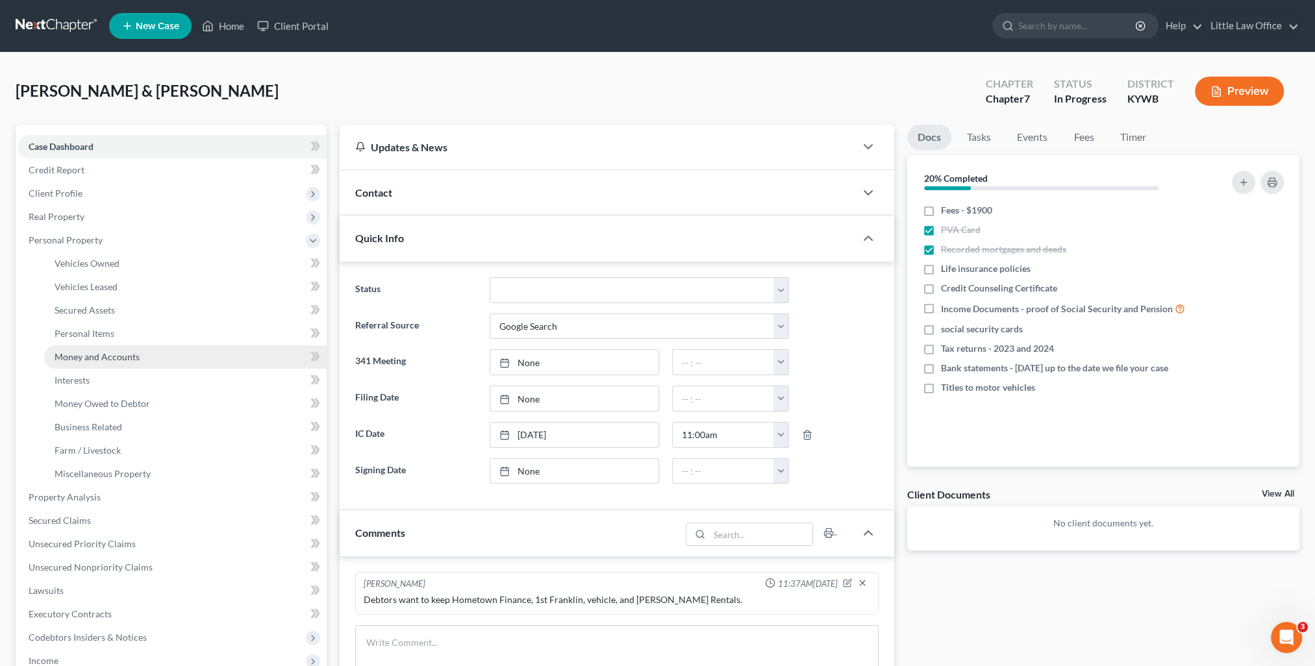
click at [110, 349] on link "Money and Accounts" at bounding box center [185, 357] width 283 height 23
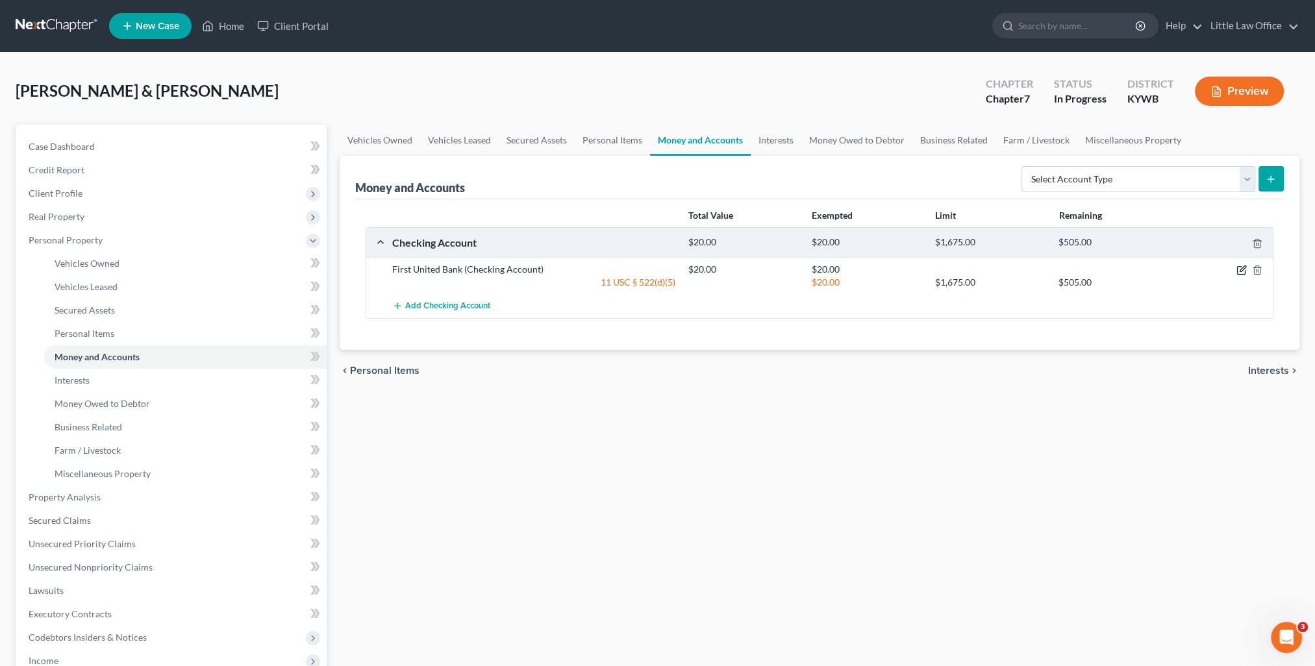
click at [1239, 270] on icon "button" at bounding box center [1242, 270] width 10 height 10
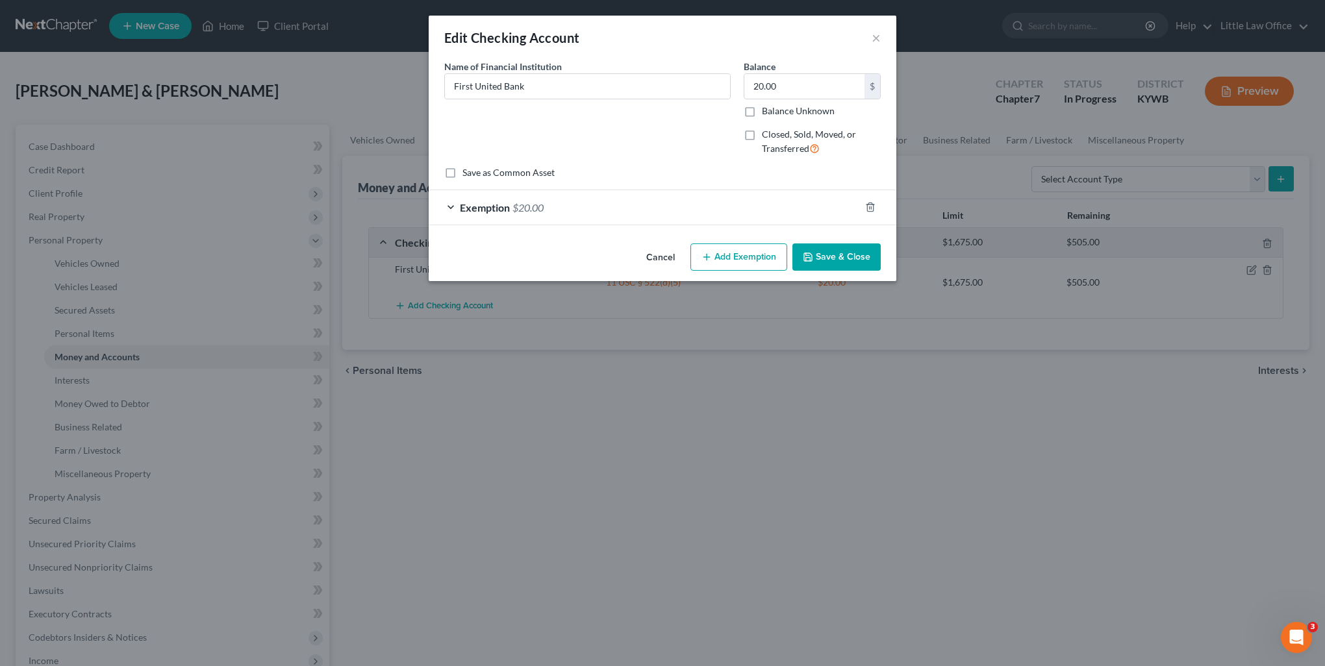
click at [602, 72] on div "Name of Financial Institution * First United Bank" at bounding box center [587, 80] width 286 height 40
click at [602, 73] on div "First United Bank" at bounding box center [587, 86] width 286 height 26
click at [605, 83] on input "First United Bank" at bounding box center [587, 86] width 285 height 25
type input "First United Bank - account number ****1006"
click at [870, 269] on button "Save & Close" at bounding box center [837, 257] width 88 height 27
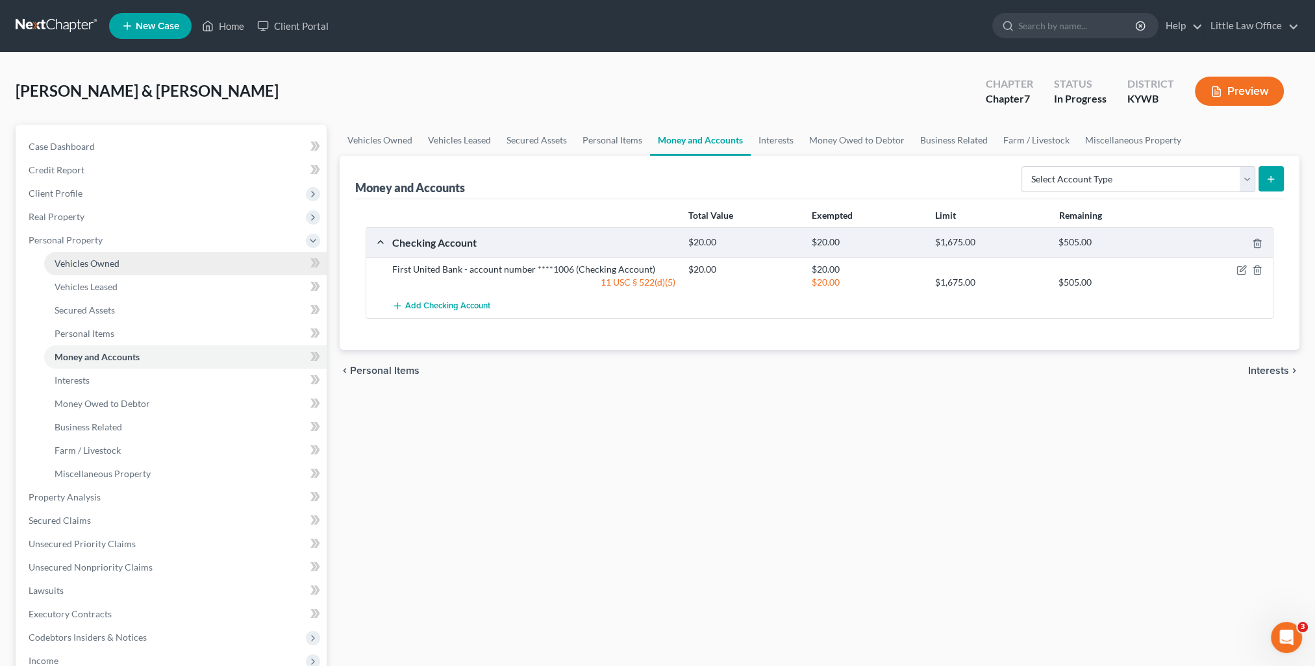
click at [115, 262] on span "Vehicles Owned" at bounding box center [87, 263] width 65 height 11
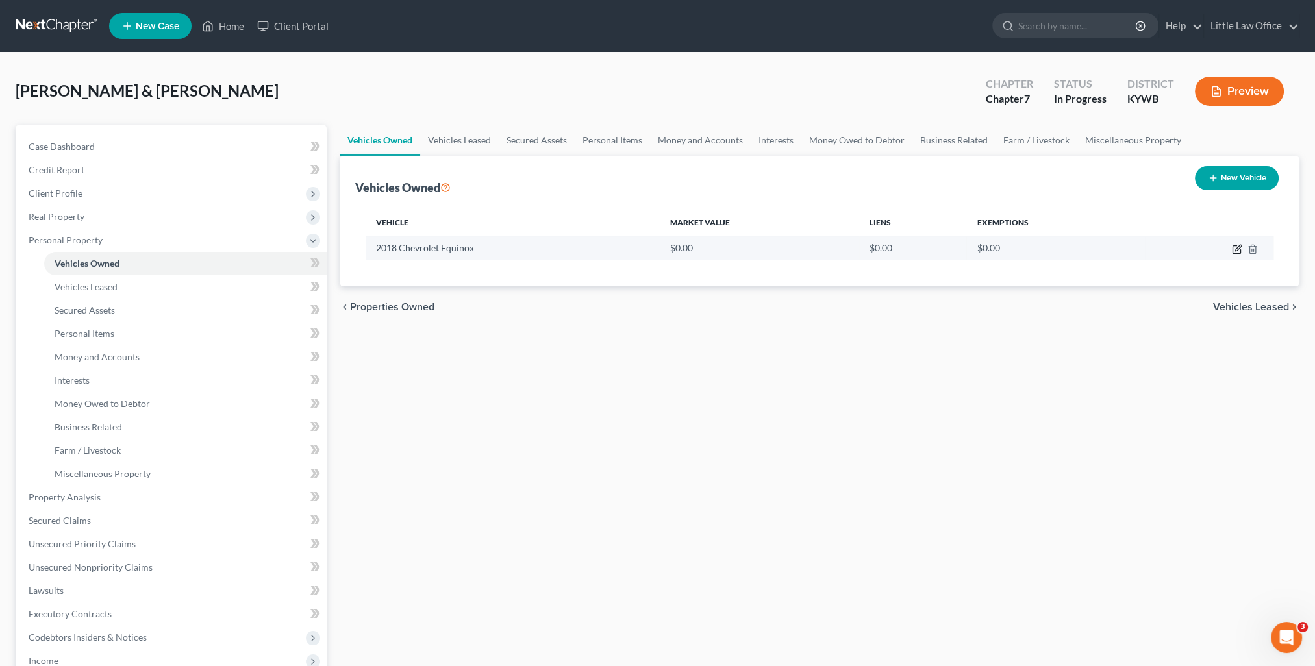
click at [1237, 253] on icon "button" at bounding box center [1237, 250] width 8 height 8
select select "0"
select select "8"
select select "2"
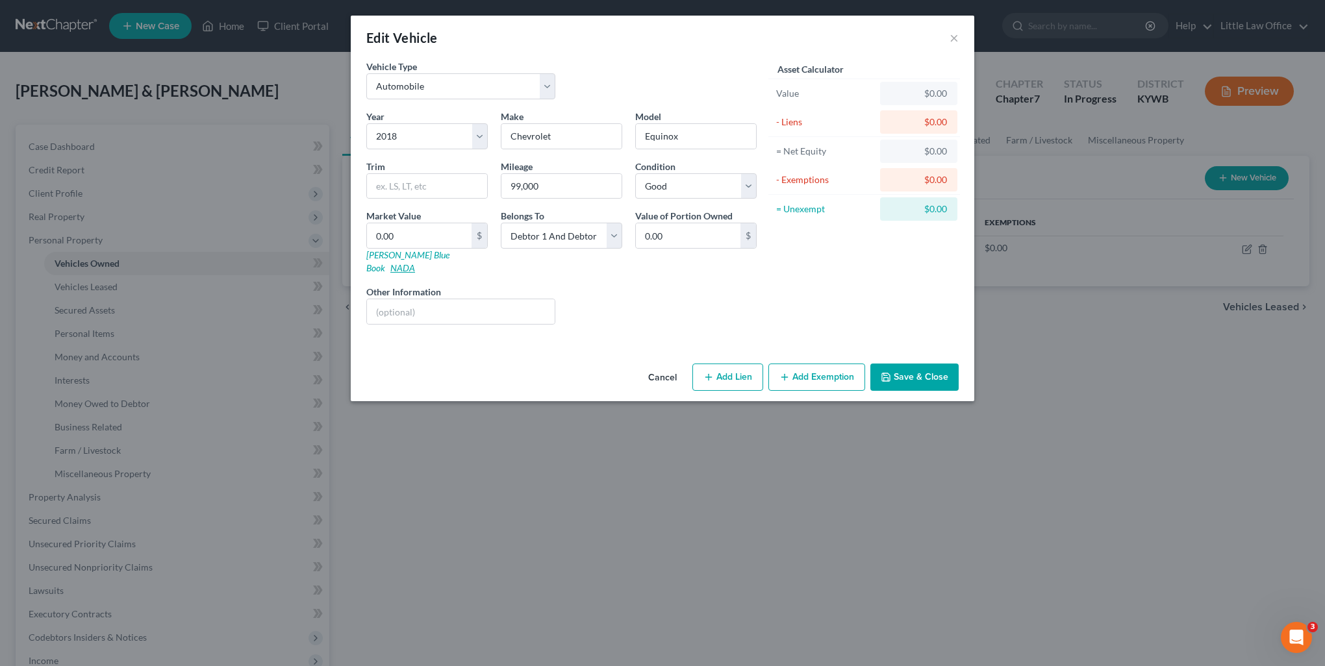
click at [415, 262] on link "NADA" at bounding box center [402, 267] width 25 height 11
click at [421, 299] on input "text" at bounding box center [461, 311] width 188 height 25
paste input "Utility 4D LT AWD"
type input "Utility 4D LT AWD"
click at [408, 236] on input "0.00" at bounding box center [419, 235] width 105 height 25
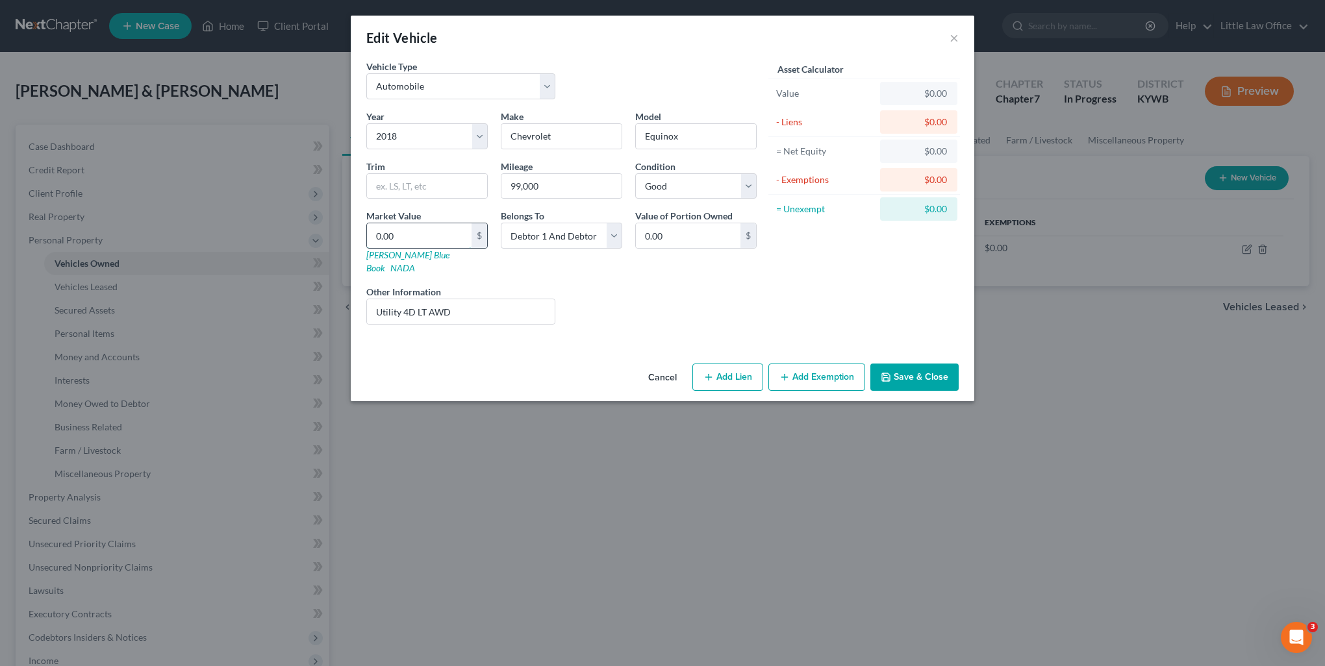
type input "8"
type input "8.00"
type input "85"
type input "85.00"
type input "852"
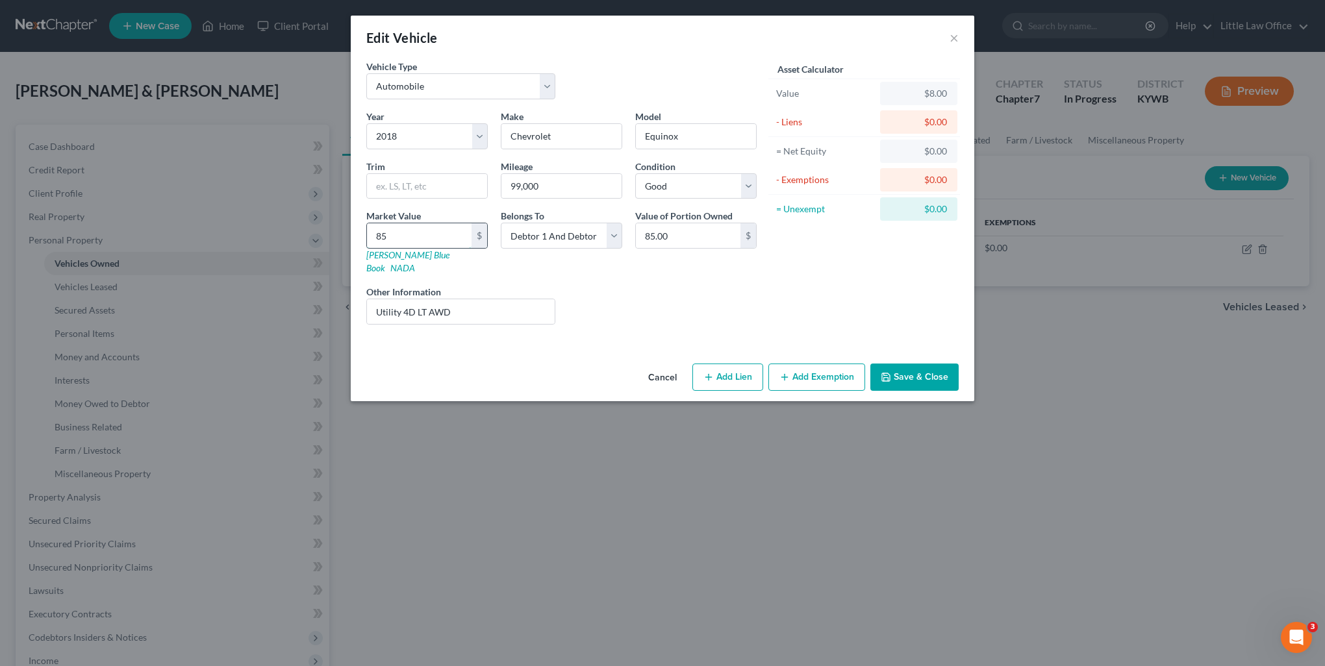
type input "852.00"
type input "8525"
type input "8,525.00"
type input "8,525"
click at [719, 378] on div "Cancel Add Lien Add Lease Add Exemption Save & Close" at bounding box center [663, 380] width 624 height 43
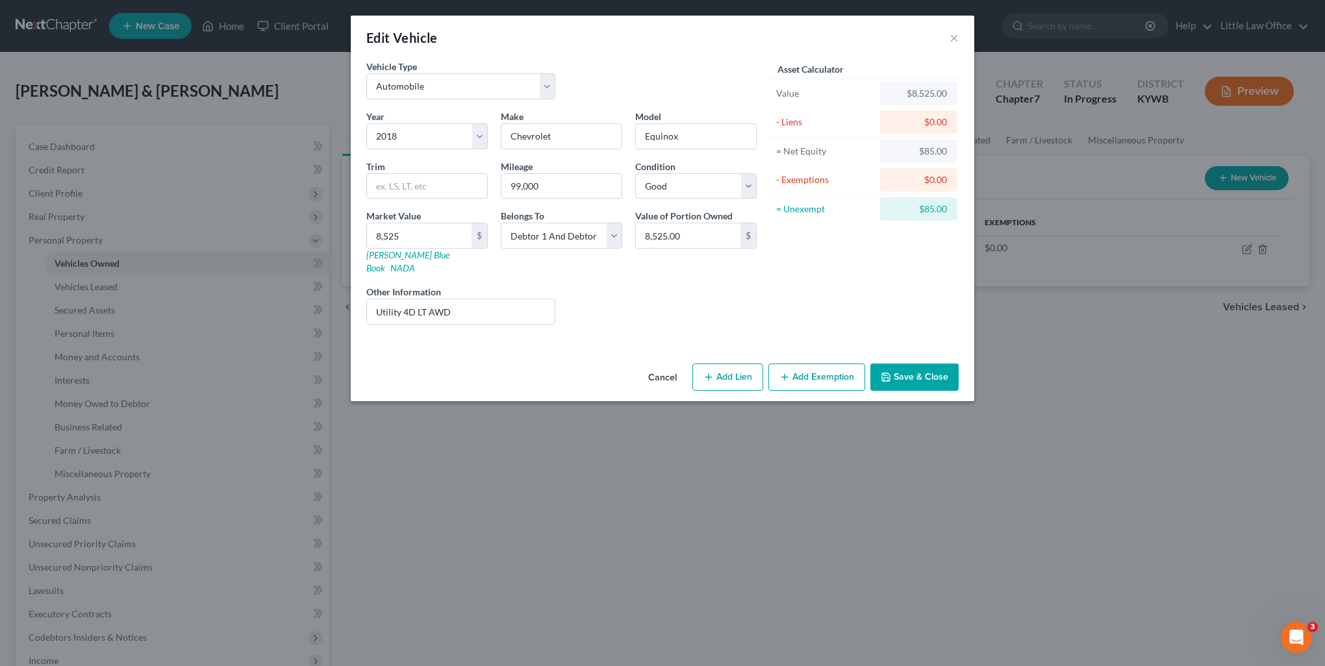
click at [713, 372] on icon "button" at bounding box center [709, 377] width 10 height 10
select select "2"
select select "0"
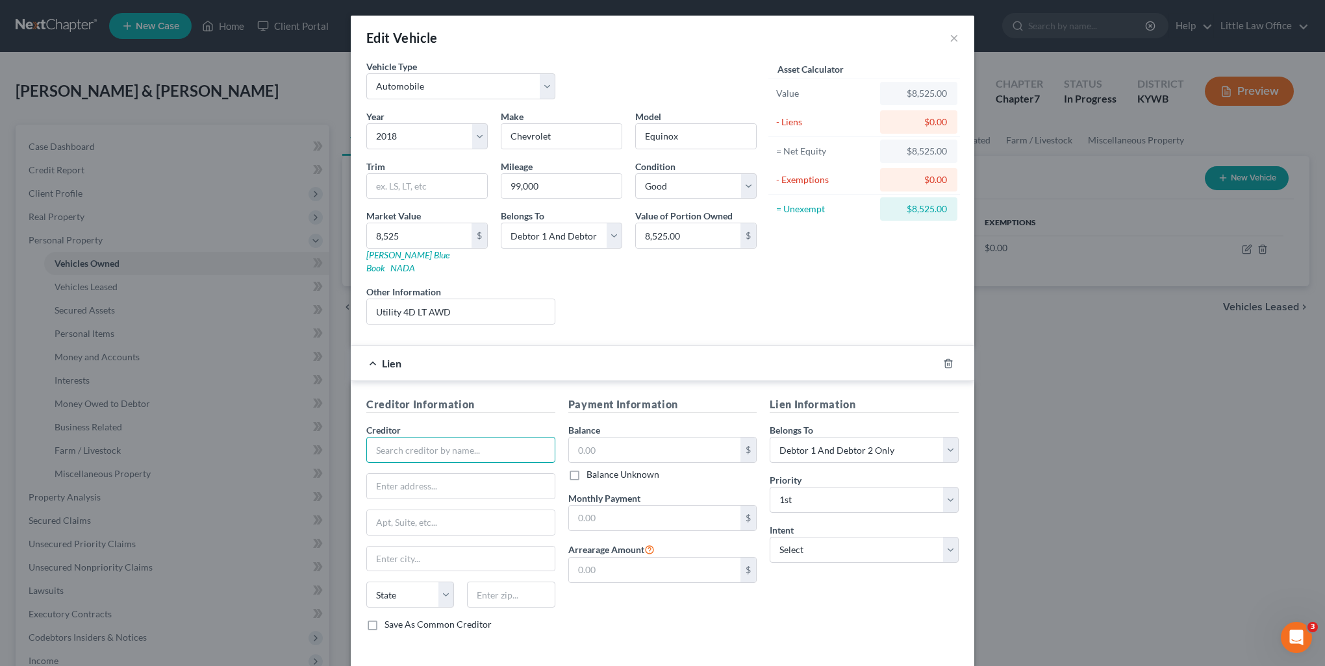
click at [507, 437] on input "text" at bounding box center [460, 450] width 189 height 26
type input "First Investors"
click at [831, 540] on select "Select Surrender Redeem Reaffirm Avoid Other" at bounding box center [864, 550] width 189 height 26
click at [770, 537] on select "Select Surrender Redeem Reaffirm Avoid Other" at bounding box center [864, 550] width 189 height 26
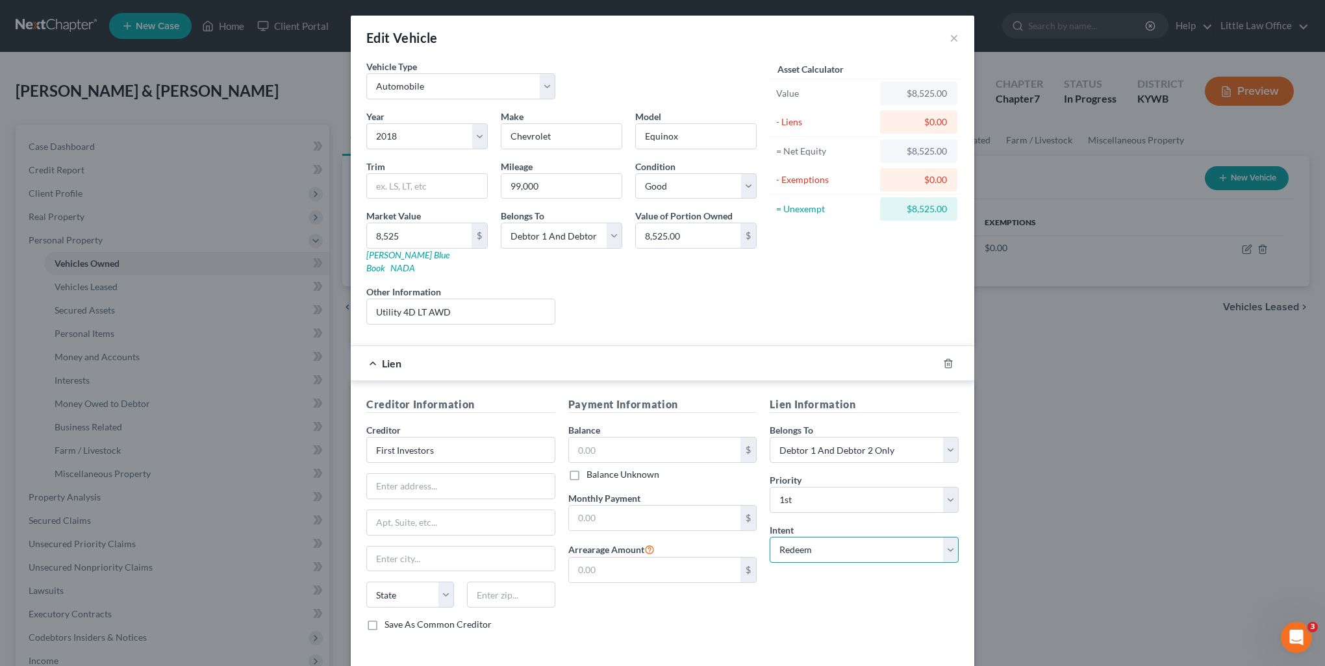
click at [817, 539] on select "Select Surrender Redeem Reaffirm Avoid Other" at bounding box center [864, 550] width 189 height 26
select select "2"
click at [770, 537] on select "Select Surrender Redeem Reaffirm Avoid Other" at bounding box center [864, 550] width 189 height 26
click at [877, 607] on div "Lien Information Belongs To * Select Debtor 1 Only Debtor 2 Only Debtor 1 And D…" at bounding box center [864, 519] width 202 height 245
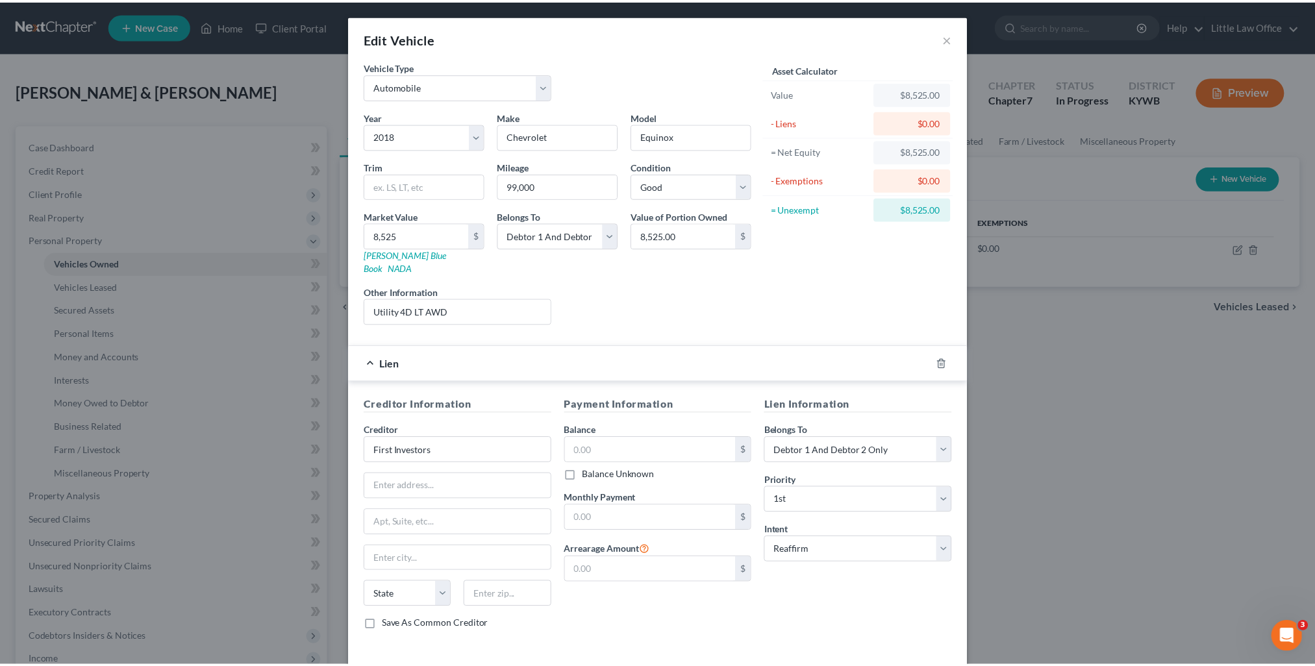
scroll to position [41, 0]
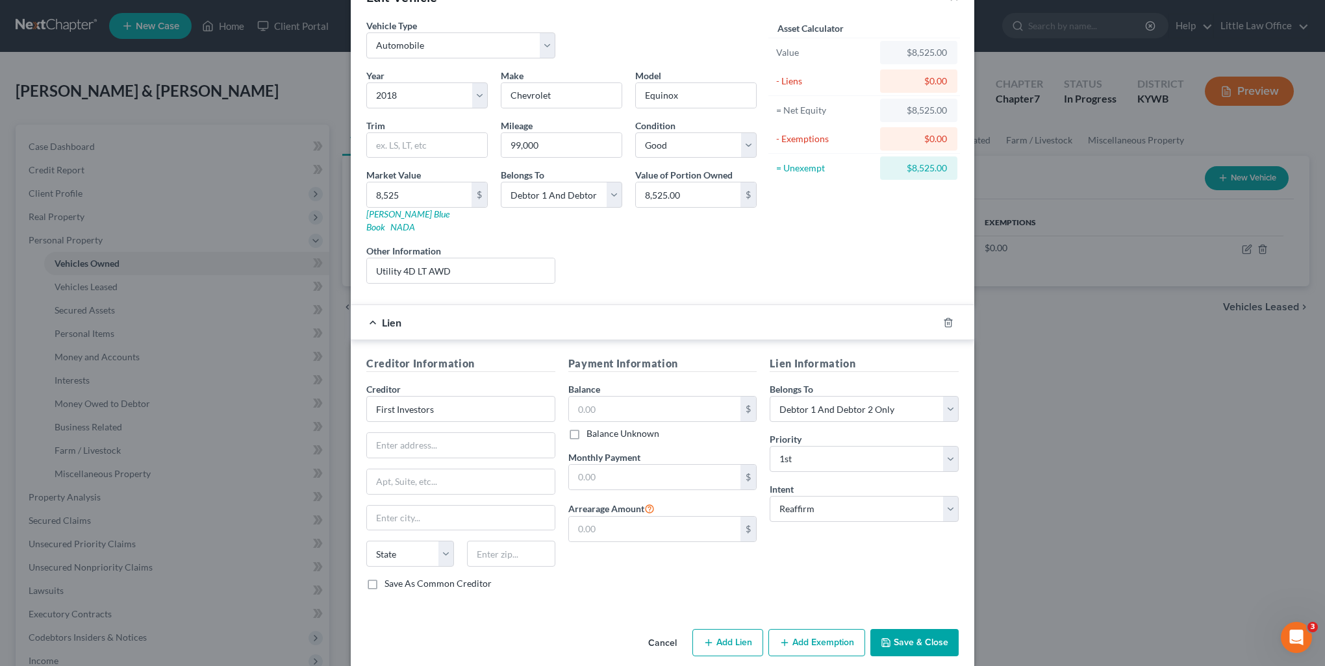
click at [907, 629] on button "Save & Close" at bounding box center [914, 642] width 88 height 27
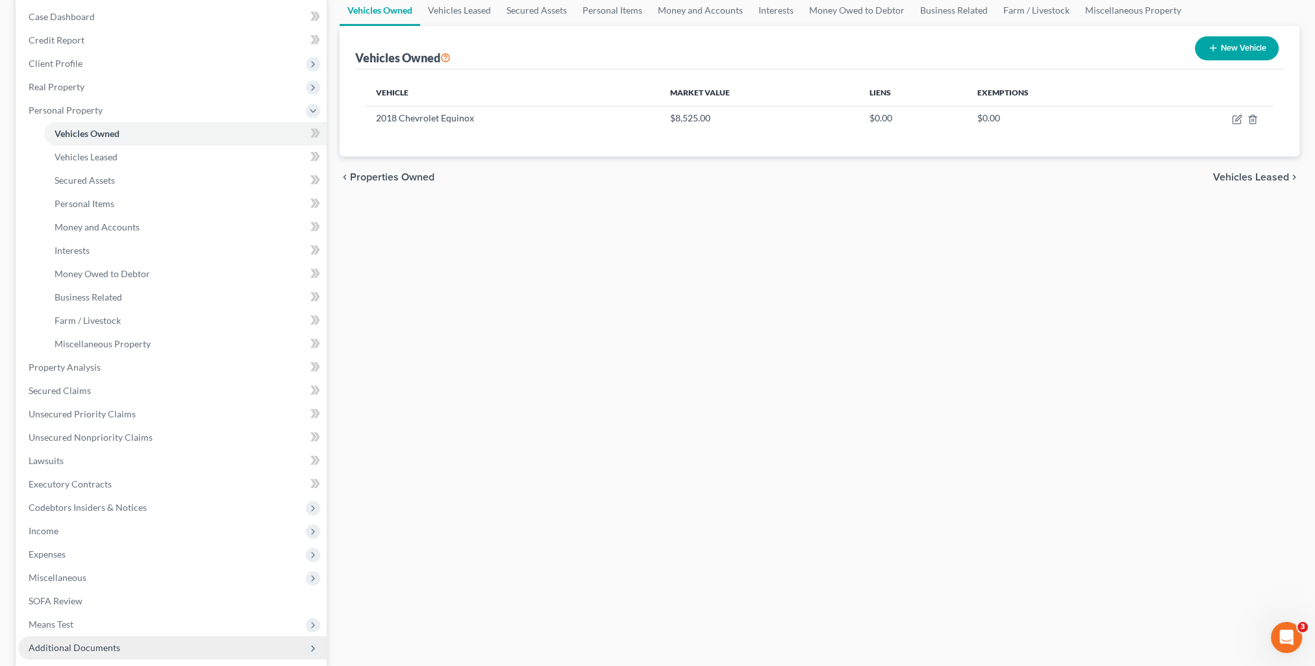
scroll to position [257, 0]
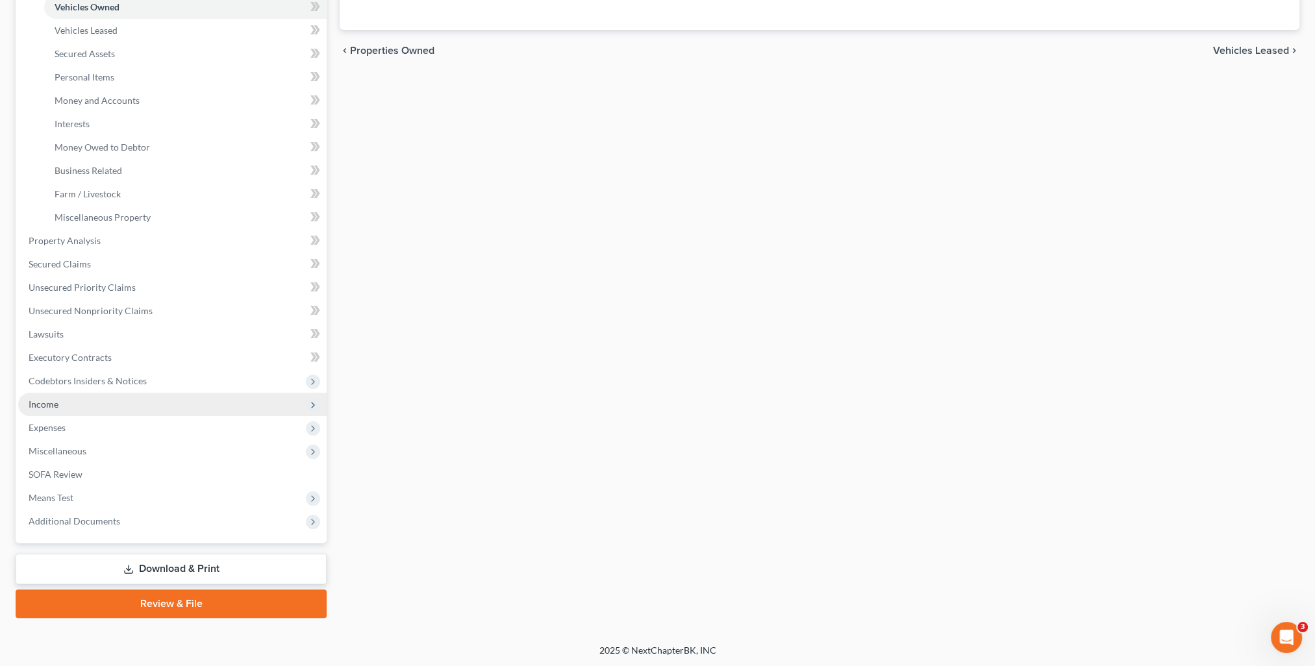
click at [57, 408] on span "Income" at bounding box center [44, 404] width 30 height 11
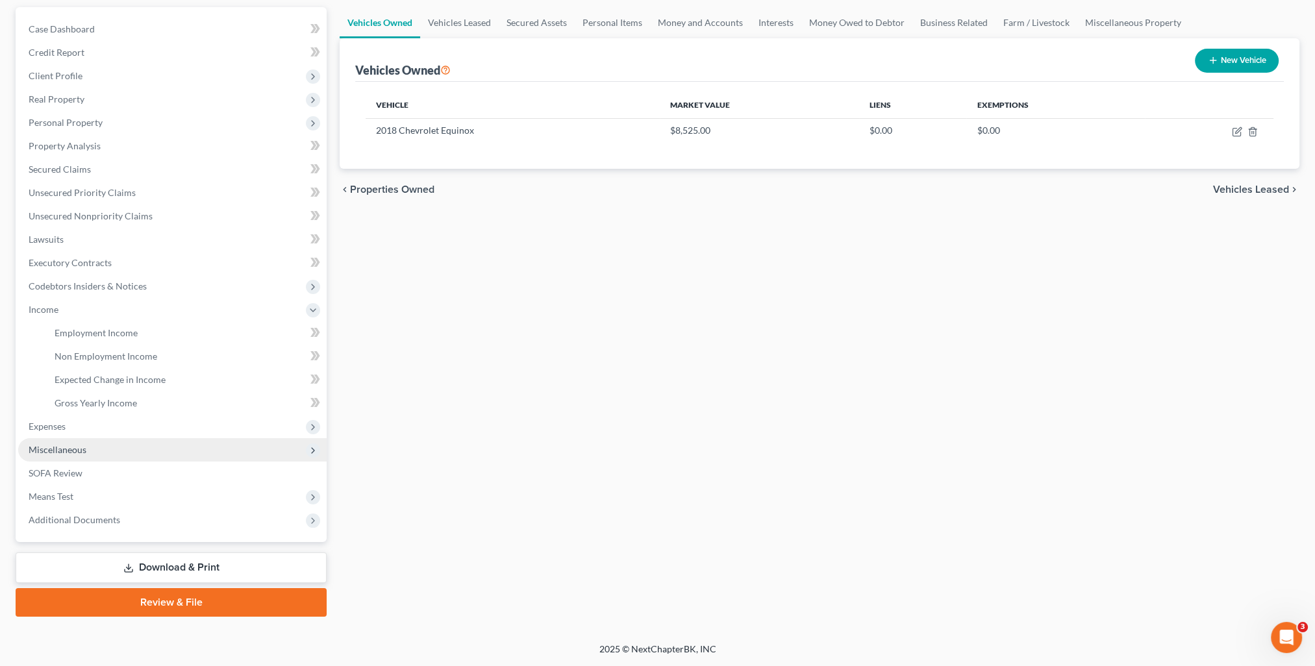
scroll to position [116, 0]
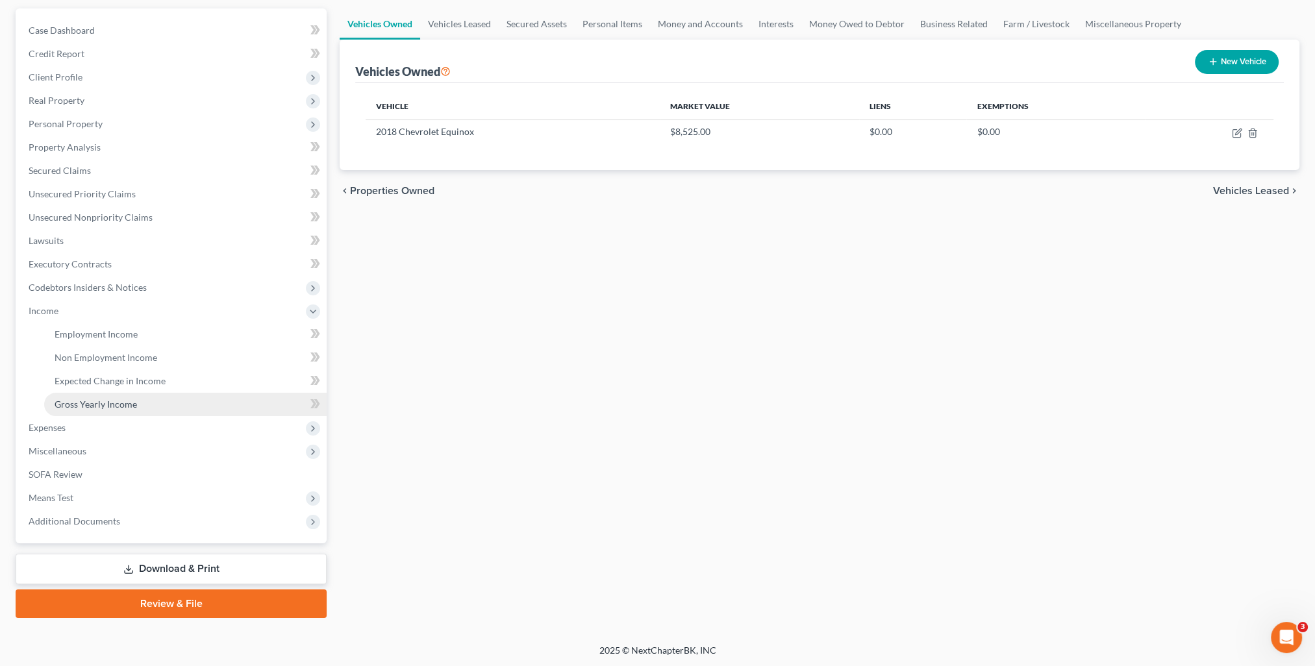
click at [96, 401] on span "Gross Yearly Income" at bounding box center [96, 404] width 83 height 11
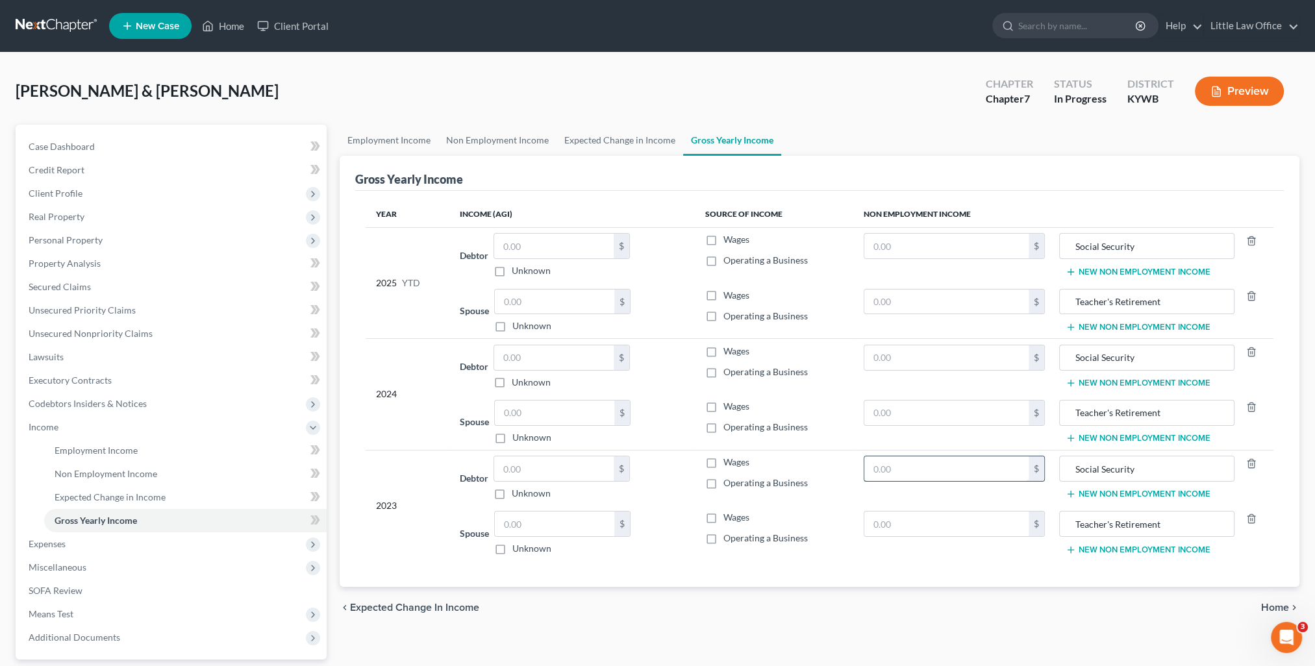
click at [907, 472] on input "text" at bounding box center [947, 469] width 164 height 25
type input "14,794.8"
click at [922, 518] on input "text" at bounding box center [947, 524] width 164 height 25
type input "28,506.54"
click at [935, 474] on input "14,794.8" at bounding box center [947, 469] width 164 height 25
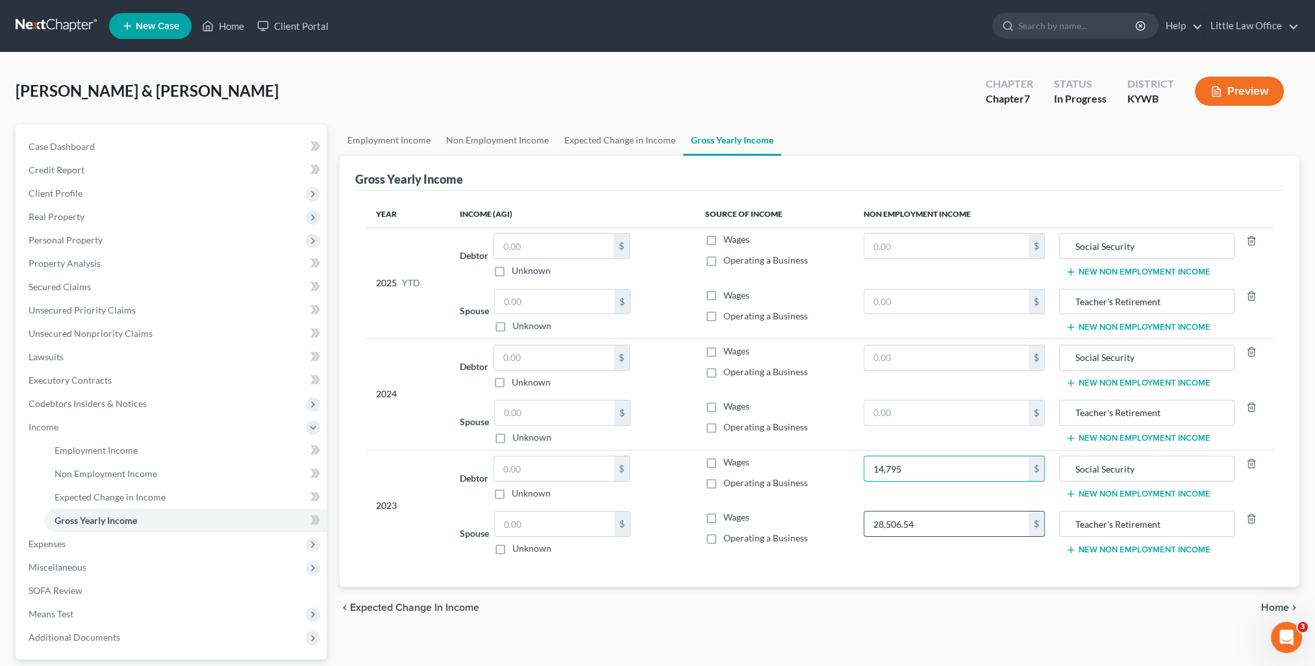
type input "14,795"
click at [943, 513] on input "28,506.54" at bounding box center [947, 524] width 164 height 25
type input "28,507"
click at [956, 355] on input "text" at bounding box center [947, 358] width 164 height 25
type input "15,272"
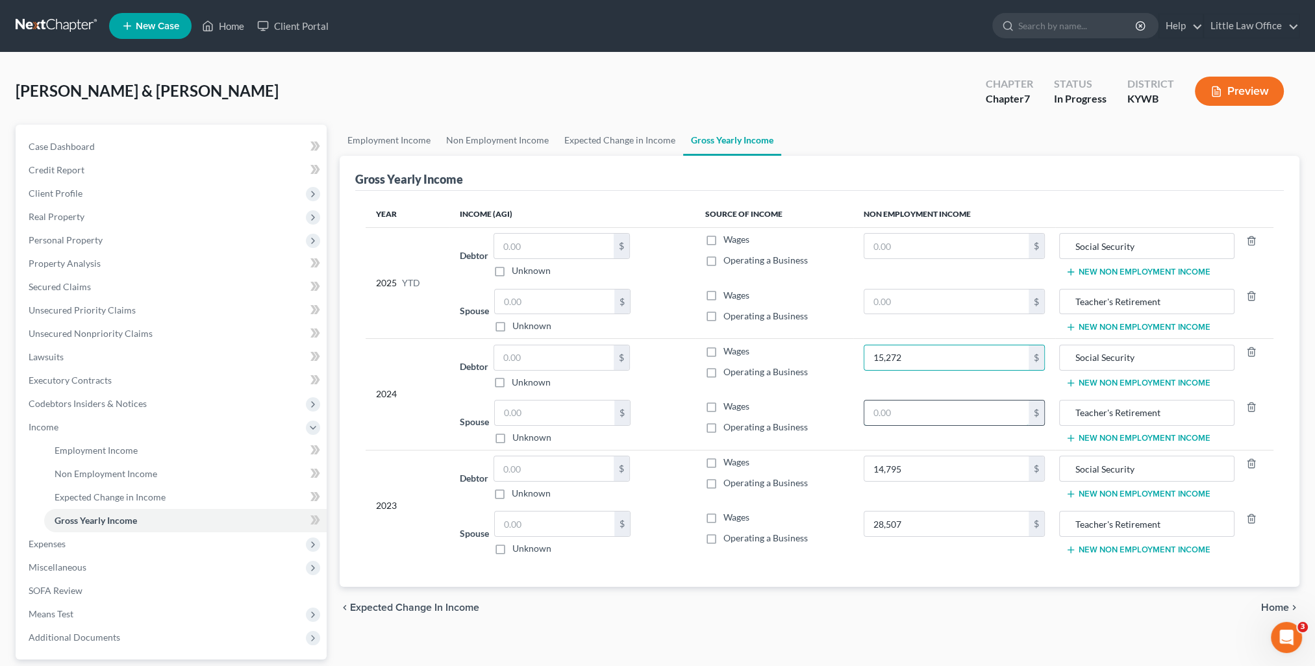
click at [924, 415] on input "text" at bounding box center [947, 413] width 164 height 25
type input "28,934"
click at [494, 140] on link "Non Employment Income" at bounding box center [497, 140] width 118 height 31
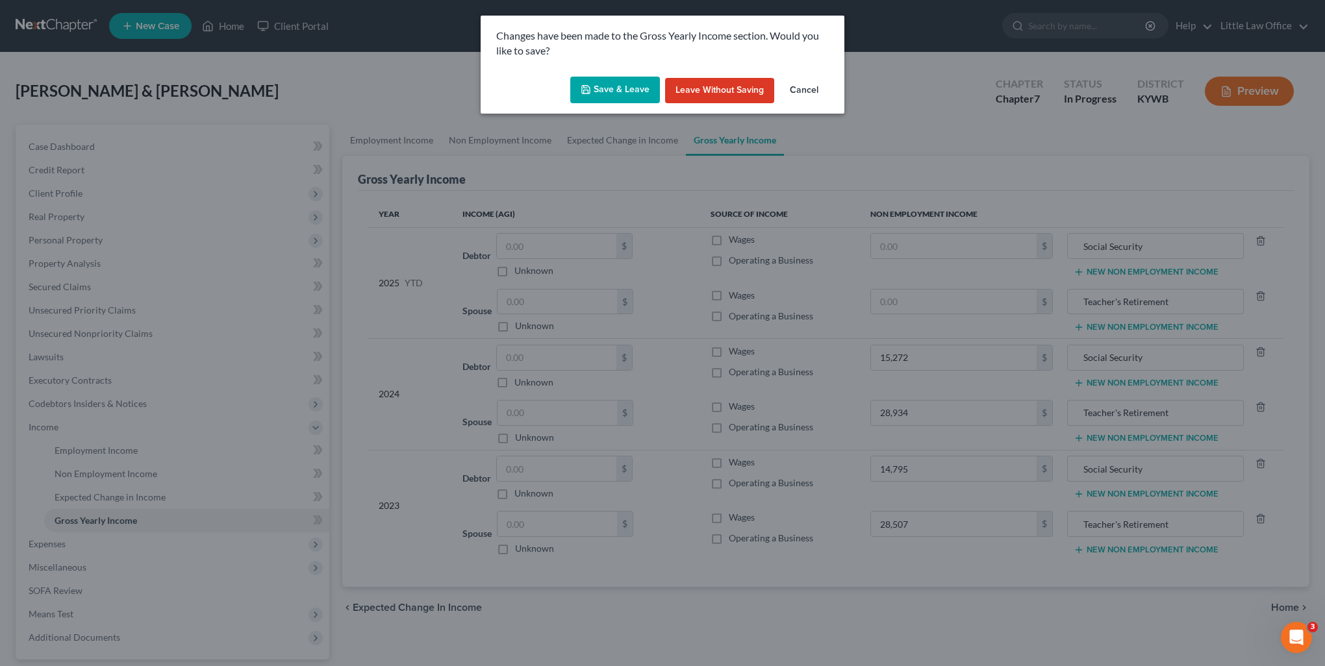
click at [605, 90] on button "Save & Leave" at bounding box center [615, 90] width 90 height 27
type input "15,272.00"
type input "28,934.00"
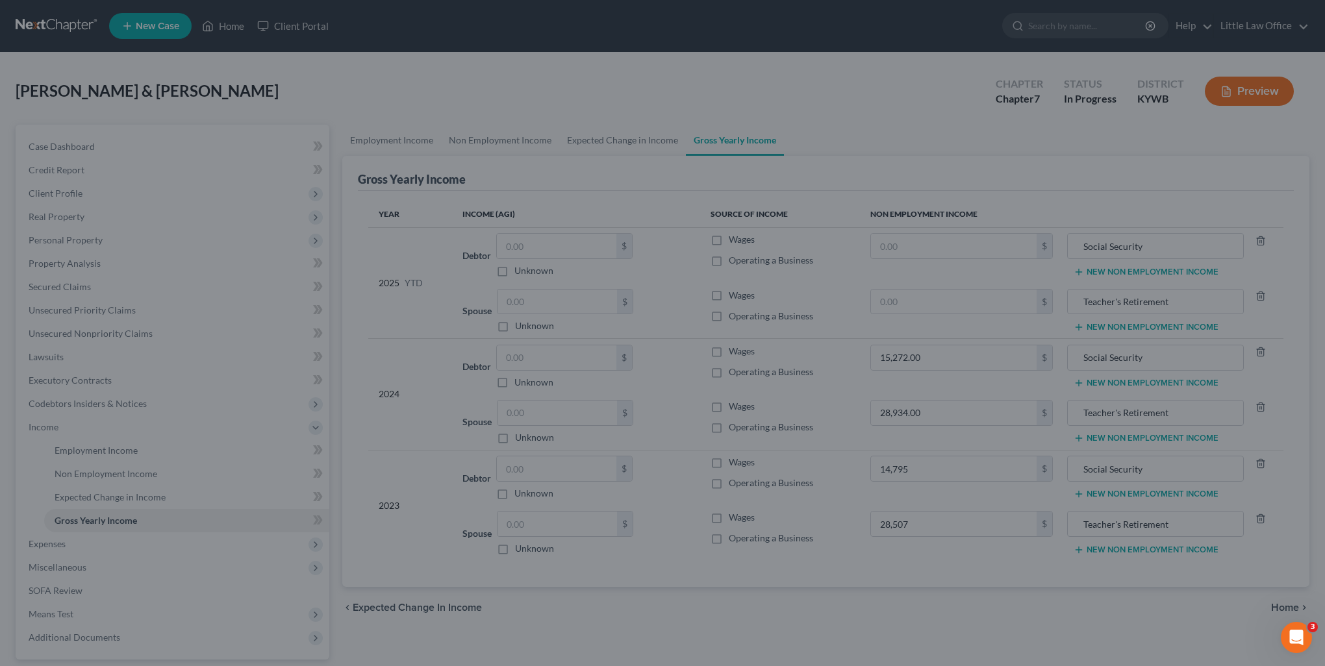
type input "14,795.00"
type input "28,507.00"
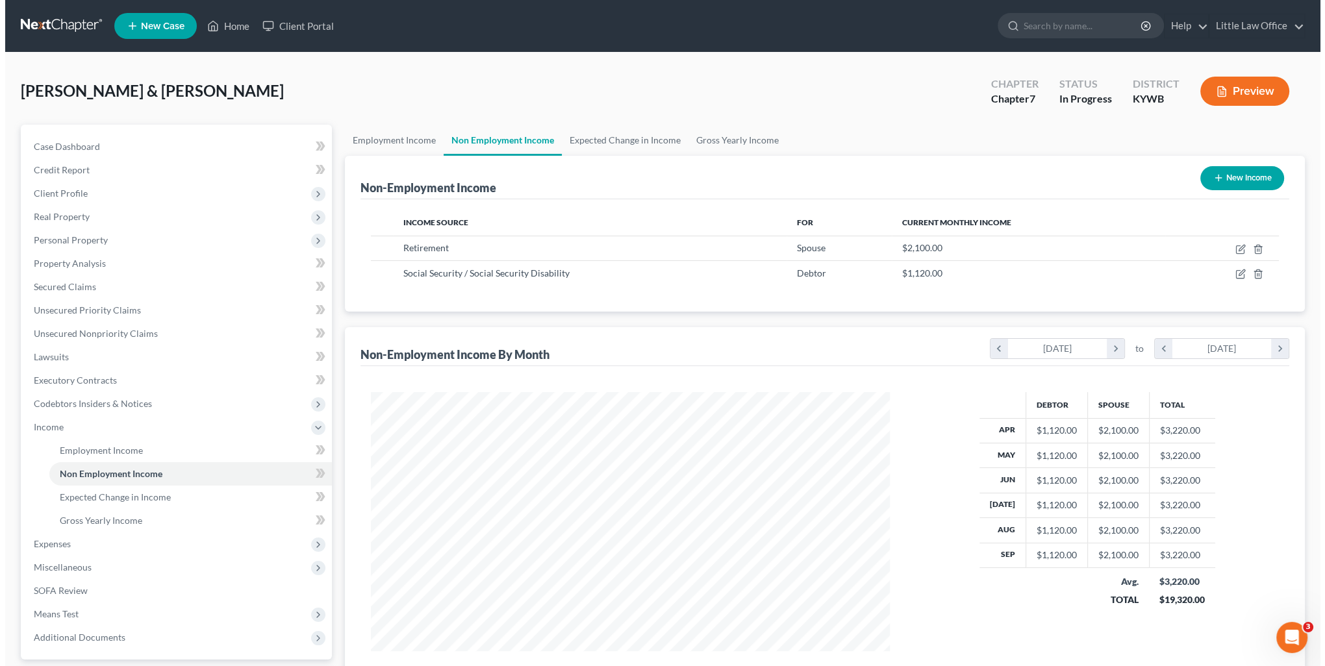
scroll to position [259, 545]
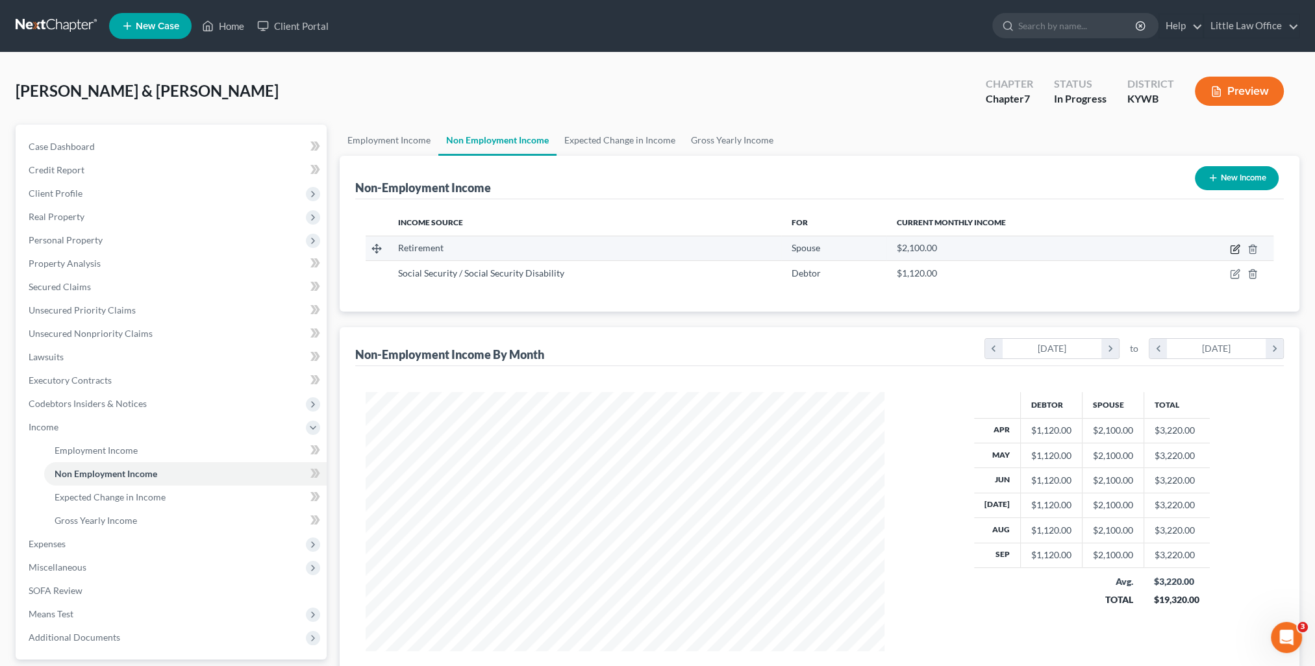
click at [1235, 250] on icon "button" at bounding box center [1237, 248] width 6 height 6
select select "3"
select select "0"
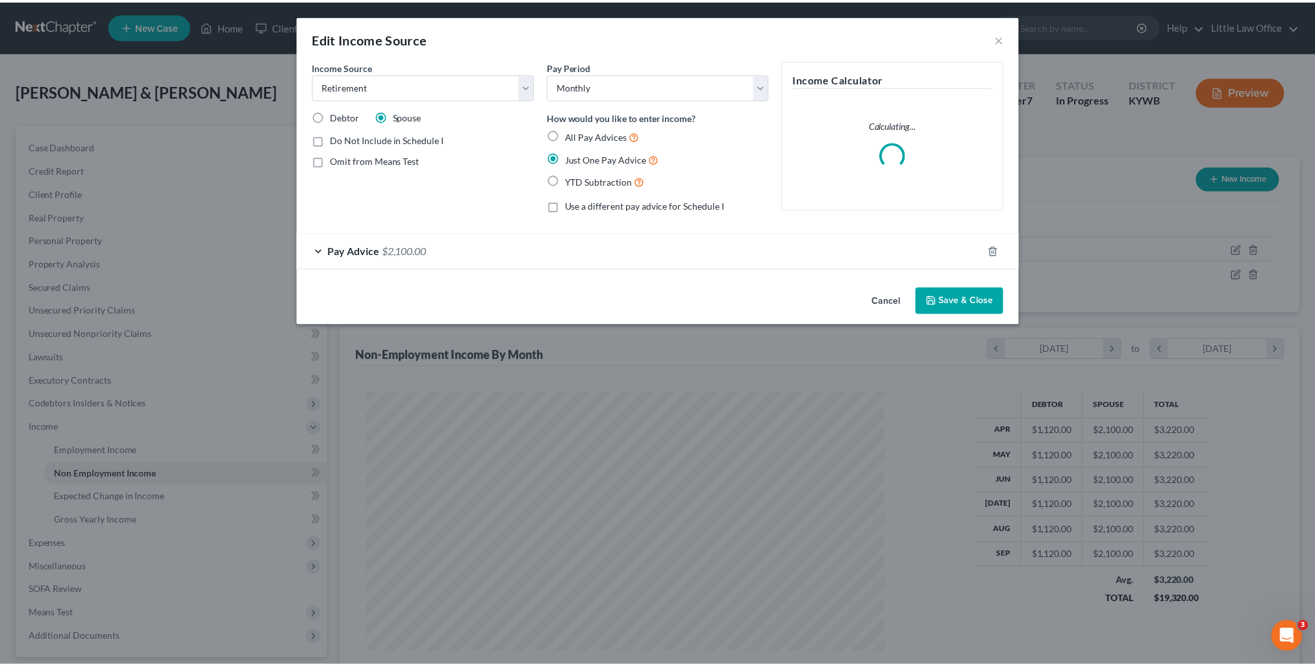
scroll to position [260, 548]
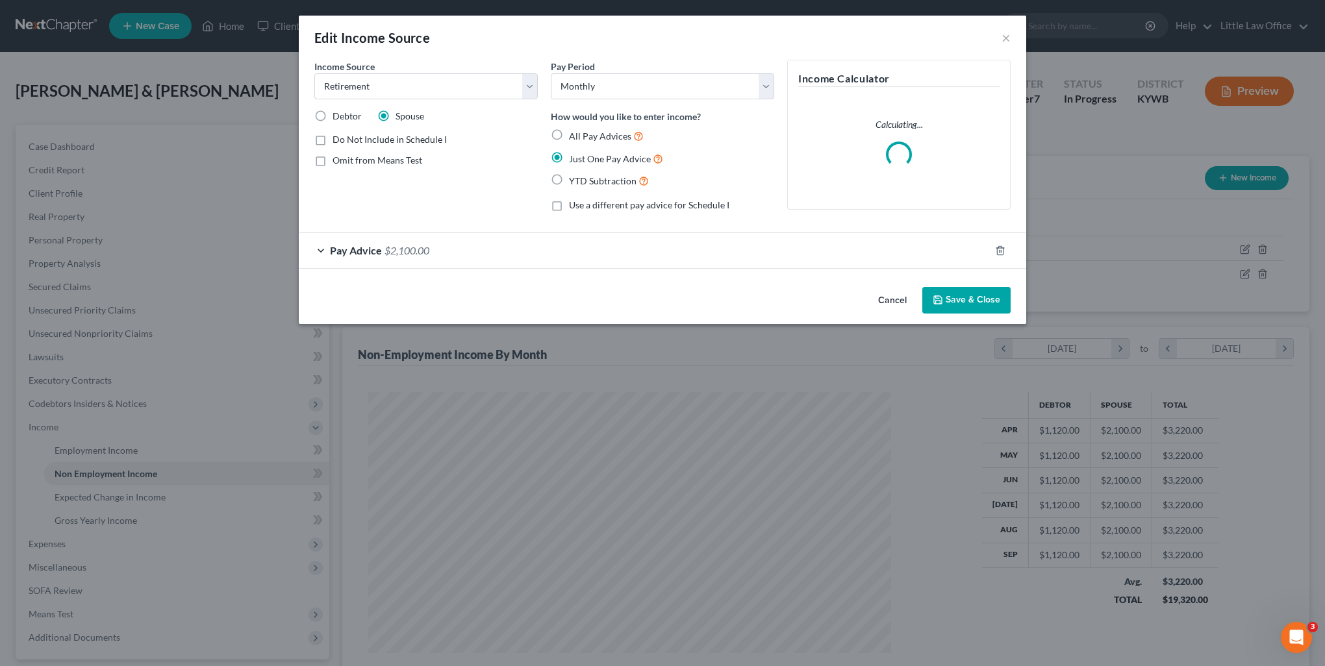
click at [497, 249] on div "Pay Advice $2,100.00" at bounding box center [644, 250] width 691 height 34
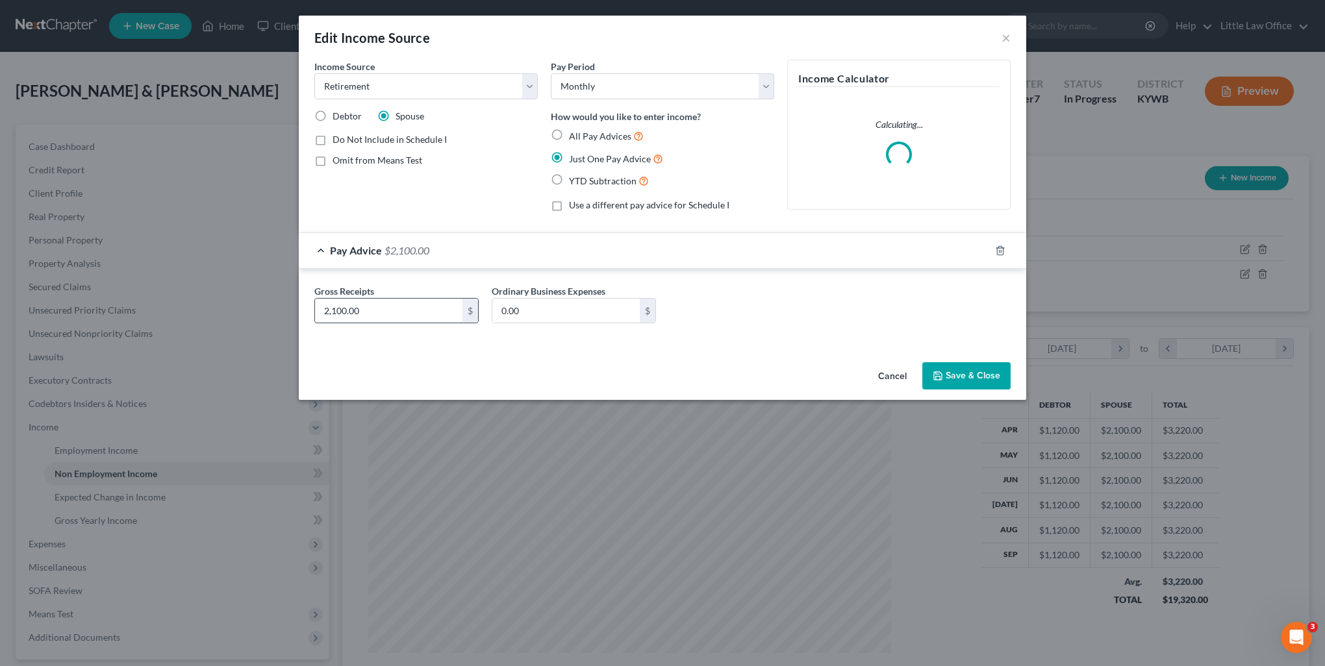
click at [415, 316] on input "2,100.00" at bounding box center [388, 311] width 147 height 25
type input "2,123.05"
click at [962, 381] on button "Save & Close" at bounding box center [966, 375] width 88 height 27
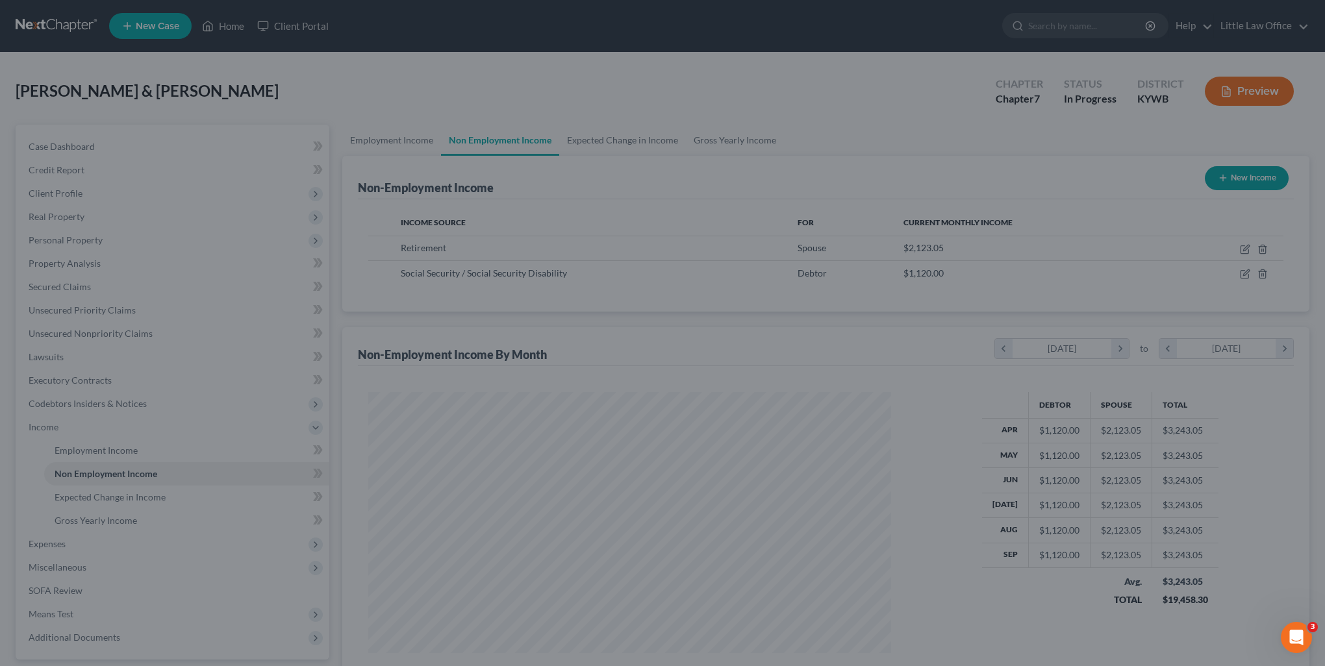
scroll to position [649349, 649064]
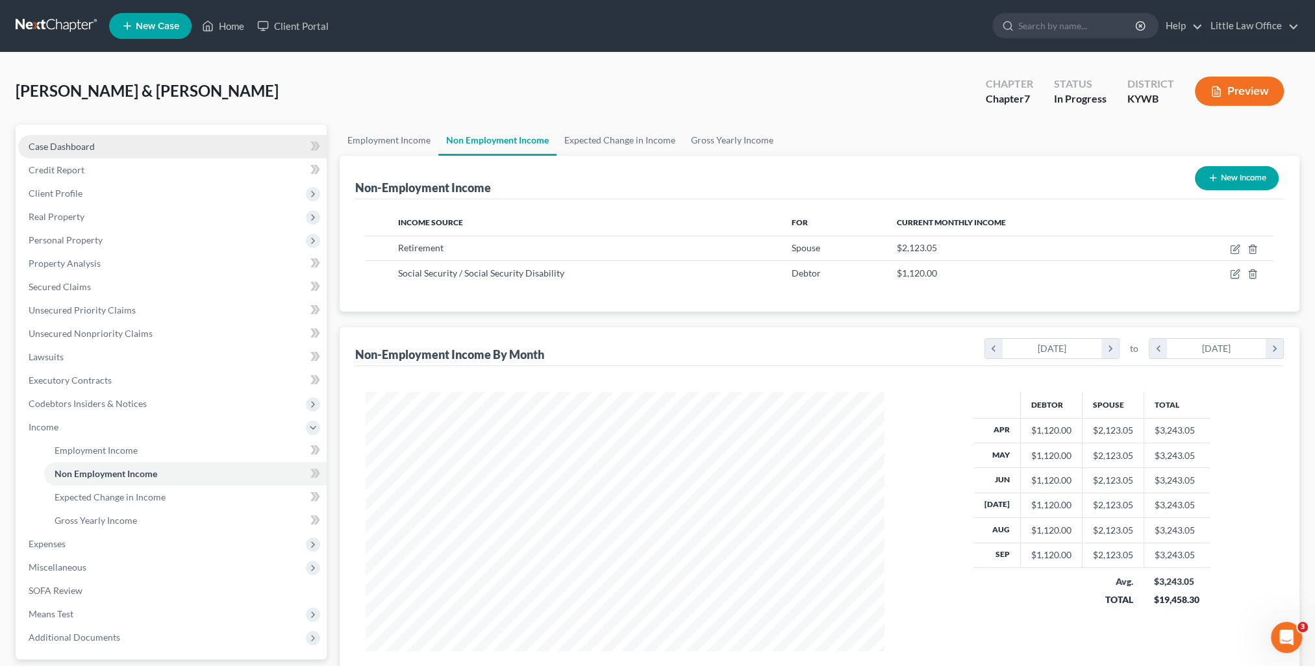
click at [81, 146] on span "Case Dashboard" at bounding box center [62, 146] width 66 height 11
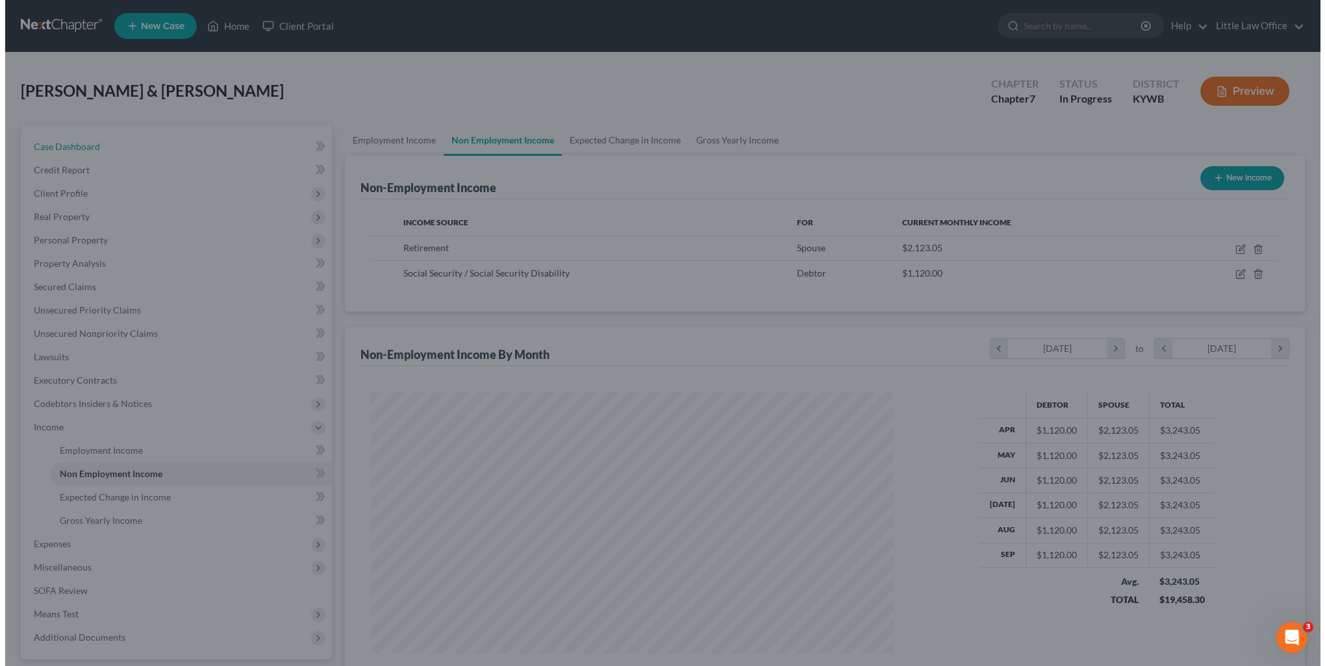
scroll to position [260, 548]
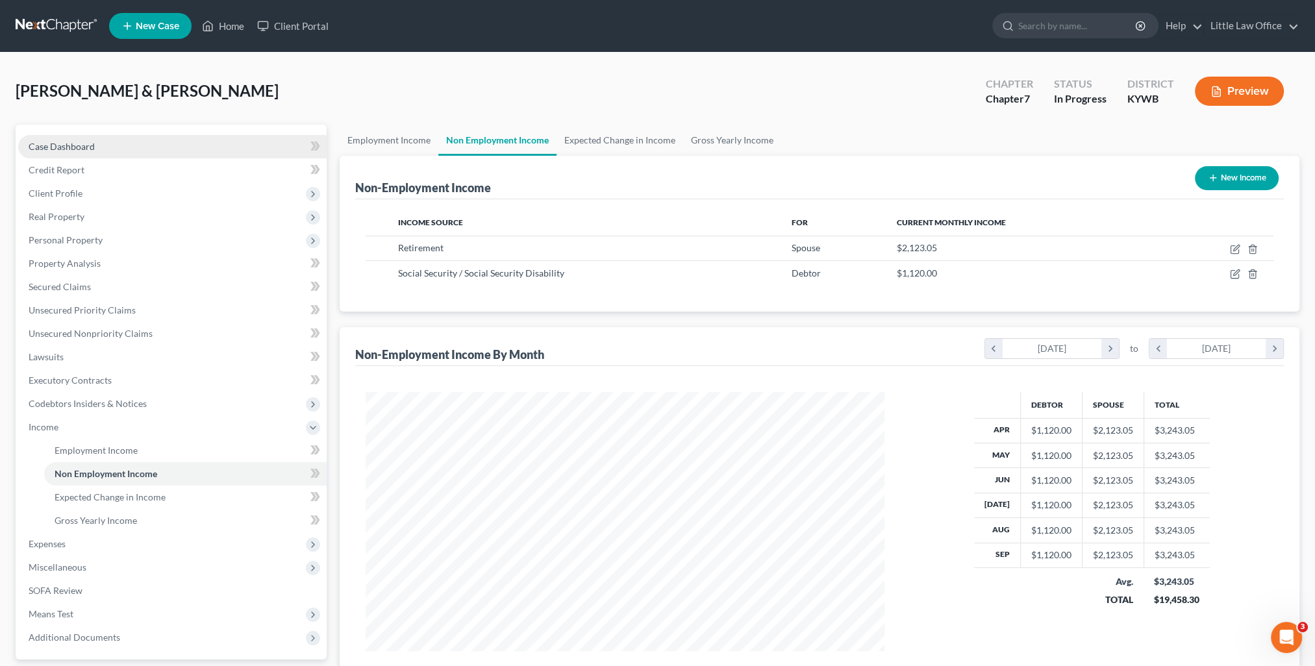
click at [135, 147] on link "Case Dashboard" at bounding box center [172, 146] width 309 height 23
select select "4"
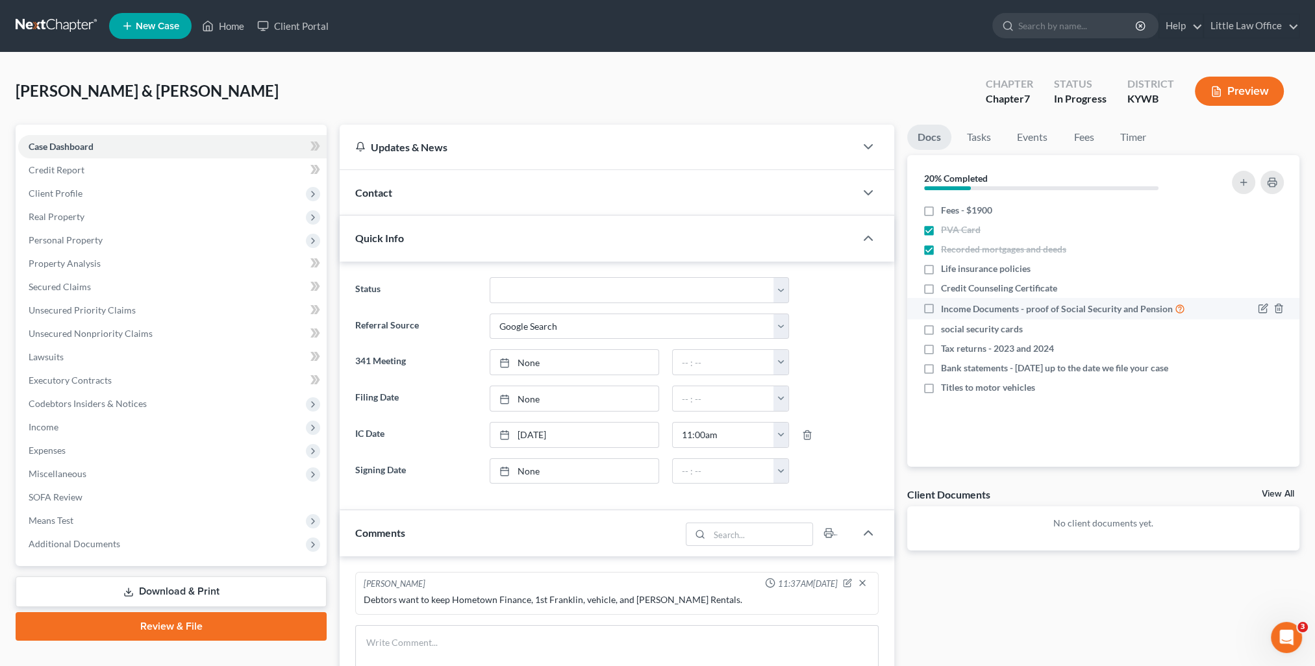
click at [941, 311] on label "Income Documents - proof of Social Security and Pension" at bounding box center [1063, 308] width 244 height 15
click at [946, 310] on input "Income Documents - proof of Social Security and Pension" at bounding box center [950, 305] width 8 height 8
checkbox input "true"
click at [941, 333] on label "social security cards" at bounding box center [982, 329] width 82 height 13
click at [946, 331] on input "social security cards" at bounding box center [950, 327] width 8 height 8
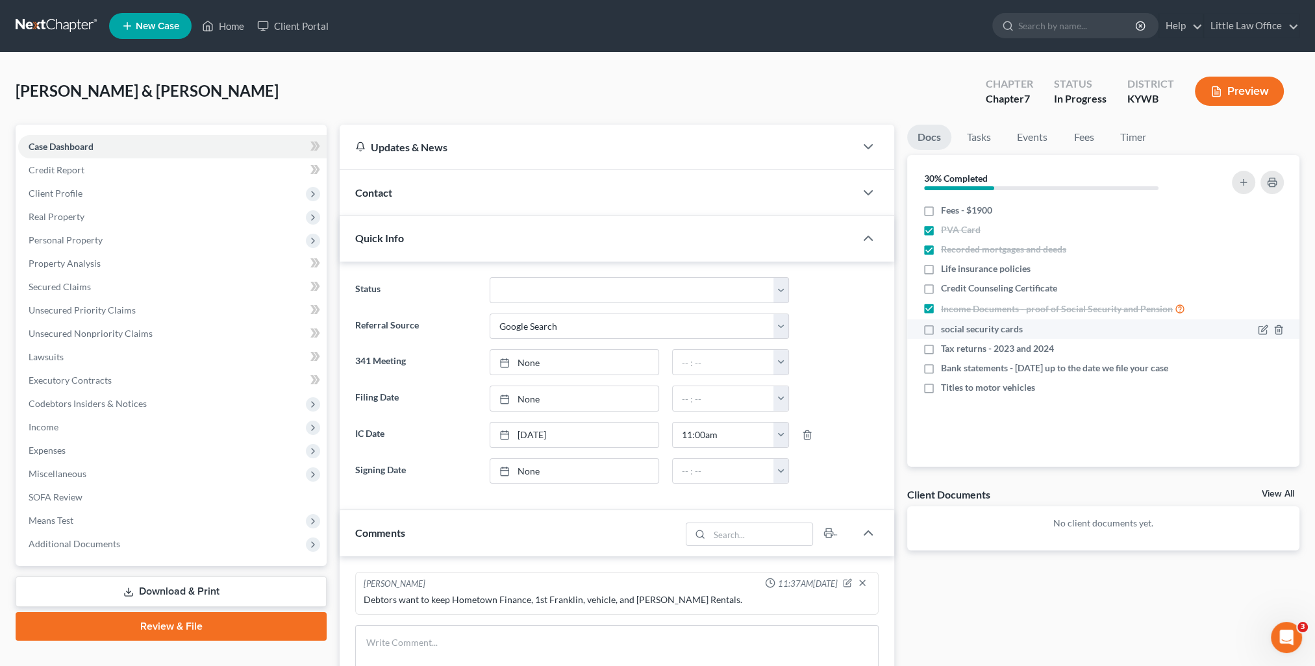
checkbox input "true"
click at [941, 345] on label "Tax returns - 2023 and 2024" at bounding box center [997, 348] width 113 height 13
click at [946, 345] on input "Tax returns - 2023 and 2024" at bounding box center [950, 346] width 8 height 8
checkbox input "true"
click at [941, 388] on label "Titles to motor vehicles" at bounding box center [988, 387] width 94 height 13
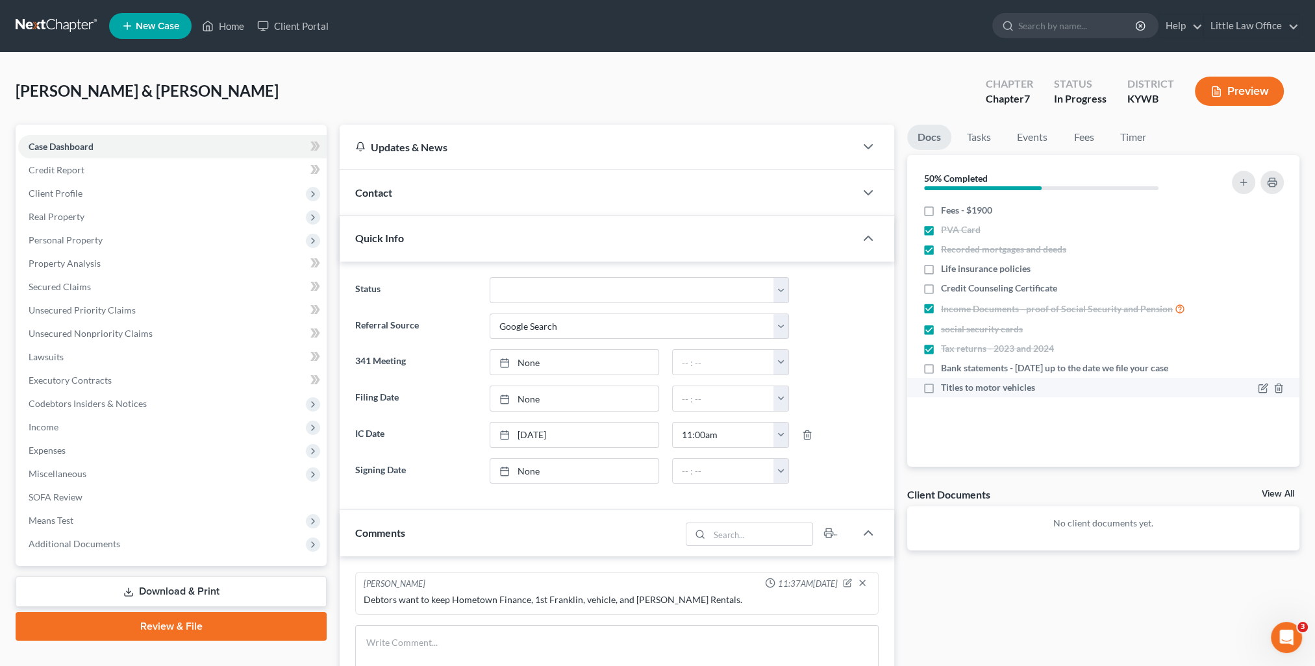
click at [946, 388] on input "Titles to motor vehicles" at bounding box center [950, 385] width 8 height 8
checkbox input "true"
click at [1261, 366] on icon "button" at bounding box center [1263, 370] width 8 height 8
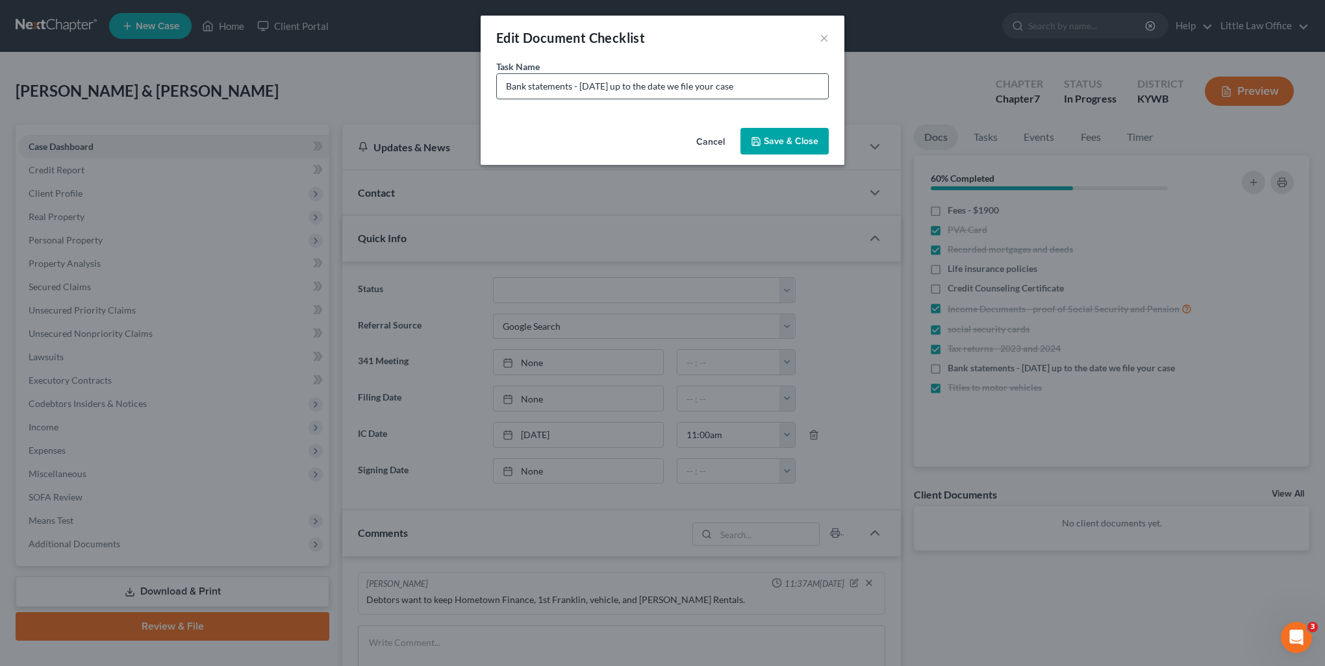
drag, startPoint x: 581, startPoint y: 87, endPoint x: 611, endPoint y: 87, distance: 29.9
click at [611, 87] on input "Bank statements - 4/1/25 up to the date we file your case" at bounding box center [662, 86] width 331 height 25
type input "Bank statements - Oct up to the date we file your case"
click at [767, 142] on button "Save & Close" at bounding box center [785, 141] width 88 height 27
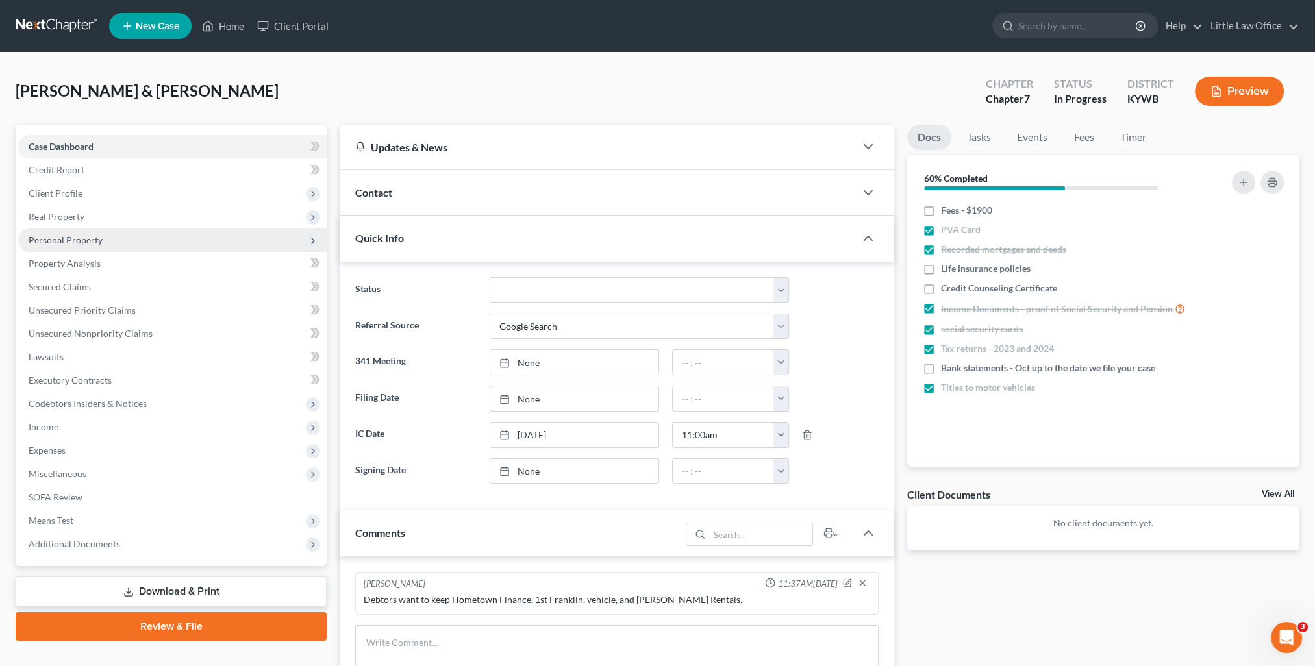
click at [182, 238] on span "Personal Property" at bounding box center [172, 240] width 309 height 23
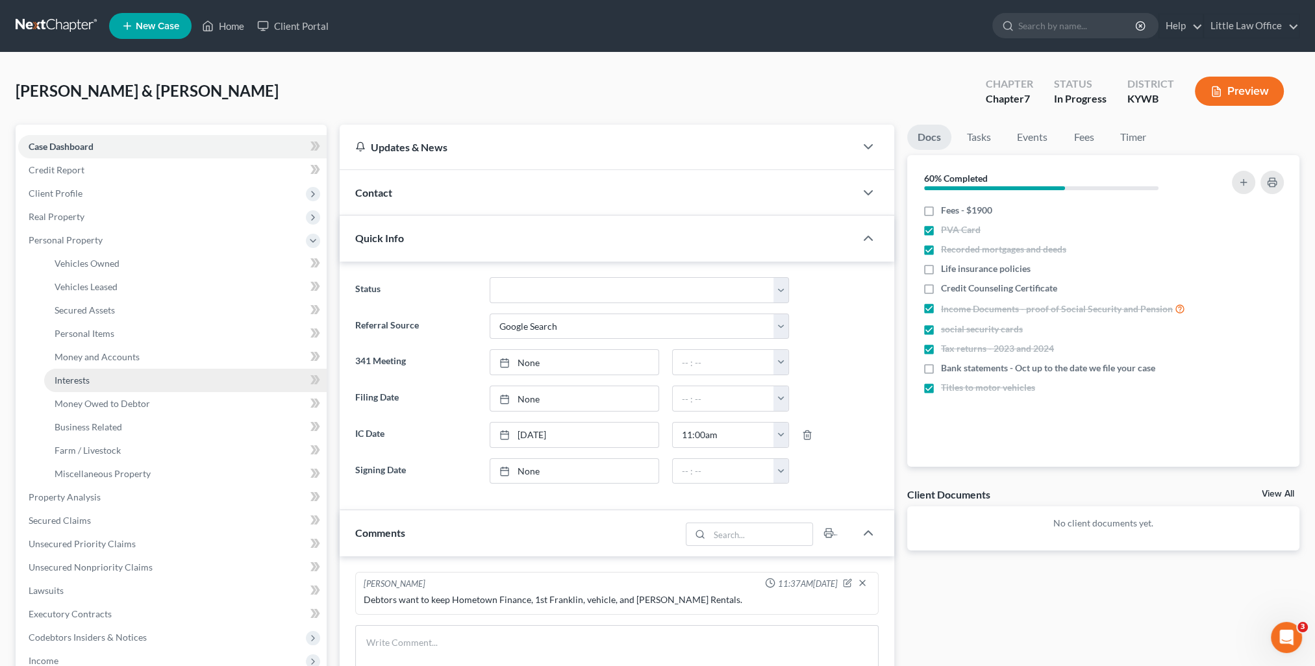
click at [138, 390] on link "Interests" at bounding box center [185, 380] width 283 height 23
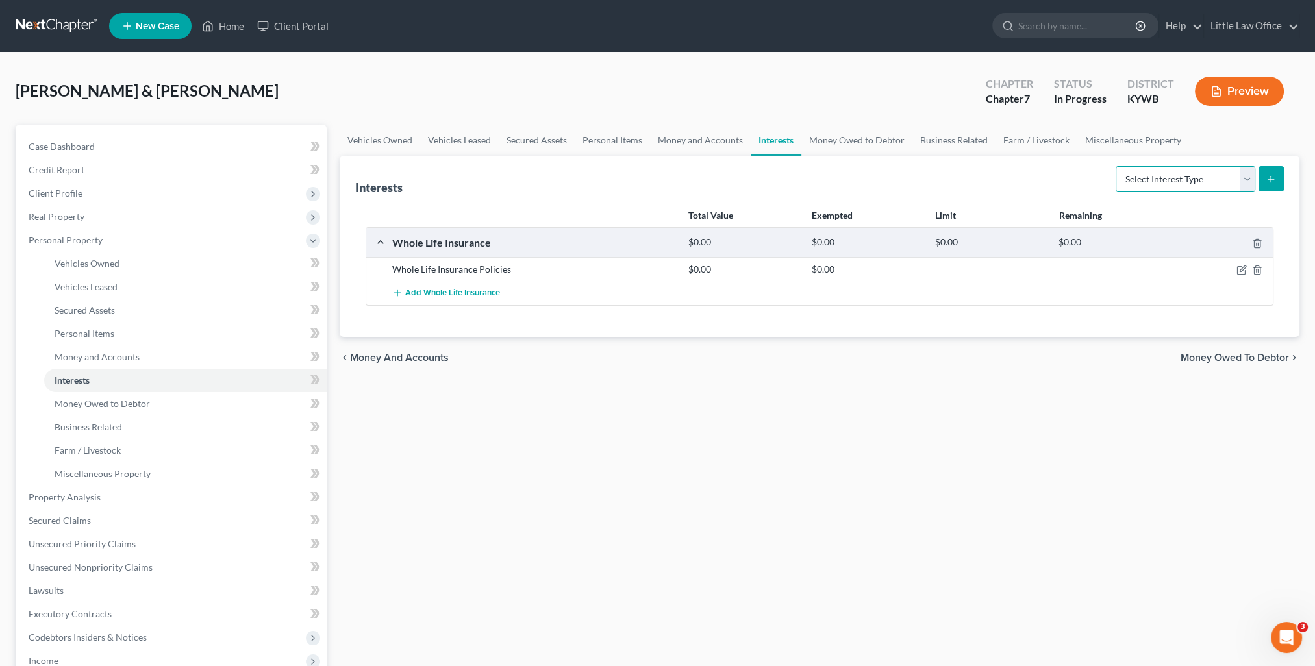
click at [1214, 181] on select "Select Interest Type 401K Annuity Bond Education IRA Government Bond Government…" at bounding box center [1186, 179] width 140 height 26
select select "term_life_insurance"
click at [1117, 166] on select "Select Interest Type 401K Annuity Bond Education IRA Government Bond Government…" at bounding box center [1186, 179] width 140 height 26
click at [1271, 184] on button "submit" at bounding box center [1271, 178] width 25 height 25
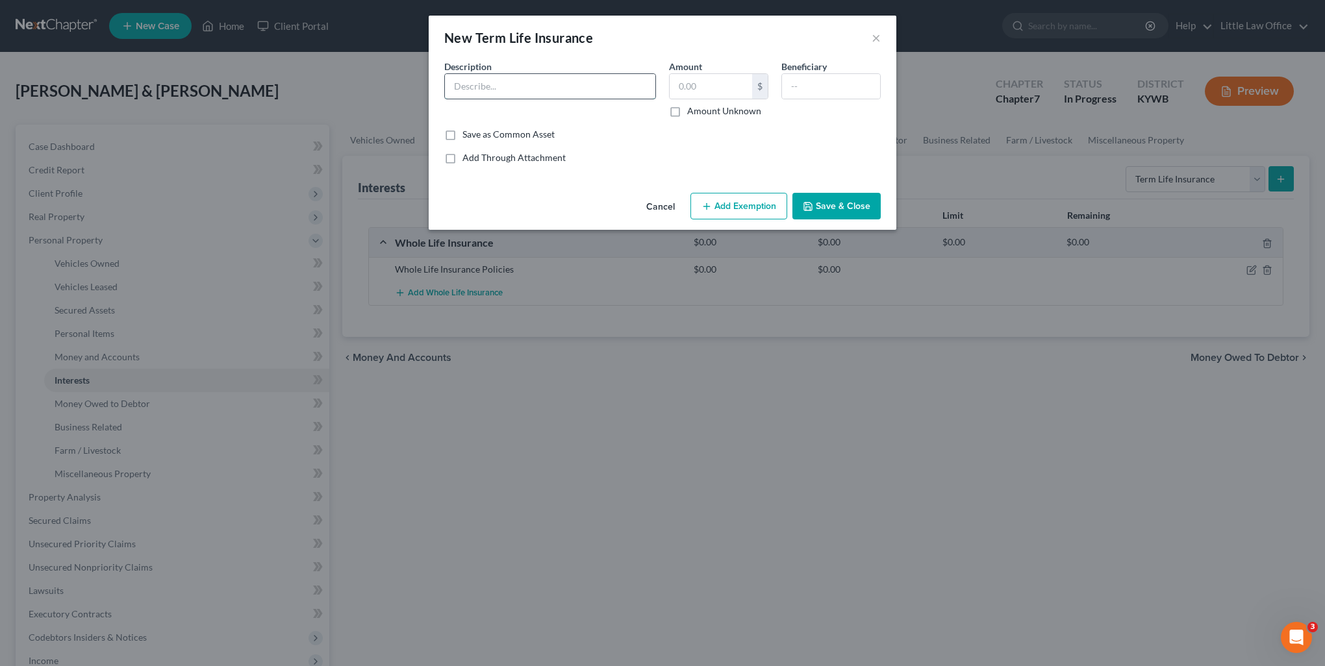
click at [559, 77] on input "text" at bounding box center [550, 86] width 210 height 25
type input "Teacher's Retirement System - no cash value"
click at [821, 202] on button "Save & Close" at bounding box center [837, 206] width 88 height 27
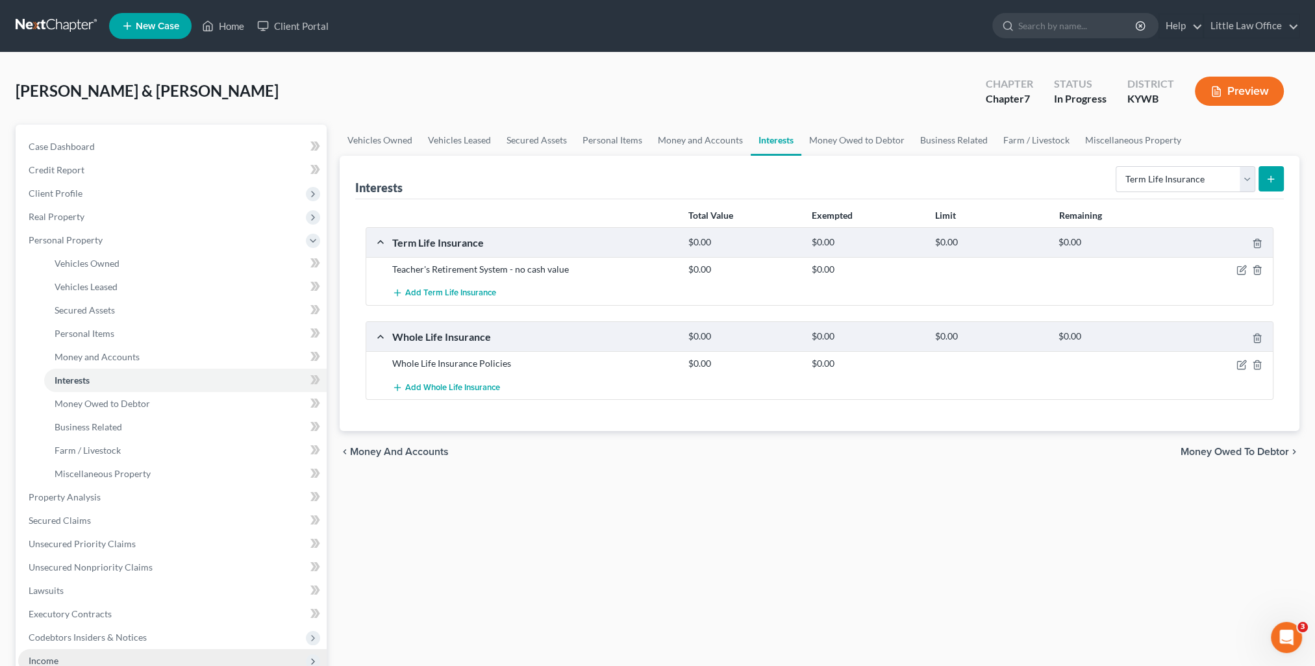
scroll to position [65, 0]
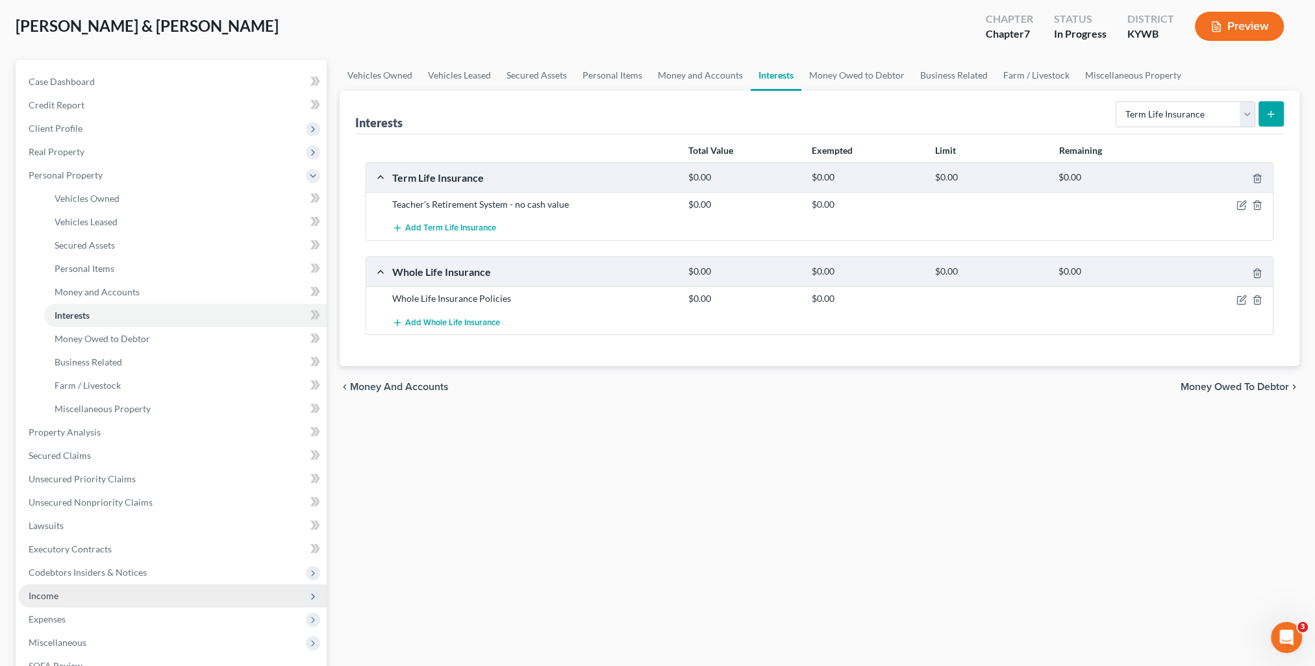
click at [81, 603] on span "Income" at bounding box center [172, 596] width 309 height 23
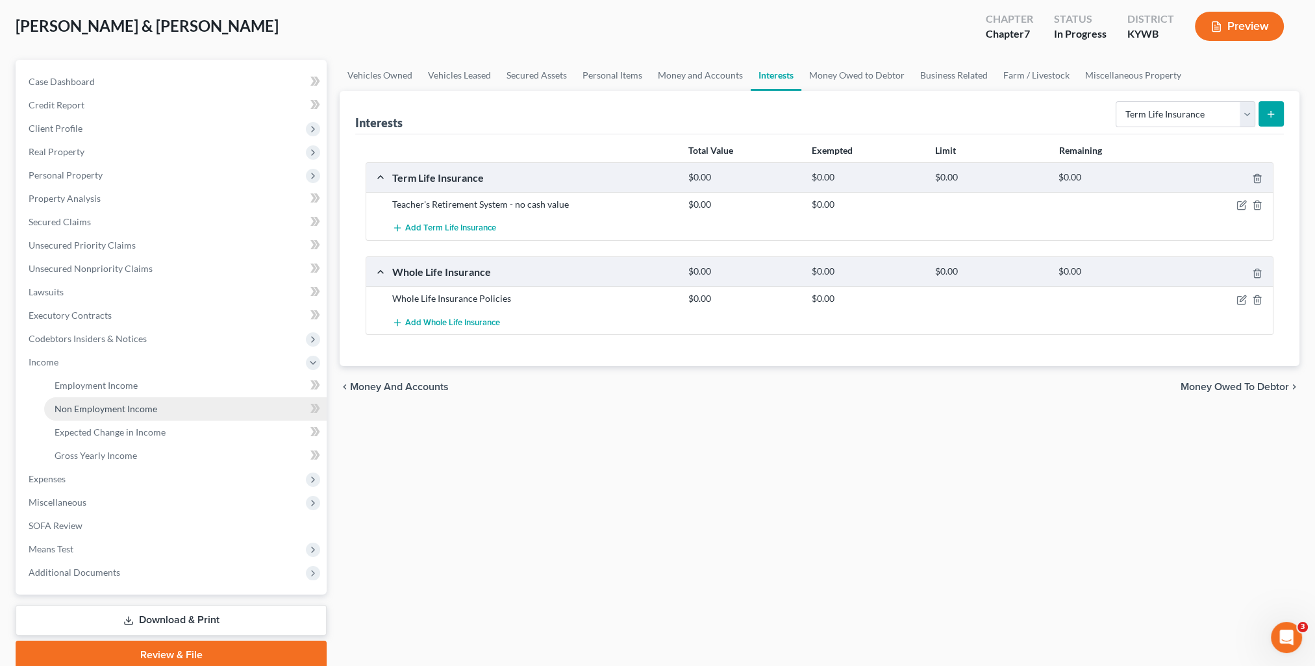
click at [105, 403] on span "Non Employment Income" at bounding box center [106, 408] width 103 height 11
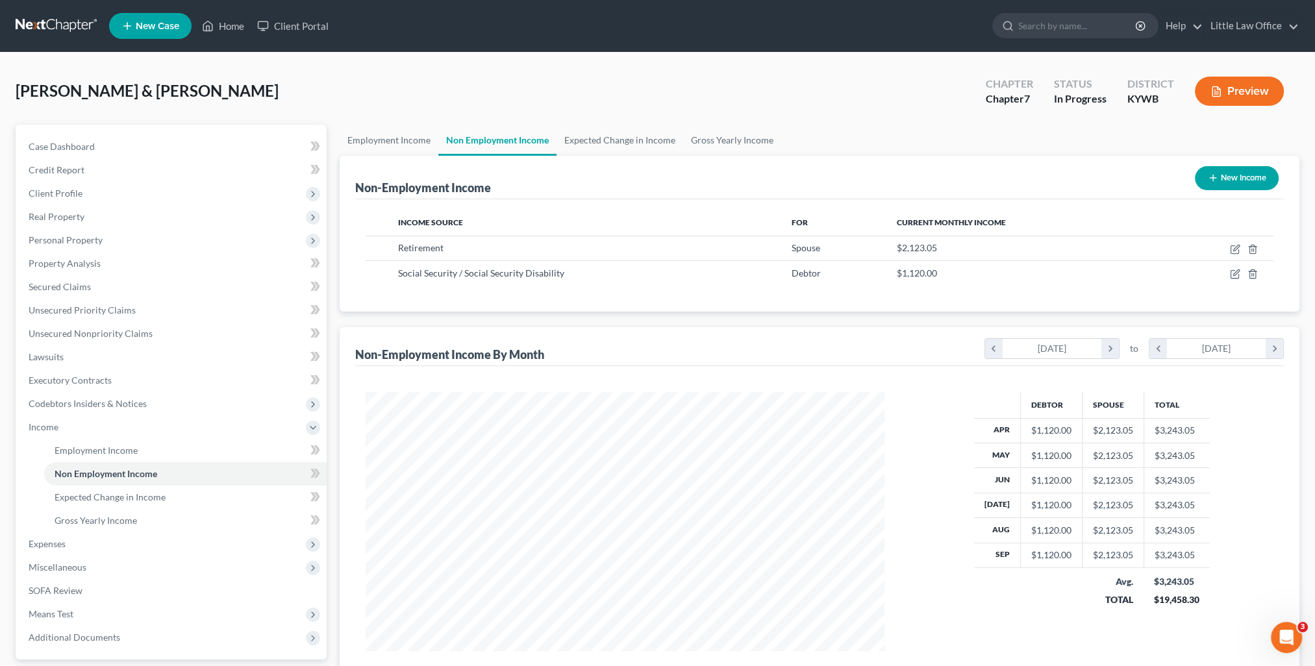
scroll to position [259, 545]
click at [120, 188] on span "Client Profile" at bounding box center [172, 193] width 309 height 23
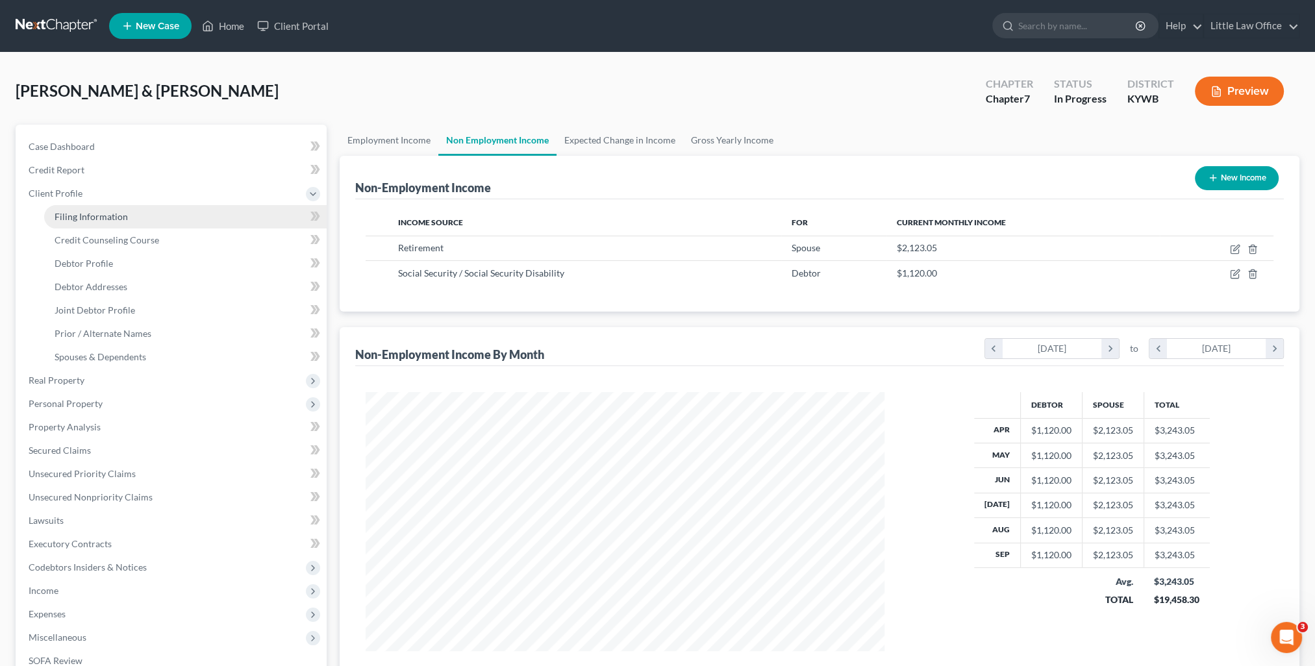
click at [120, 211] on span "Filing Information" at bounding box center [91, 216] width 73 height 11
select select "1"
select select "0"
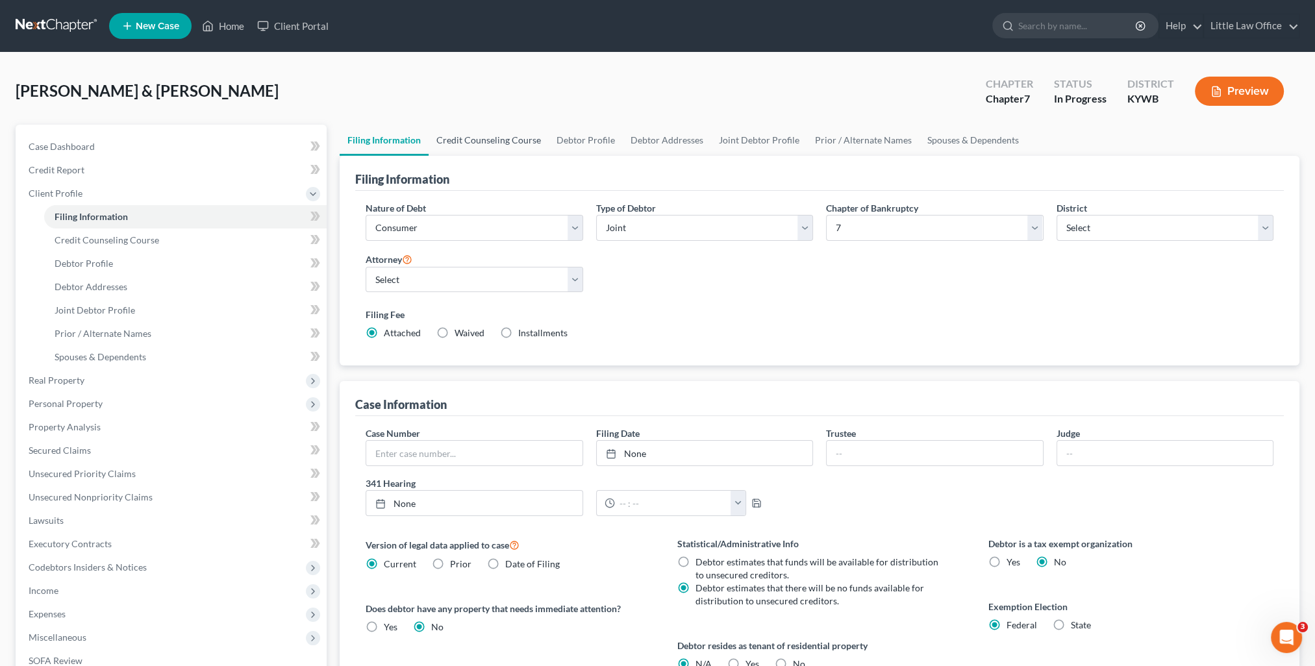
click at [494, 142] on link "Credit Counseling Course" at bounding box center [489, 140] width 120 height 31
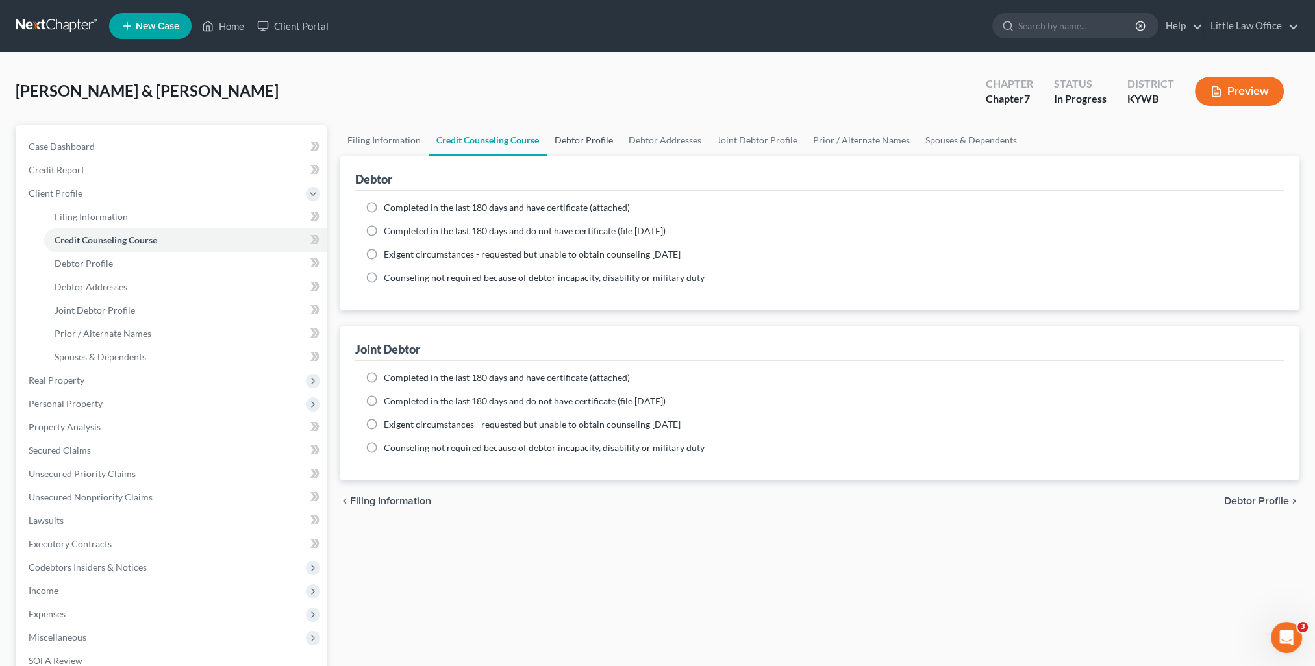
click at [592, 147] on link "Debtor Profile" at bounding box center [584, 140] width 74 height 31
select select "1"
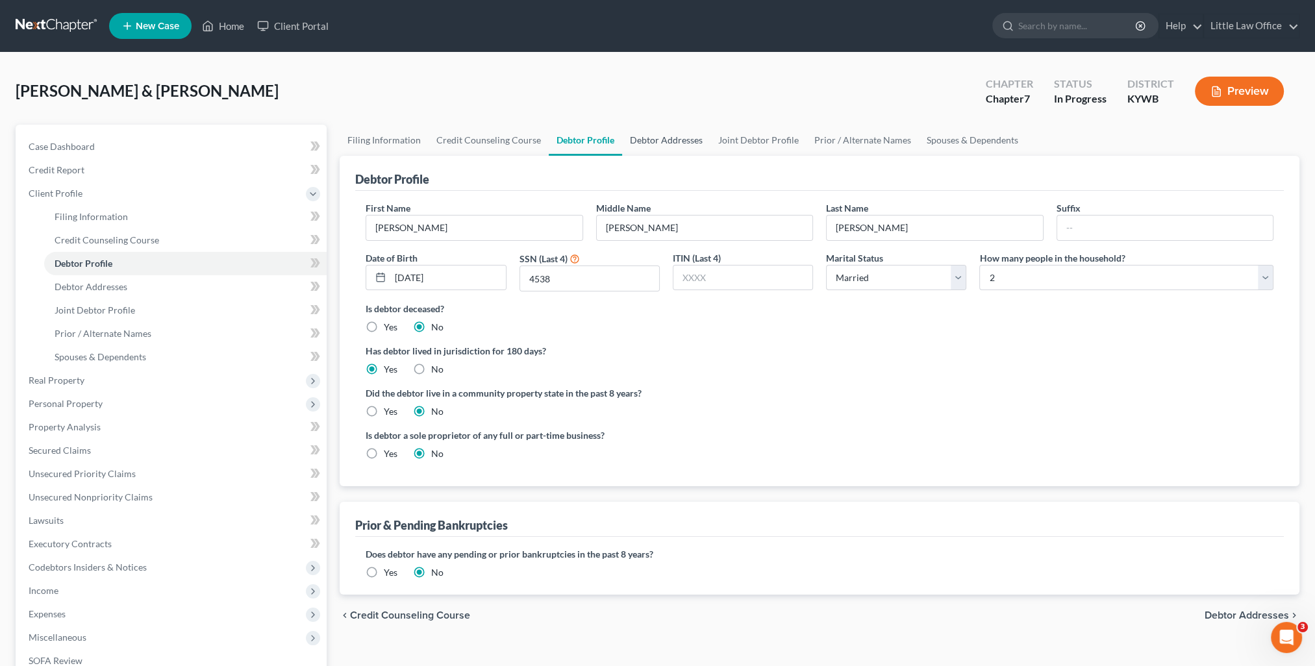
click at [665, 144] on link "Debtor Addresses" at bounding box center [666, 140] width 88 height 31
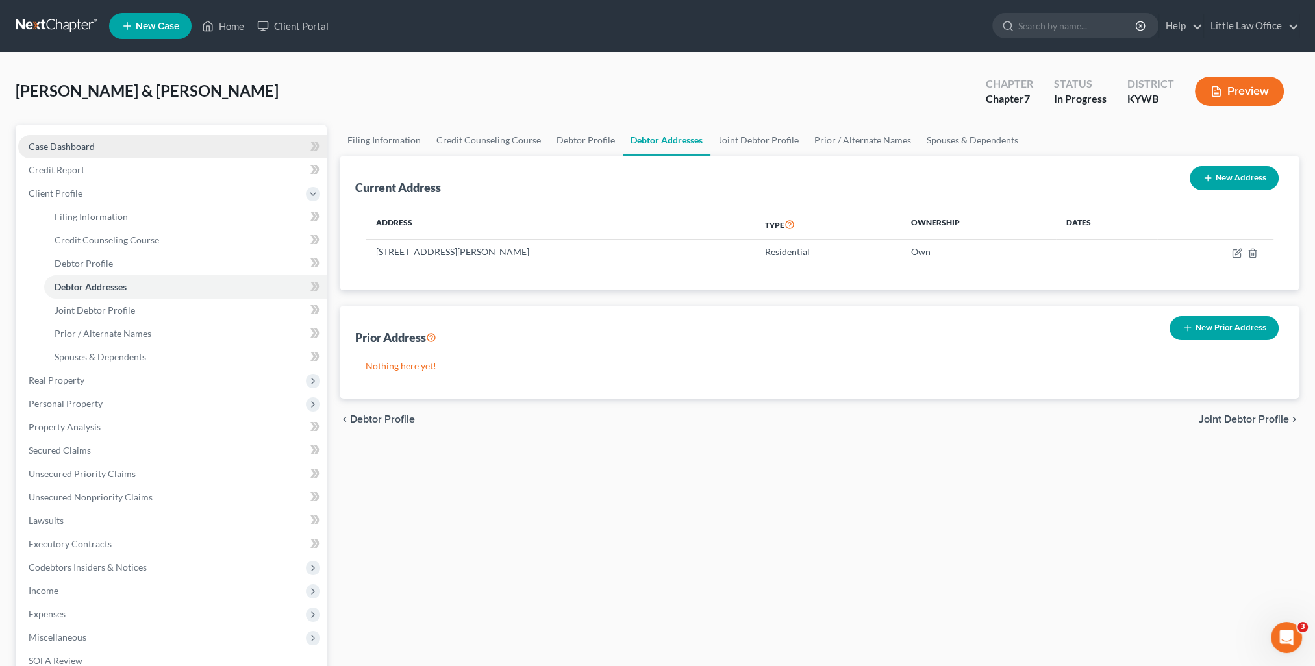
click at [107, 144] on link "Case Dashboard" at bounding box center [172, 146] width 309 height 23
select select "4"
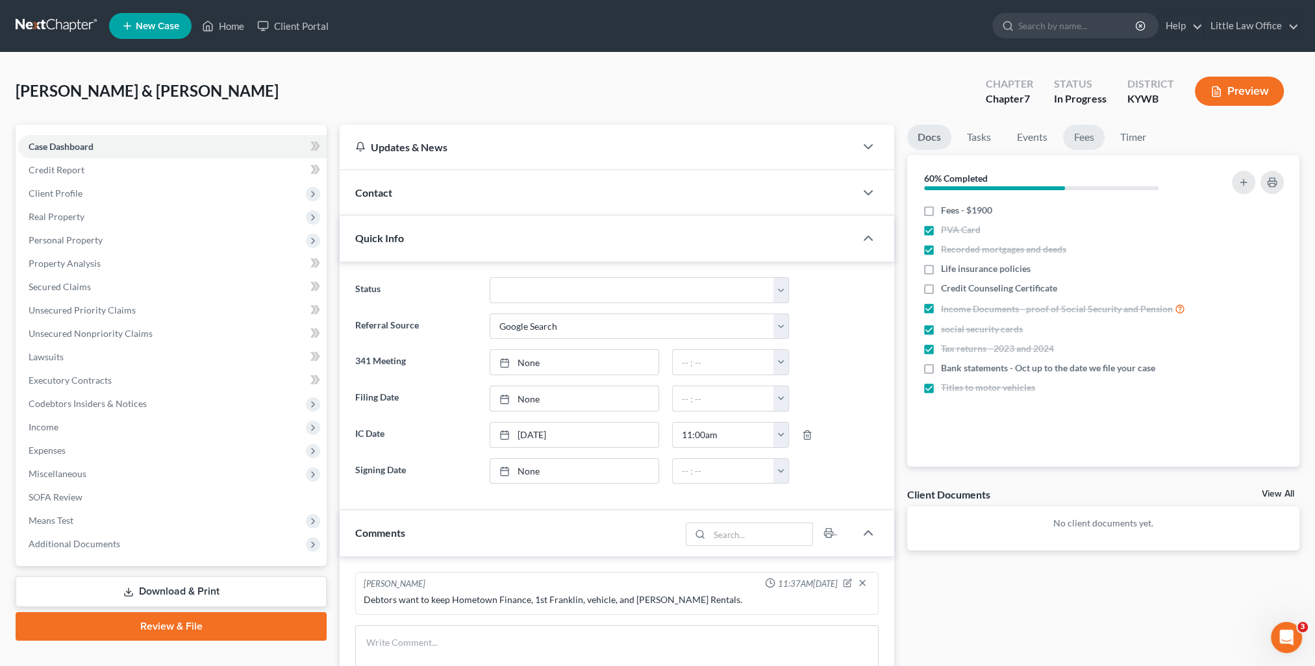
click at [1088, 143] on link "Fees" at bounding box center [1084, 137] width 42 height 25
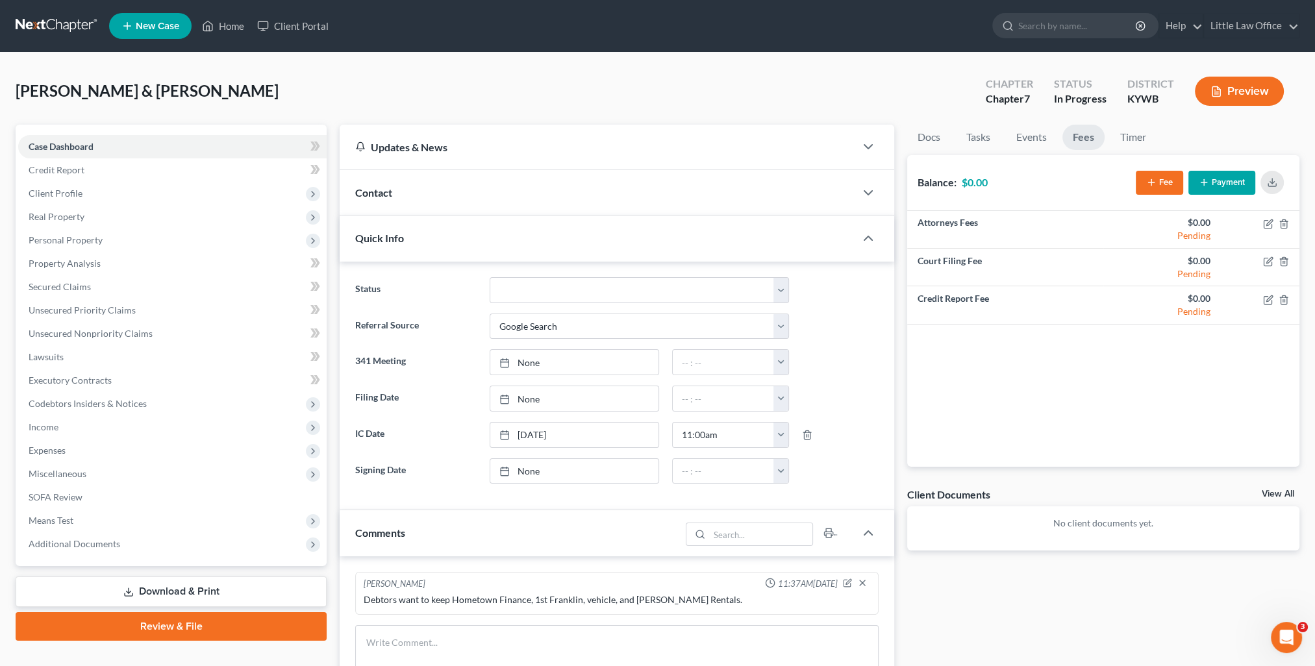
click at [1162, 181] on button "Fee" at bounding box center [1159, 183] width 47 height 24
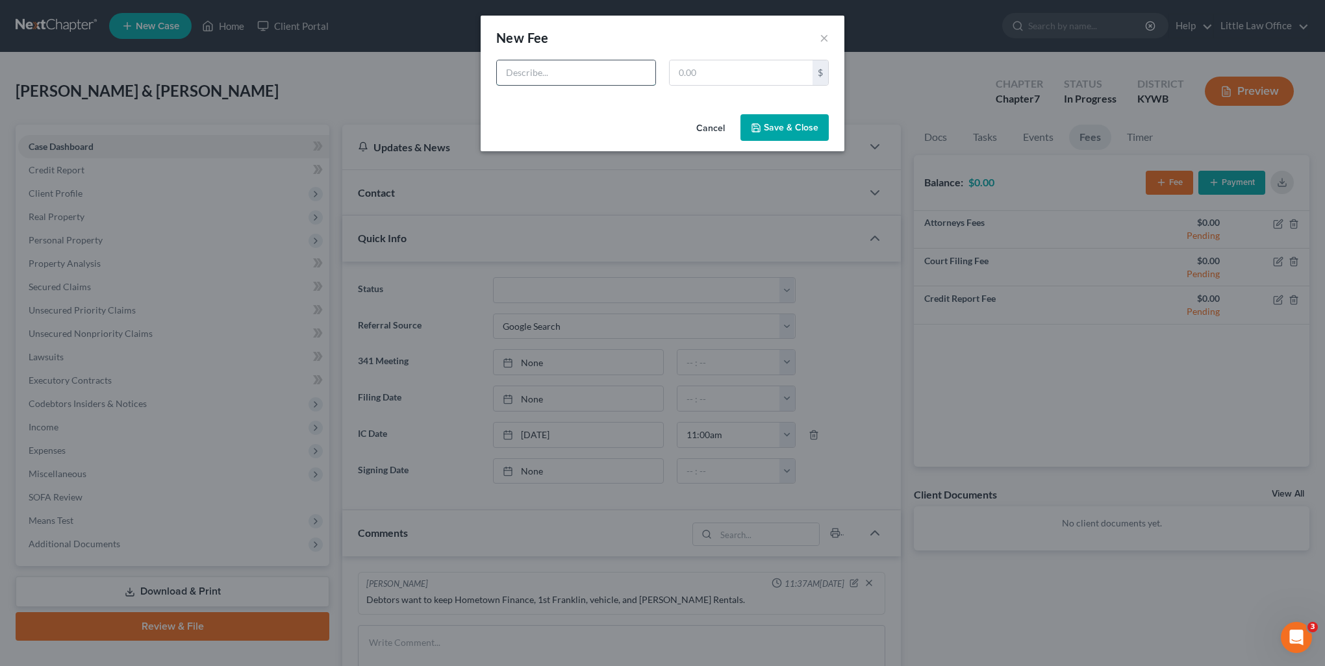
click at [629, 68] on input "text" at bounding box center [576, 72] width 159 height 25
type input "Ch 7"
type input "1,900"
click at [774, 123] on button "Save & Close" at bounding box center [785, 127] width 88 height 27
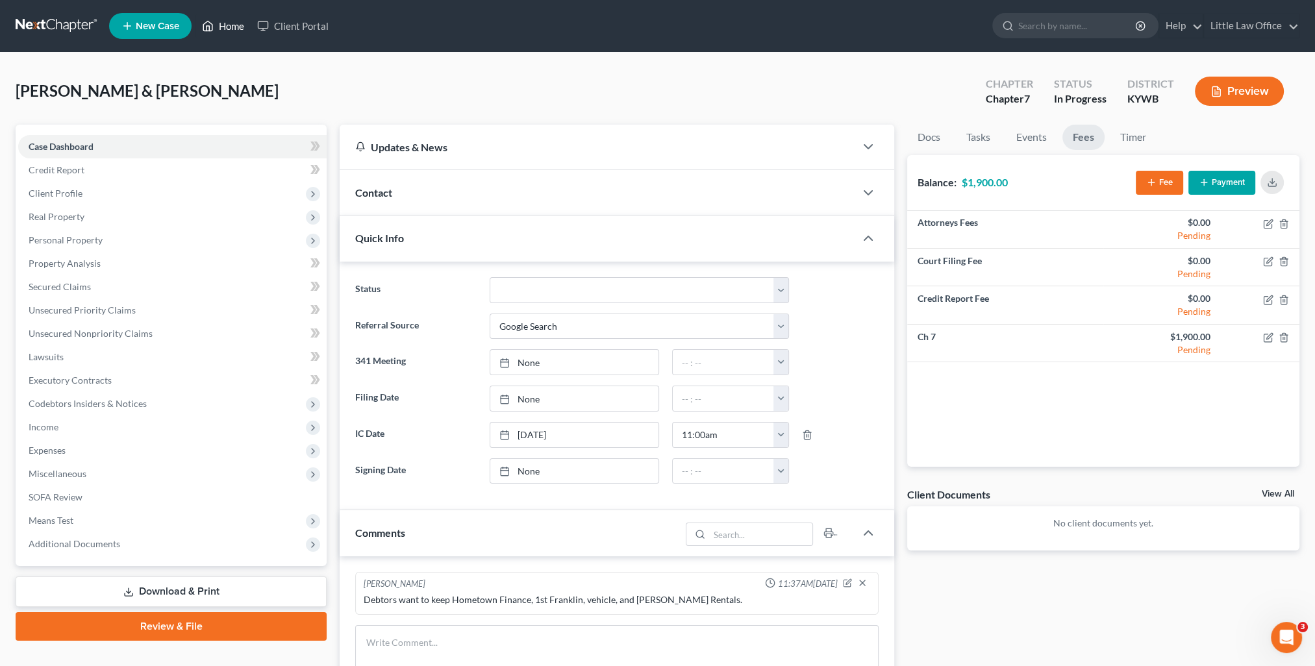
click at [222, 29] on link "Home" at bounding box center [223, 25] width 55 height 23
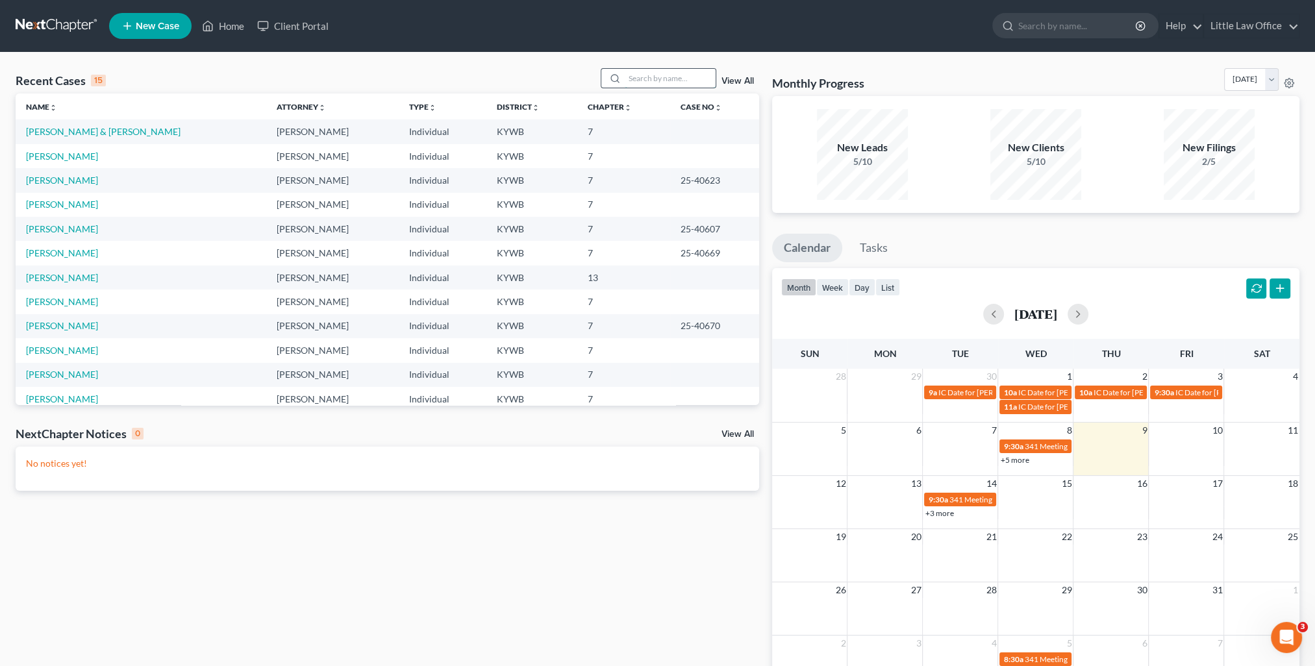
click at [634, 86] on input "search" at bounding box center [670, 78] width 91 height 19
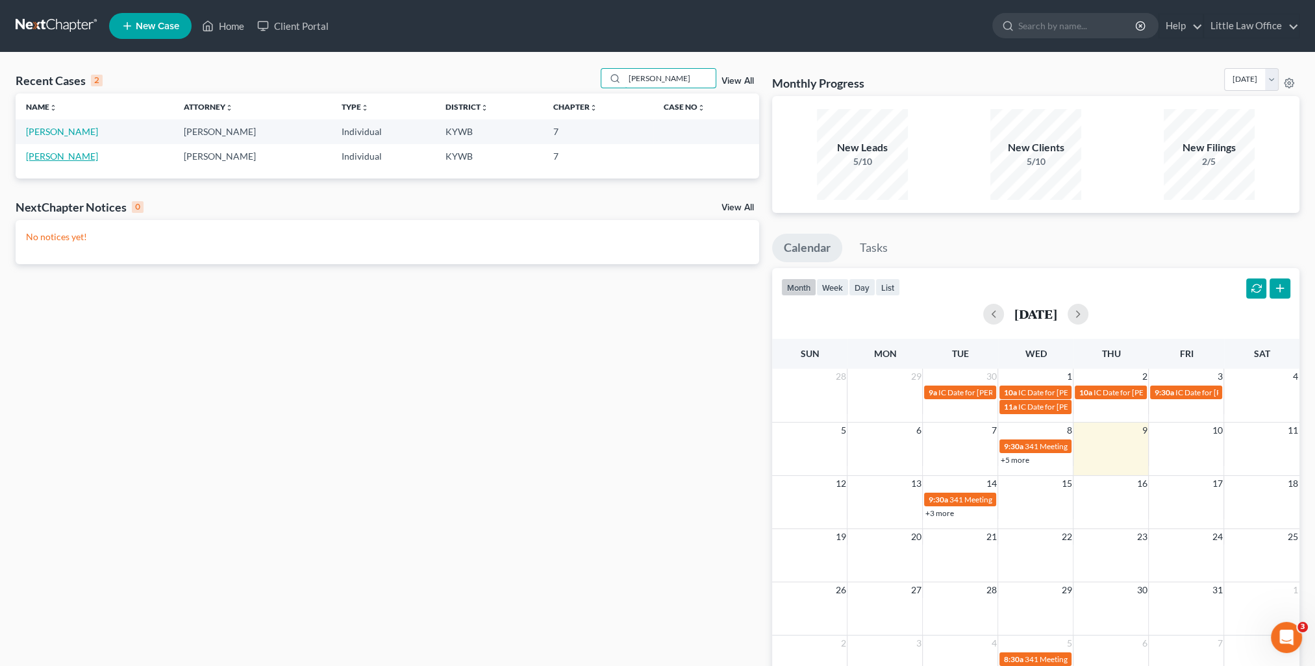
type input "sisk"
click at [59, 157] on link "Sisk, Clayton" at bounding box center [62, 156] width 72 height 11
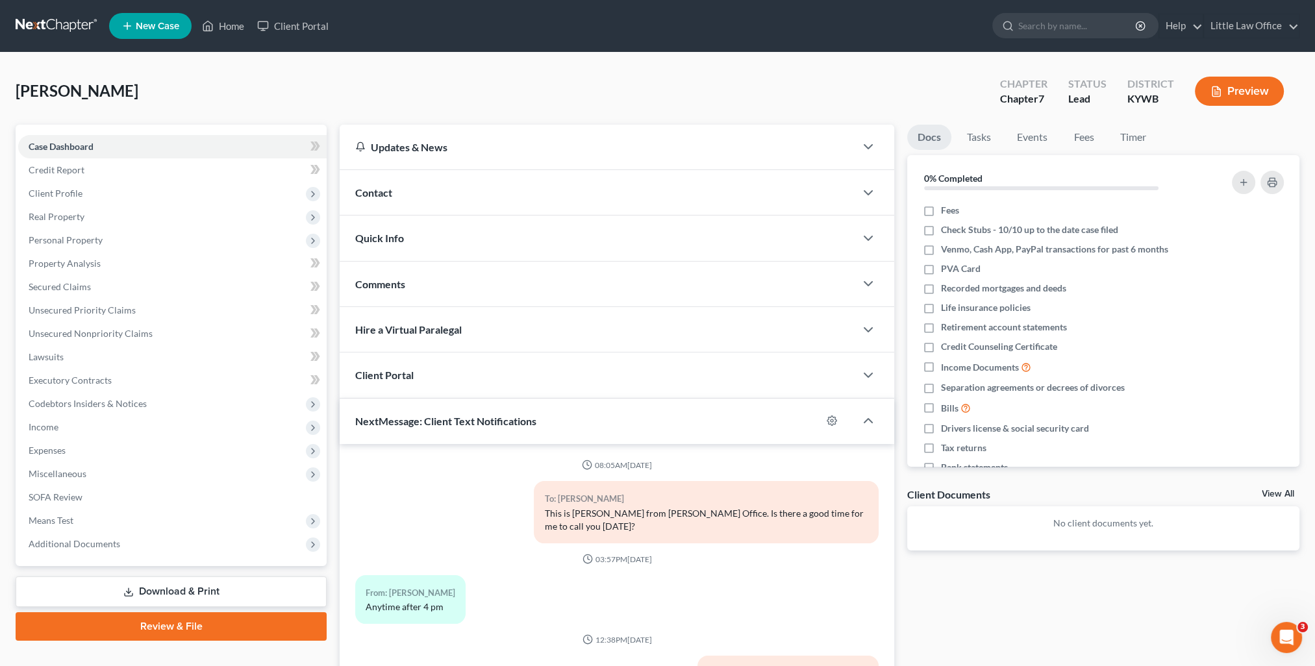
scroll to position [27, 0]
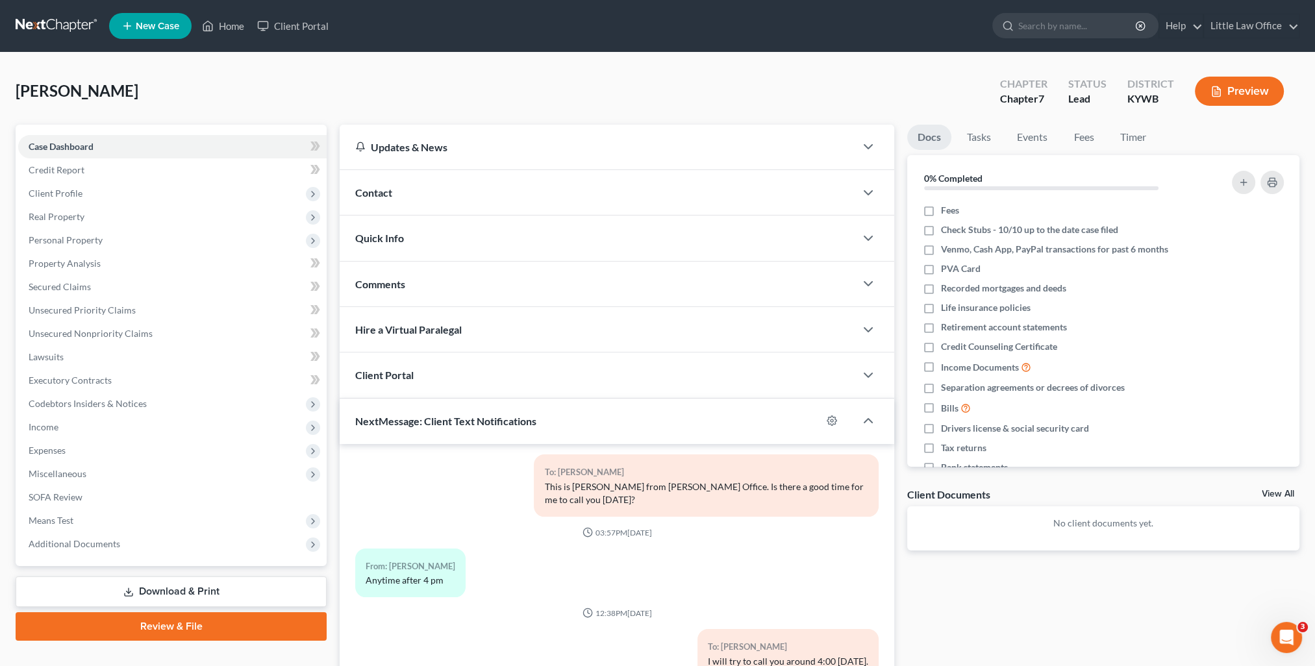
click at [603, 189] on div "Contact" at bounding box center [598, 192] width 516 height 45
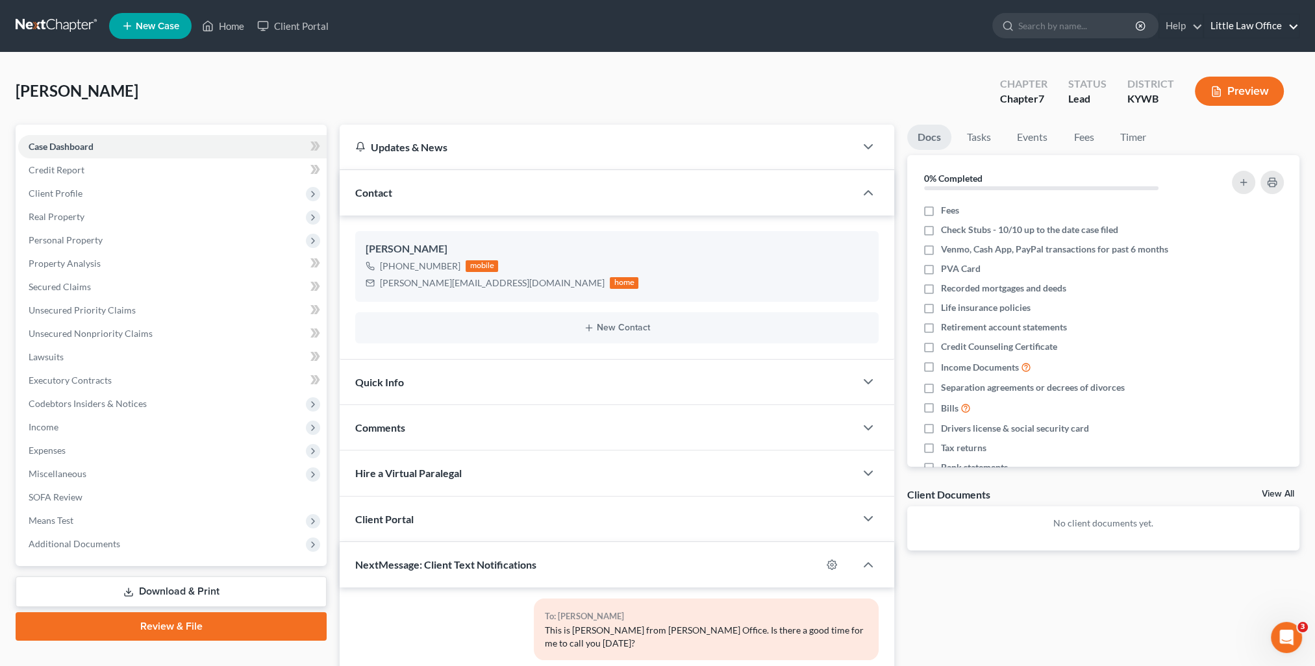
click at [1225, 28] on link "Little Law Office" at bounding box center [1251, 25] width 95 height 23
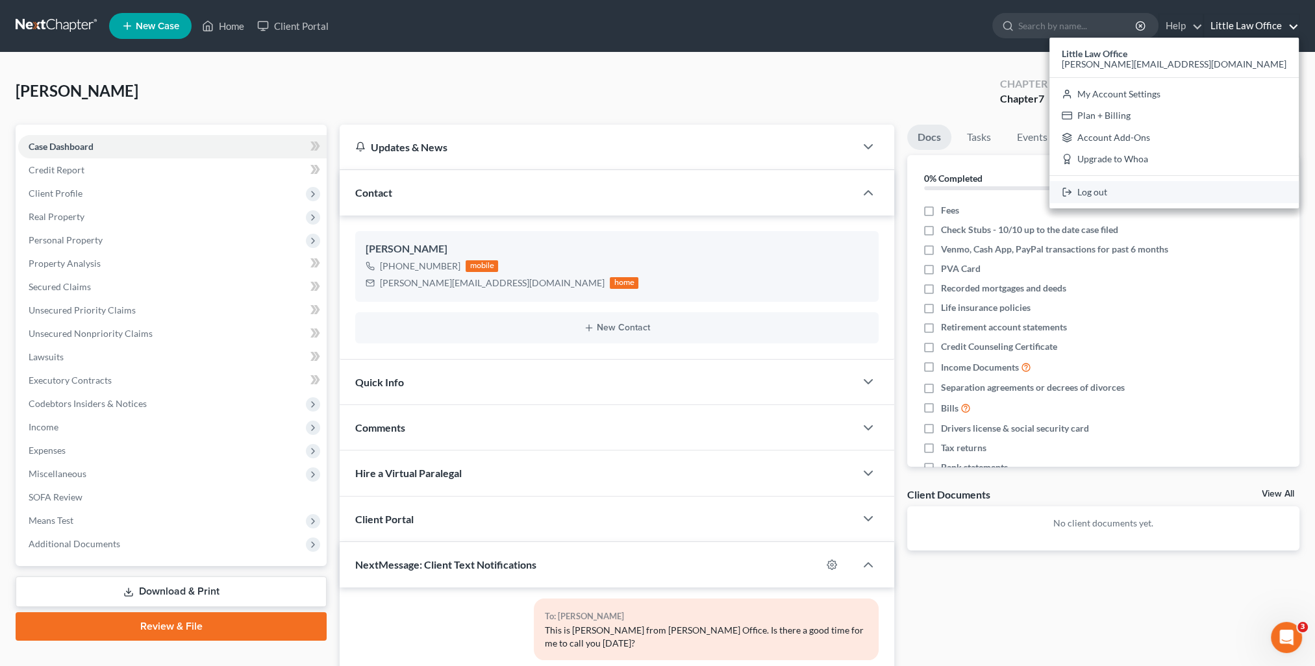
click at [1212, 199] on link "Log out" at bounding box center [1174, 192] width 249 height 22
